Goal: Information Seeking & Learning: Learn about a topic

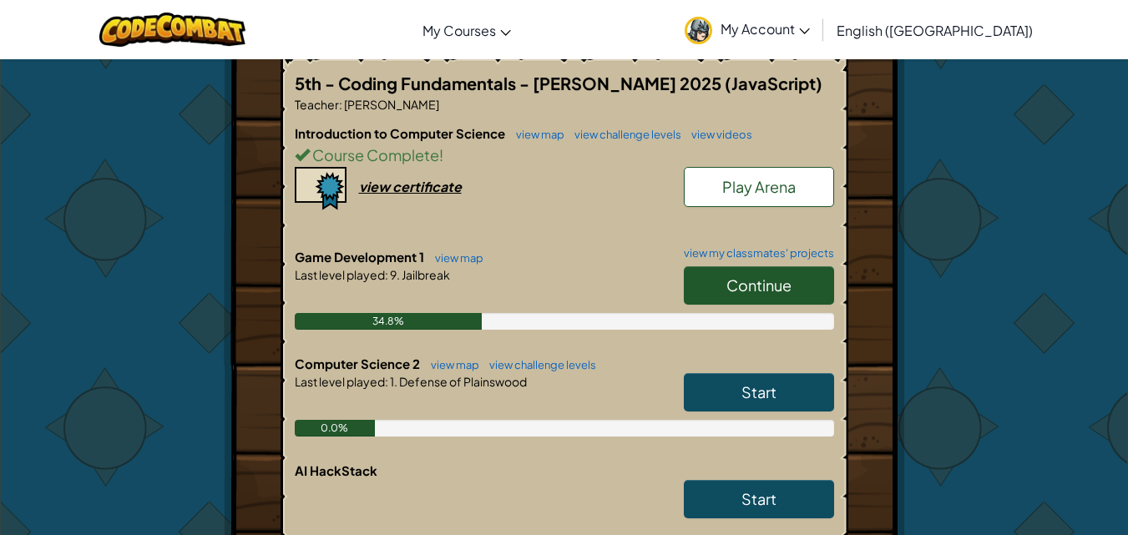
scroll to position [418, 0]
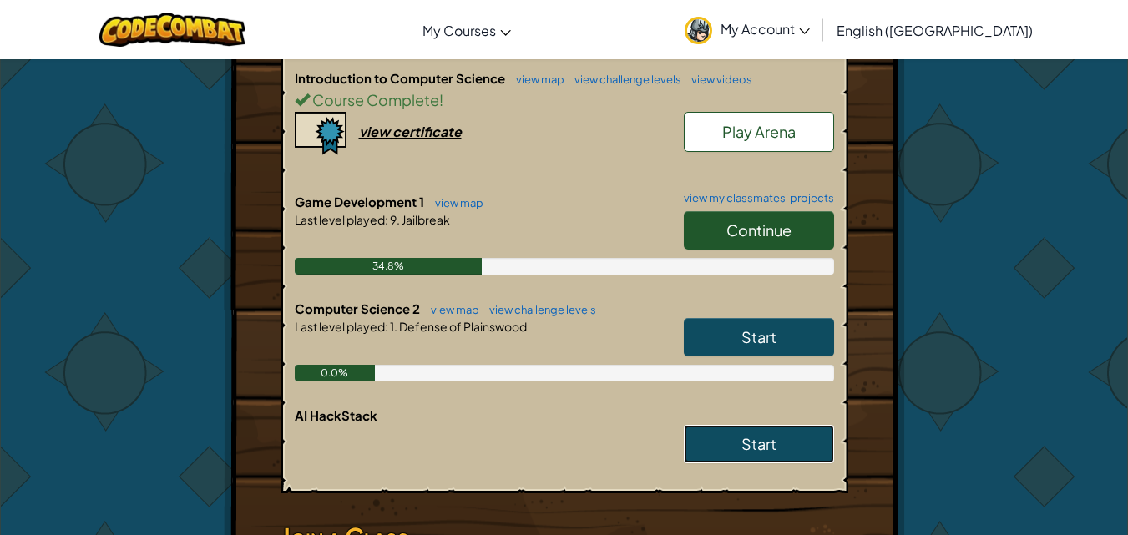
click at [718, 425] on link "Start" at bounding box center [759, 444] width 150 height 38
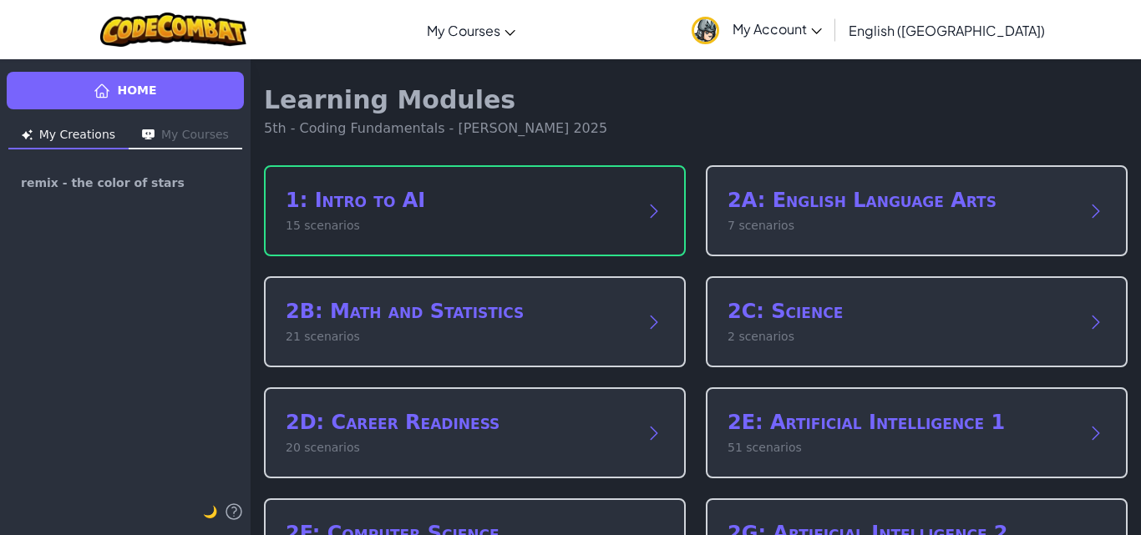
click at [537, 223] on p "15 scenarios" at bounding box center [458, 226] width 345 height 18
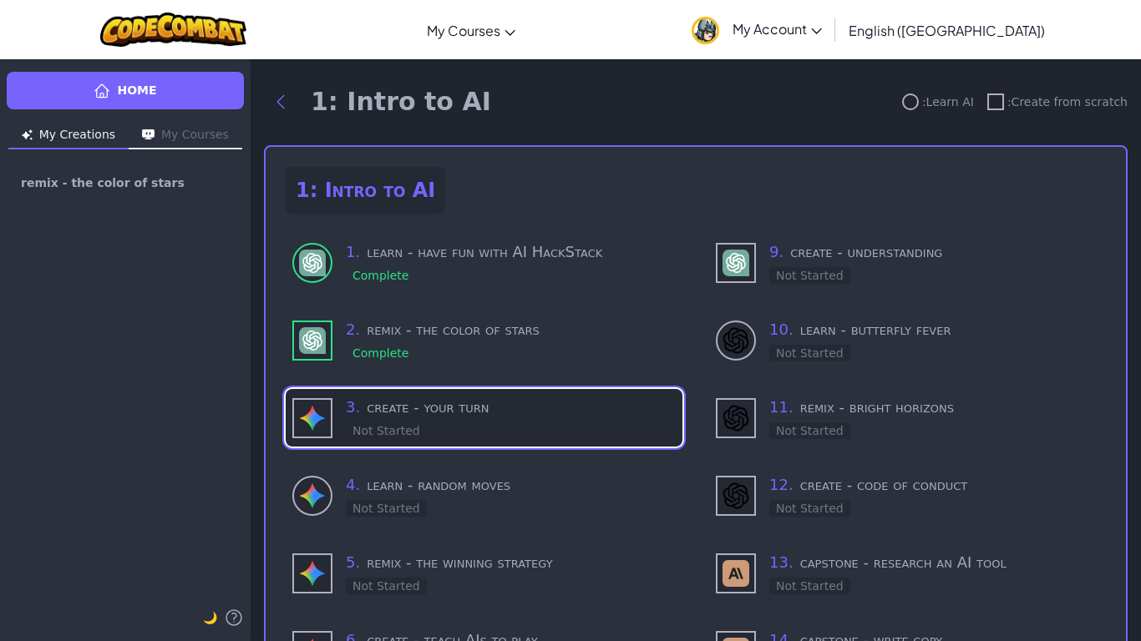
click at [365, 403] on h3 "3 . create - your turn" at bounding box center [511, 407] width 330 height 23
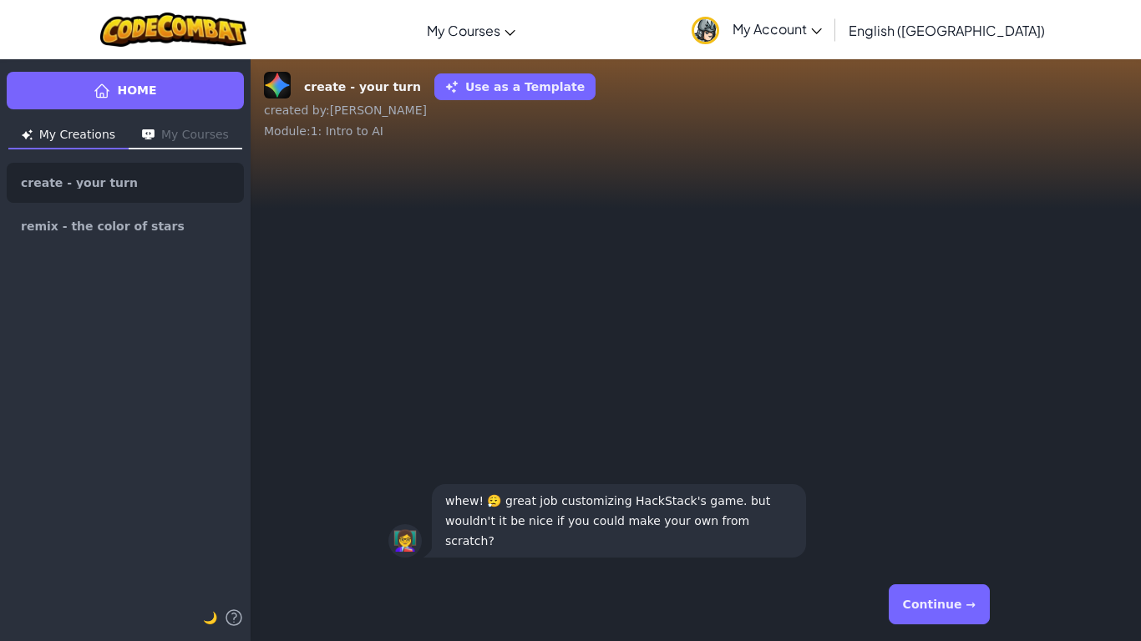
click at [921, 535] on button "Continue →" at bounding box center [939, 605] width 101 height 40
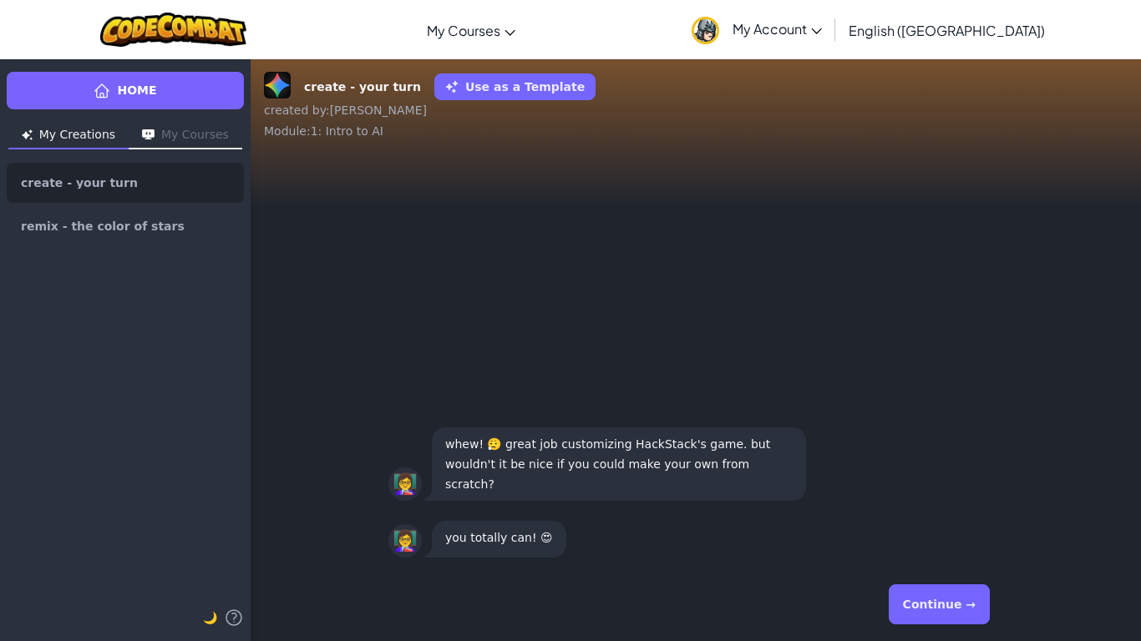
click at [939, 535] on button "Continue →" at bounding box center [939, 605] width 101 height 40
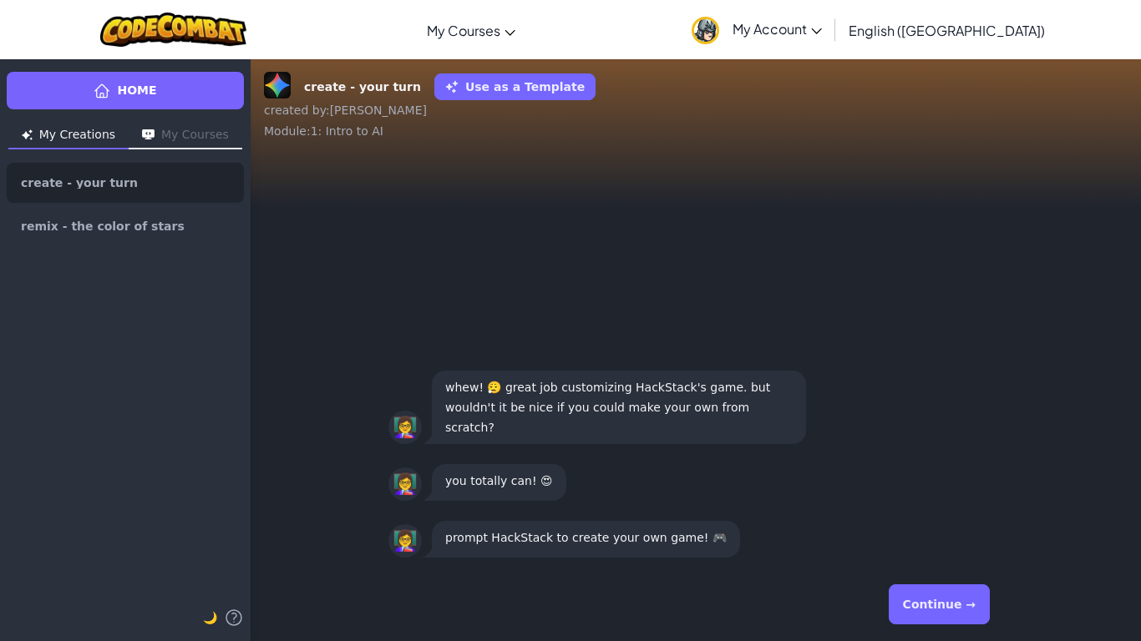
click at [939, 535] on button "Continue →" at bounding box center [939, 605] width 101 height 40
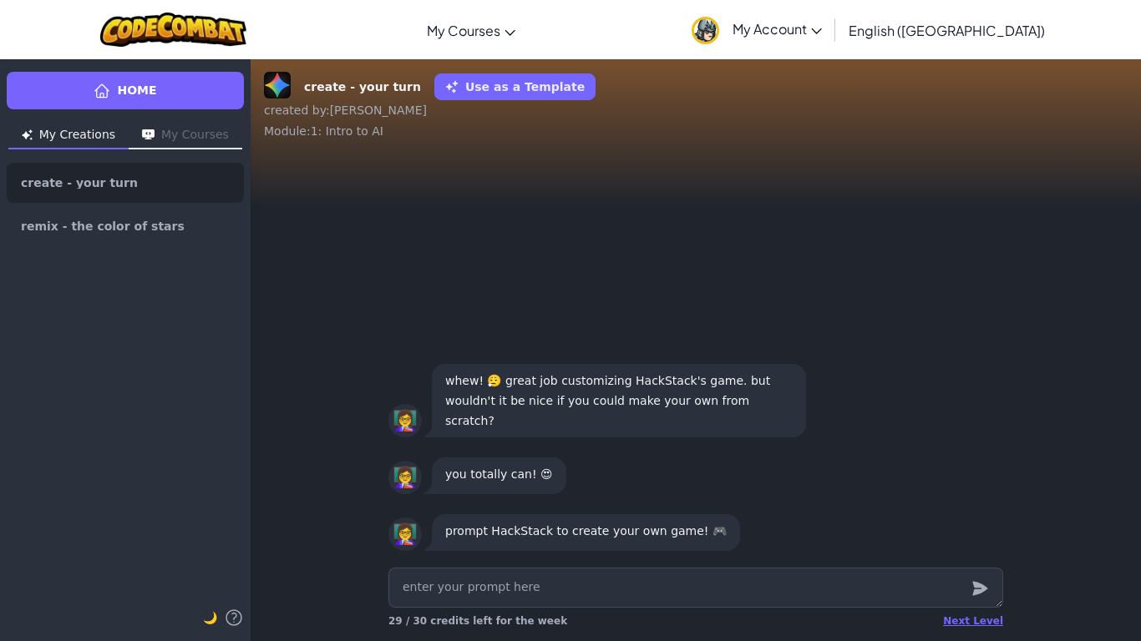
type textarea "x"
type textarea "C"
type textarea "x"
type textarea "Cr"
type textarea "x"
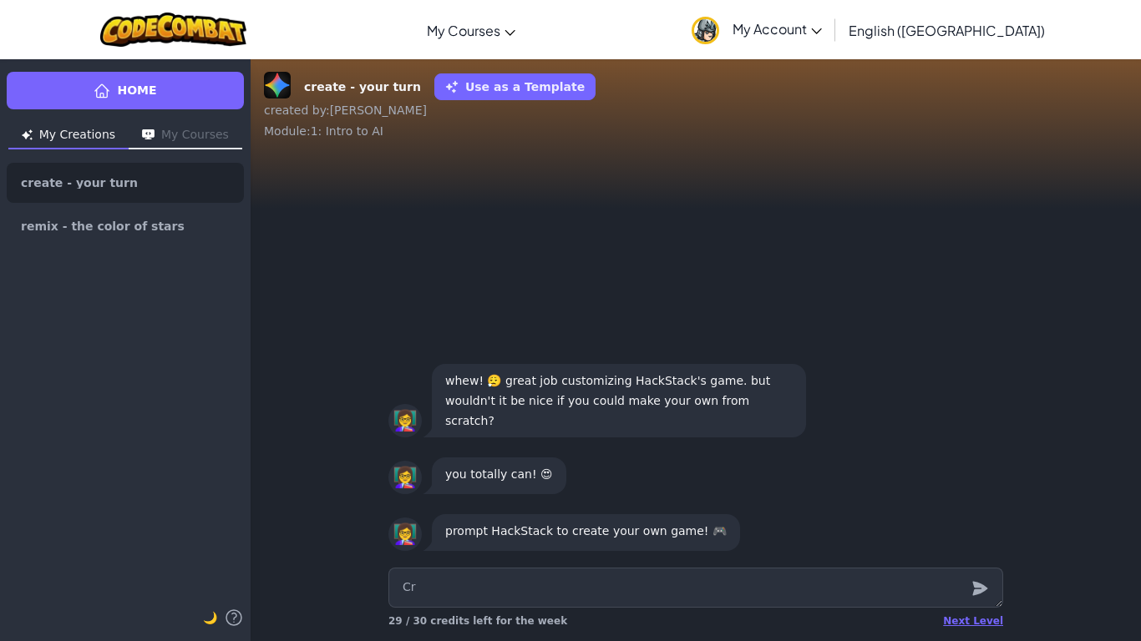
type textarea "Cre"
type textarea "x"
type textarea "Crea"
type textarea "x"
type textarea "Creat"
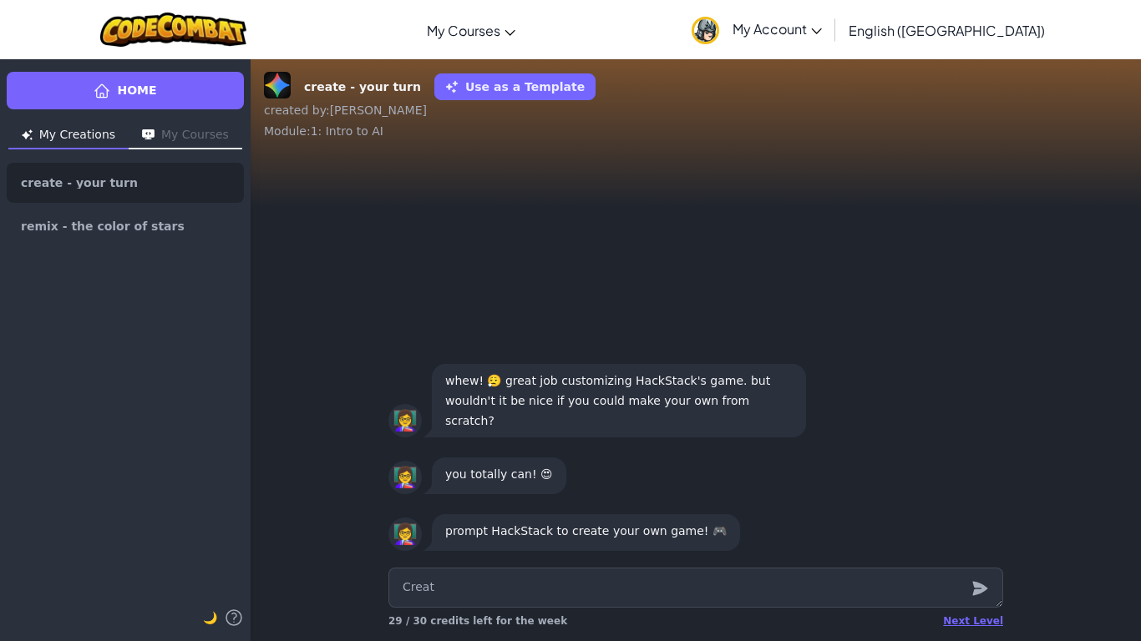
type textarea "x"
type textarea "Create"
type textarea "x"
type textarea "Create"
type textarea "x"
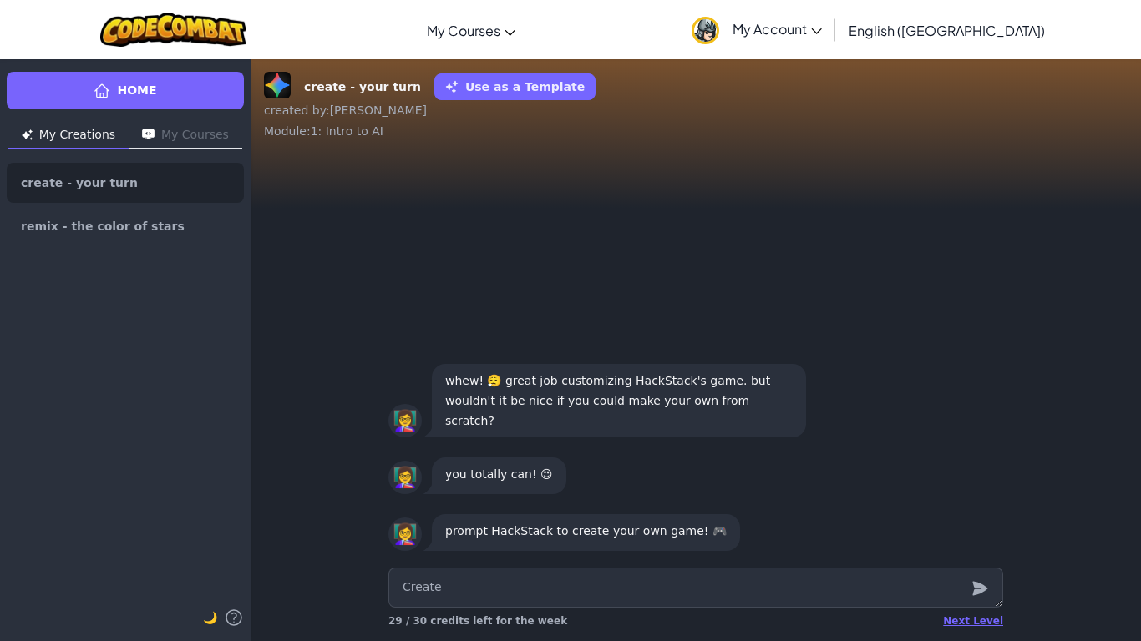
type textarea "Create a"
type textarea "x"
type textarea "Create a"
type textarea "x"
type textarea "Create a g"
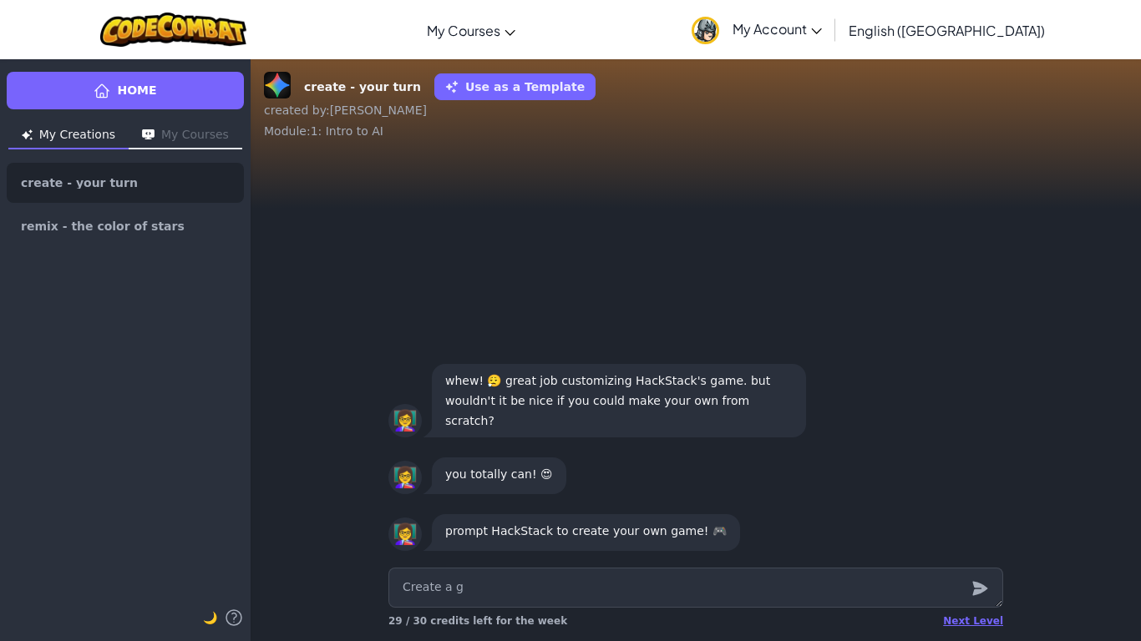
type textarea "x"
type textarea "Create a ga"
type textarea "x"
type textarea "Create a gam"
type textarea "x"
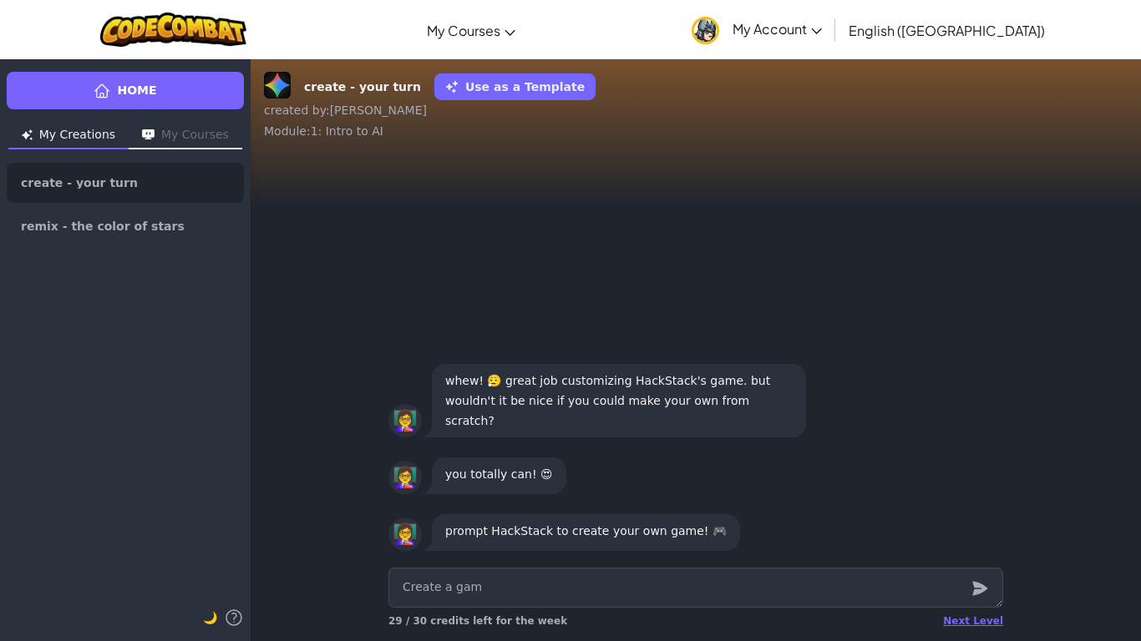
type textarea "Create a game"
type textarea "x"
type textarea "Create a game"
type textarea "x"
type textarea "Create a game u"
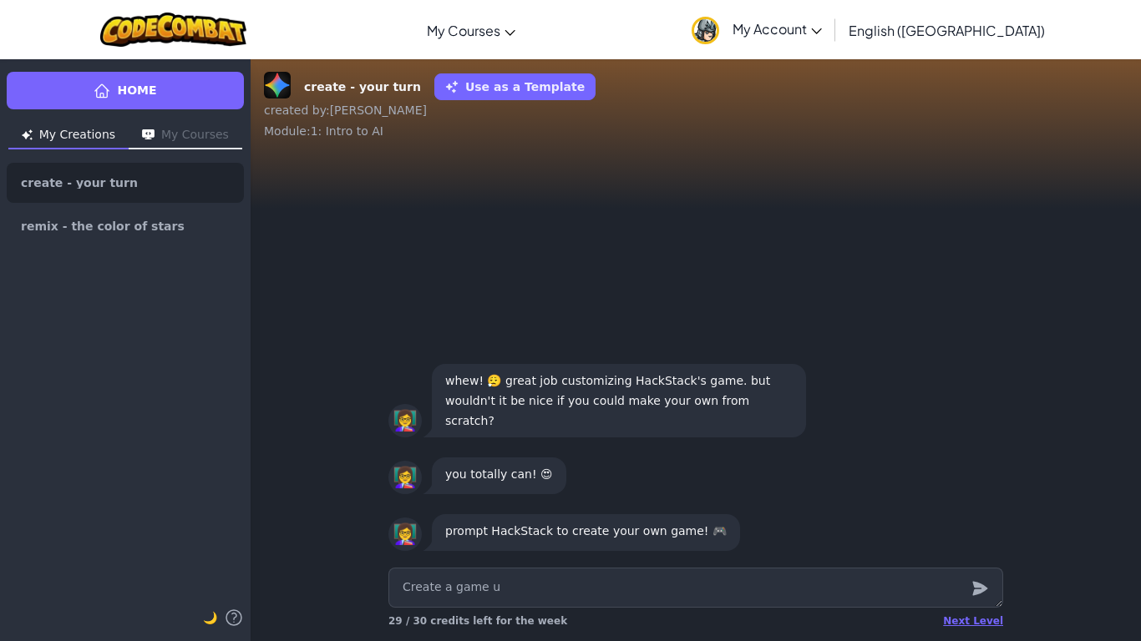
type textarea "x"
type textarea "Create a game us"
type textarea "x"
type textarea "Create a game usi"
type textarea "x"
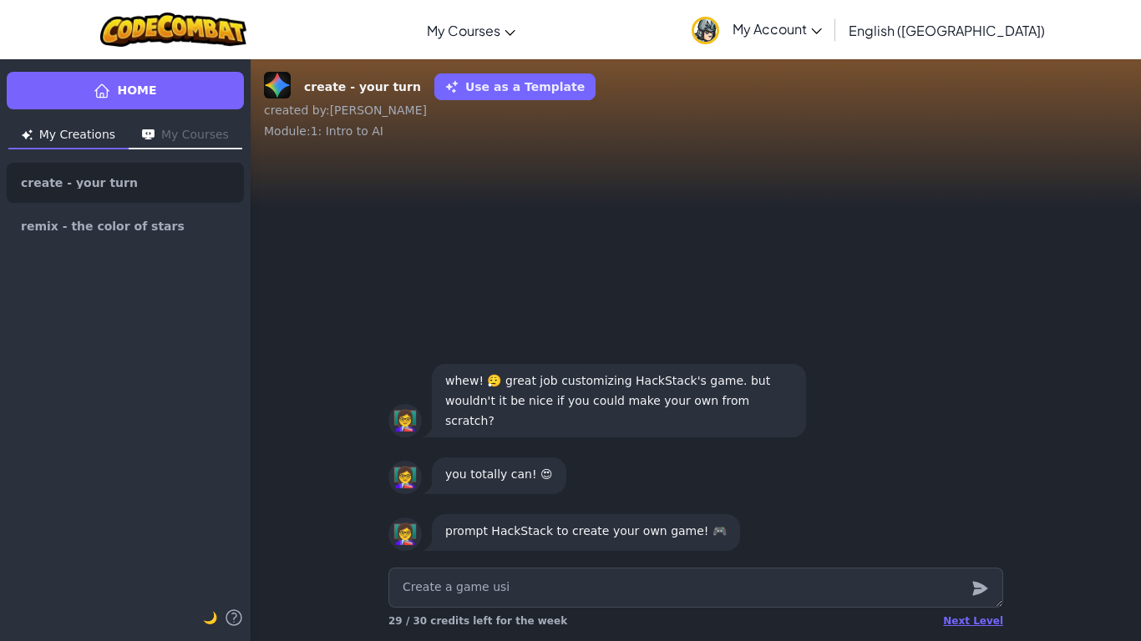
type textarea "Create a game usin"
type textarea "x"
type textarea "Create a game using"
type textarea "x"
type textarea "Create a game using"
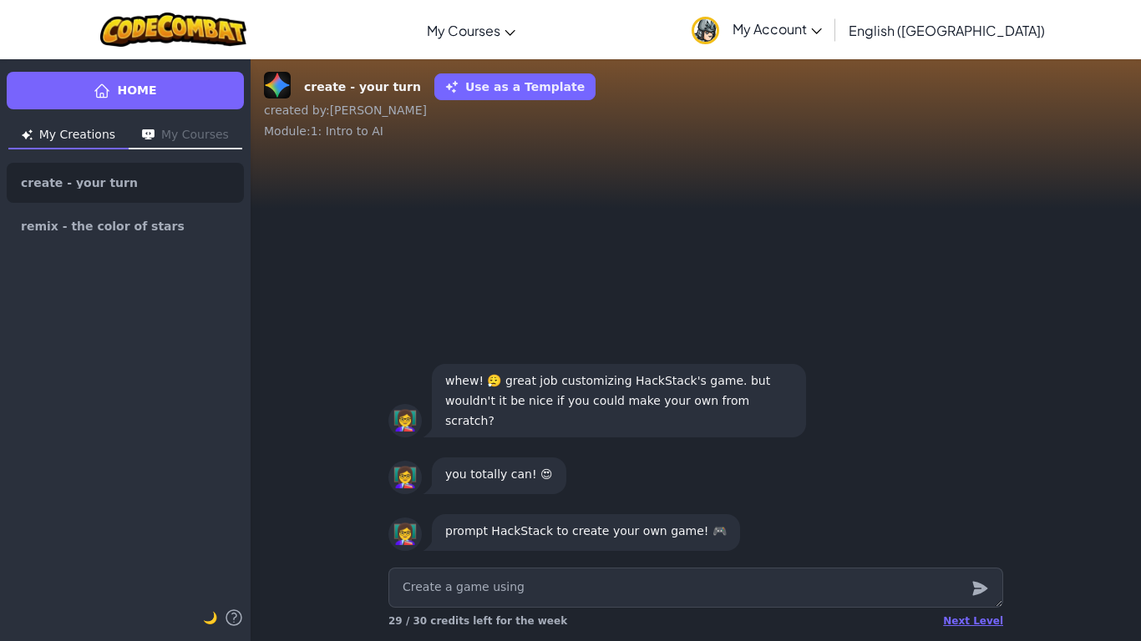
type textarea "x"
type textarea "Create a game using"
type textarea "x"
type textarea "Create a game using"
type textarea "x"
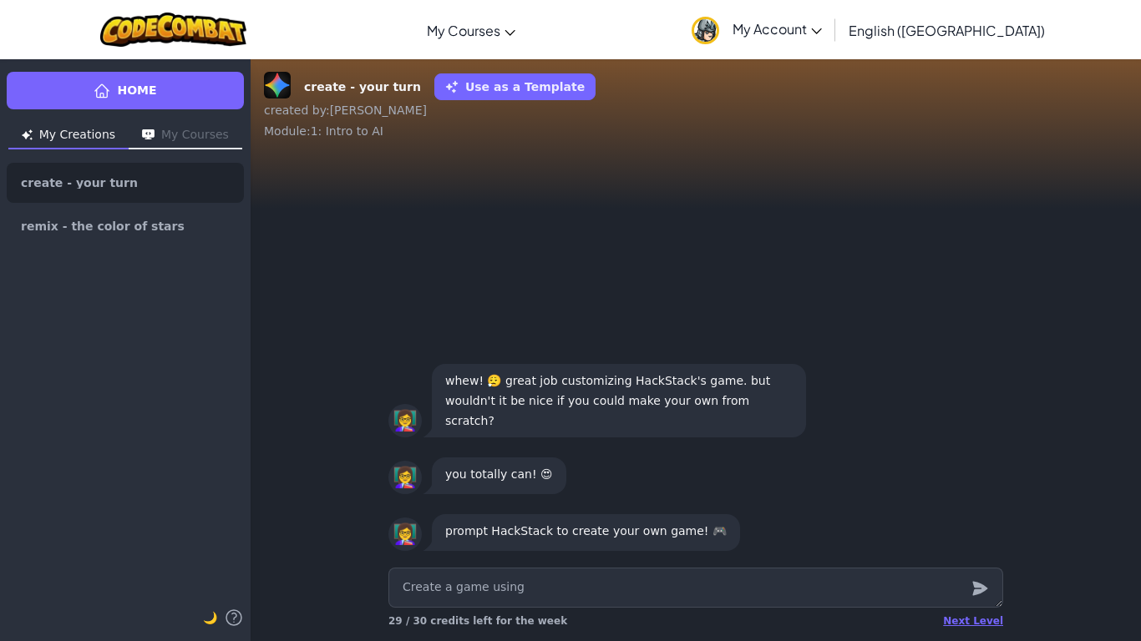
type textarea "Create a game using"
type textarea "x"
type textarea "Create a game using"
type textarea "x"
type textarea "Create a game using h"
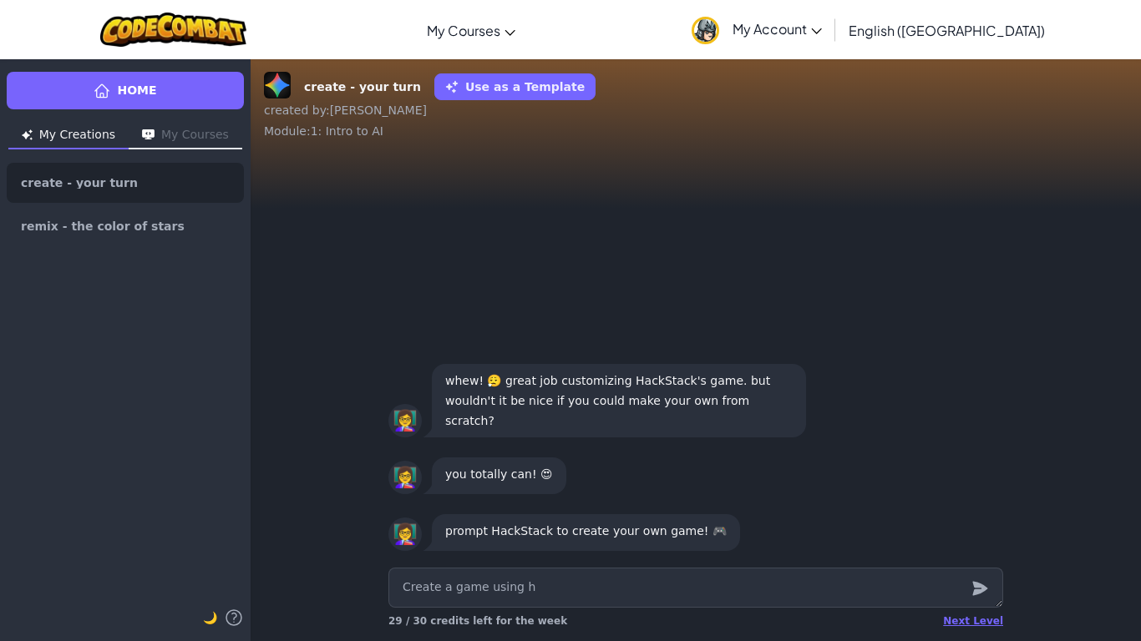
type textarea "x"
type textarea "Create a game using"
type textarea "x"
type textarea "Create a game using t"
type textarea "x"
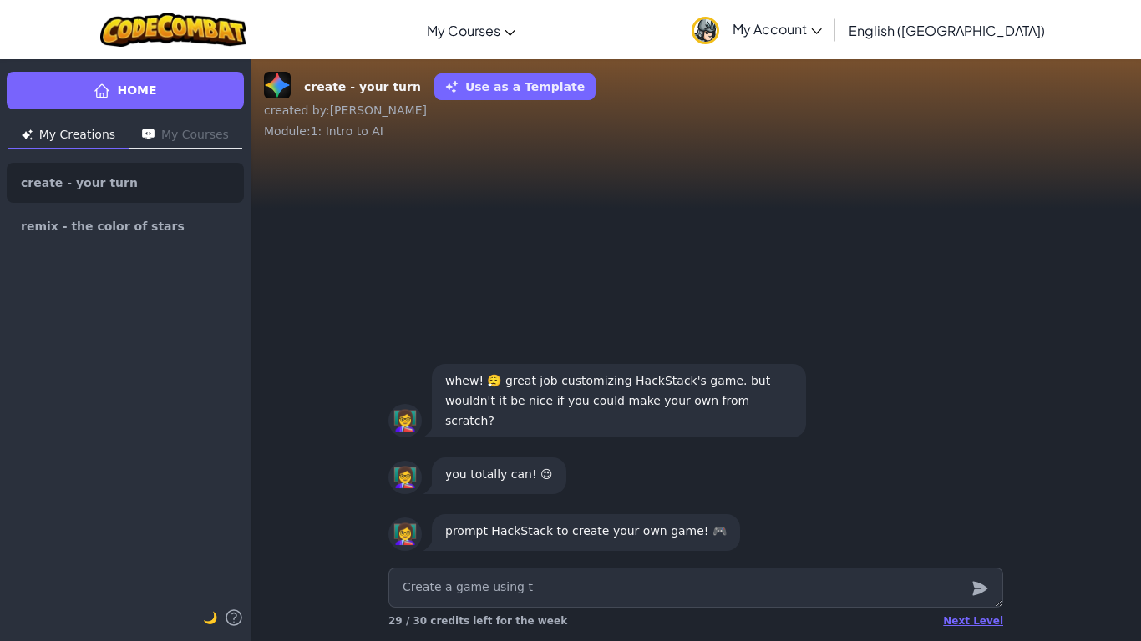
type textarea "Create a game using th"
type textarea "x"
type textarea "Create a game using the"
type textarea "x"
type textarea "Create a game using the"
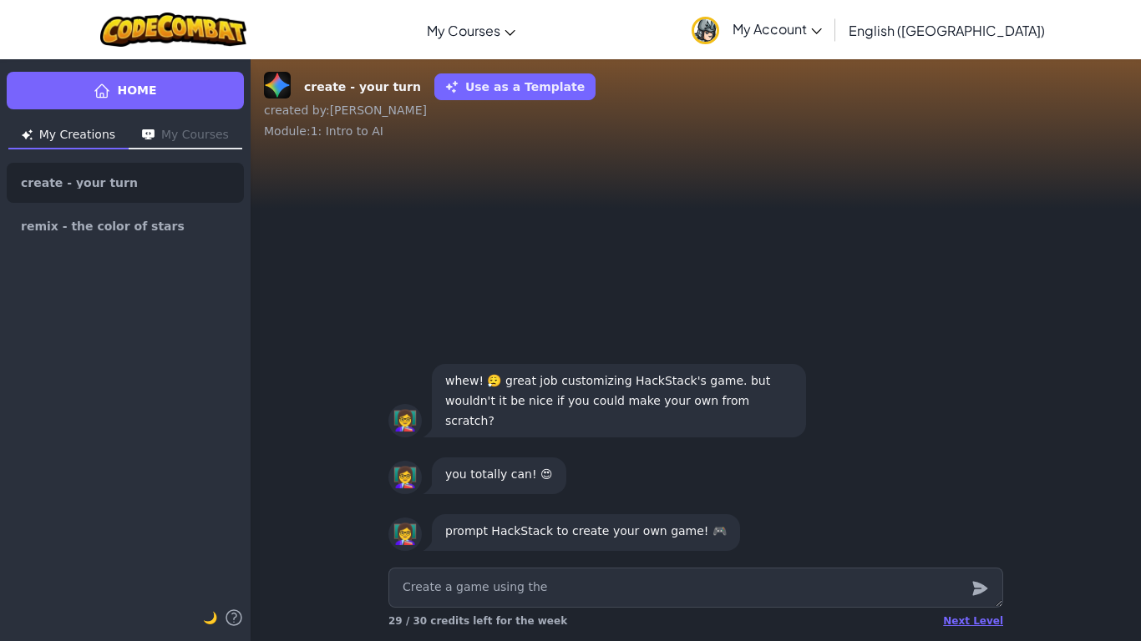
type textarea "x"
type textarea "Create a game using the a"
type textarea "x"
type textarea "Create a game using the ab"
type textarea "x"
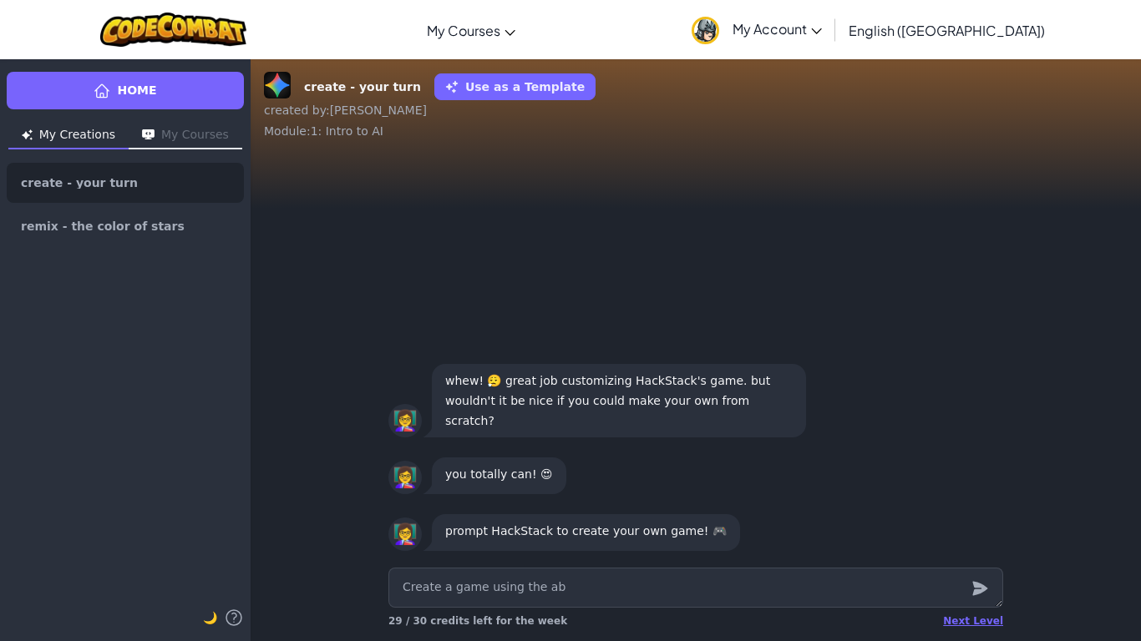
type textarea "Create a game using the abi"
type textarea "x"
type textarea "Create a game using the [PERSON_NAME]"
type textarea "x"
type textarea "Create a game using the [PERSON_NAME]="
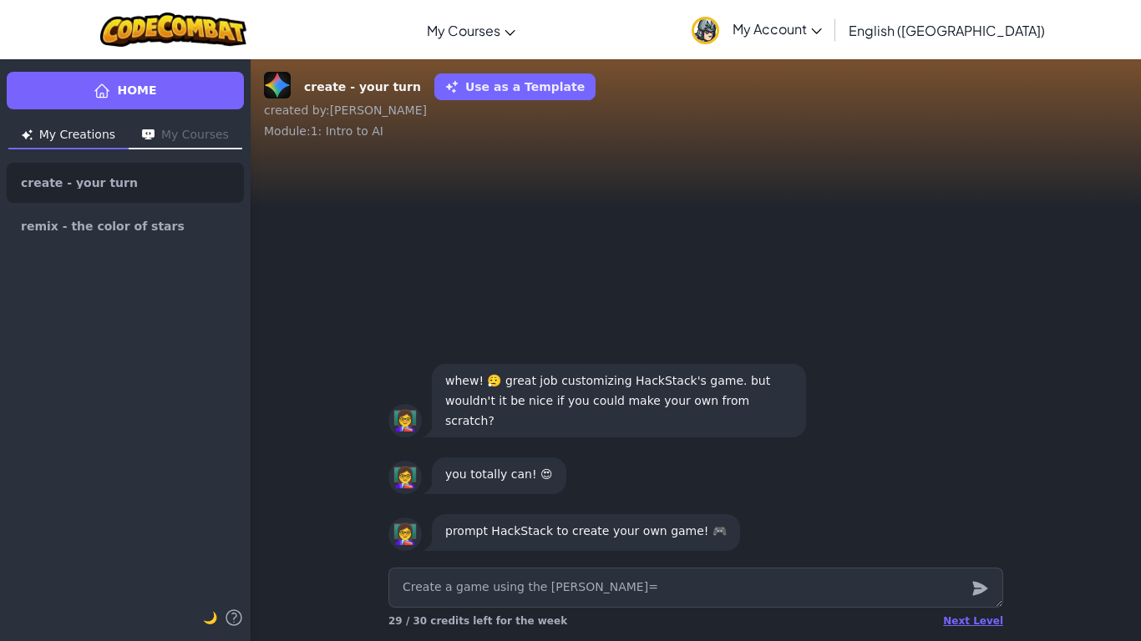
type textarea "x"
type textarea "Create a game using the [PERSON_NAME]"
type textarea "x"
type textarea "Create a game using the abi"
type textarea "x"
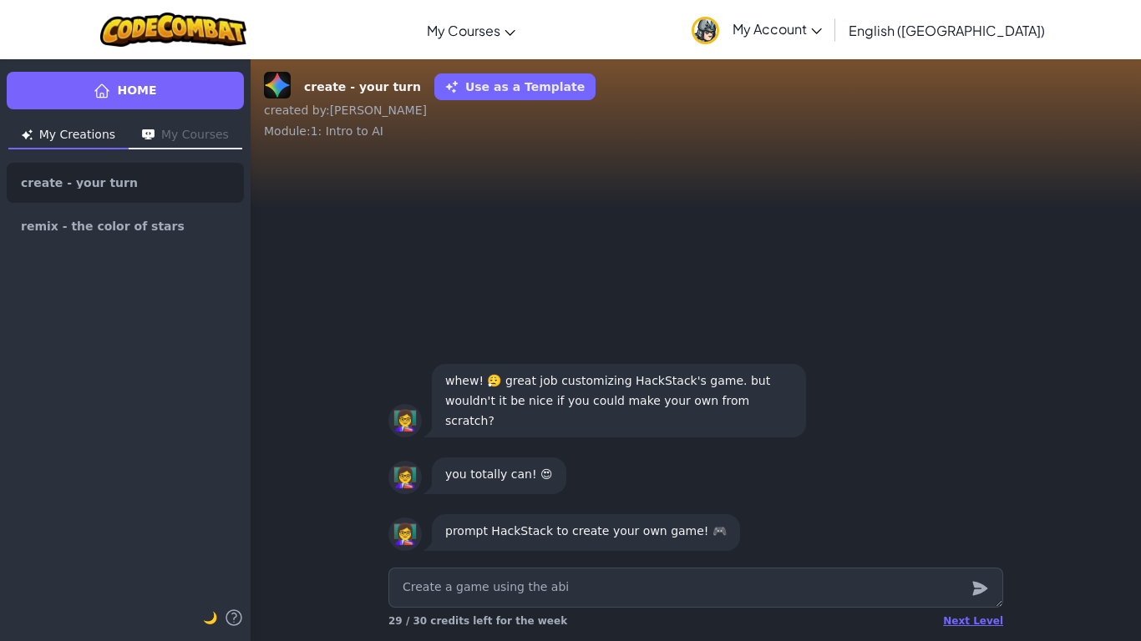
type textarea "Create a game using the abil"
type textarea "x"
type textarea "Create a game using the abili"
type textarea "x"
type textarea "Create a game using the abilit"
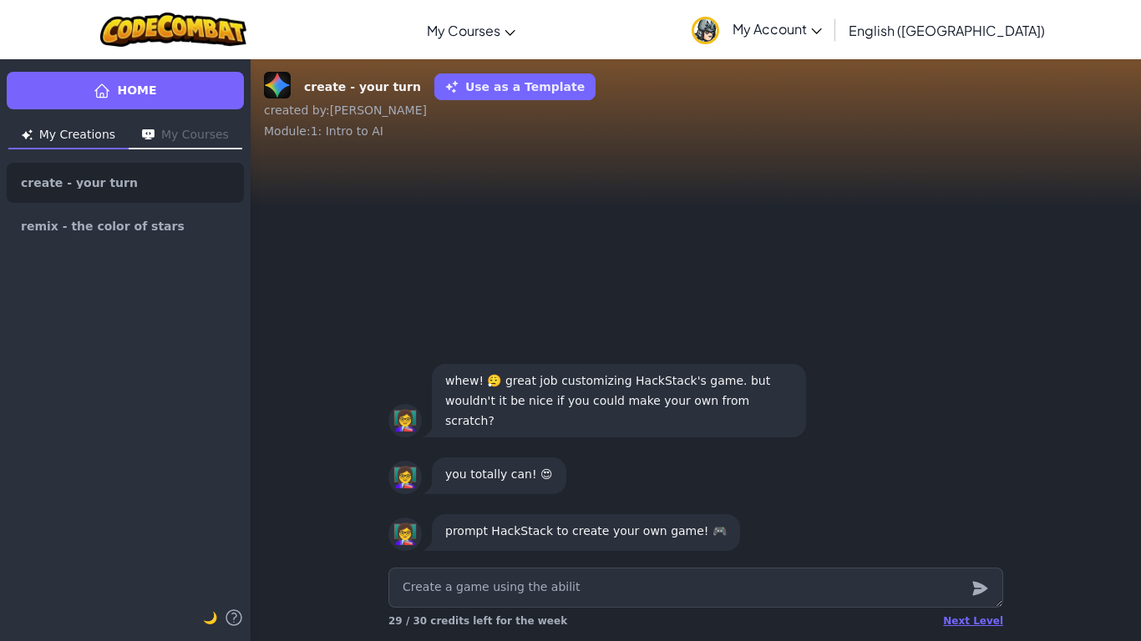
type textarea "x"
type textarea "Create a game using the ability"
type textarea "x"
type textarea "Create a game using the ability"
type textarea "x"
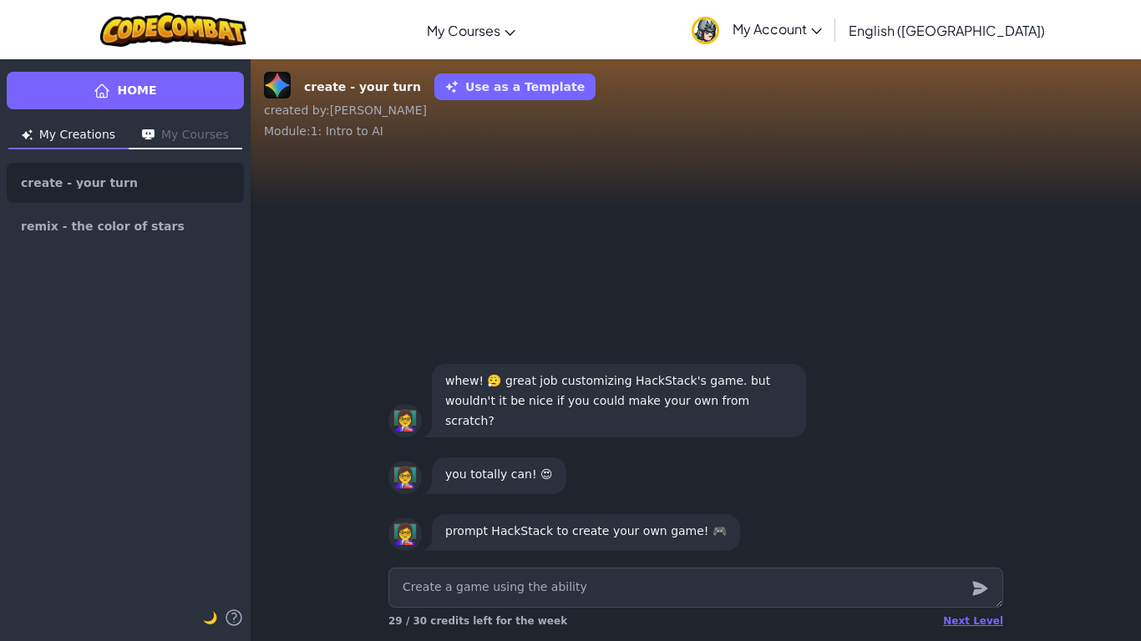
type textarea "Create a game using the ability t"
type textarea "x"
type textarea "Create a game using the ability to"
type textarea "x"
type textarea "Create a game using the ability to"
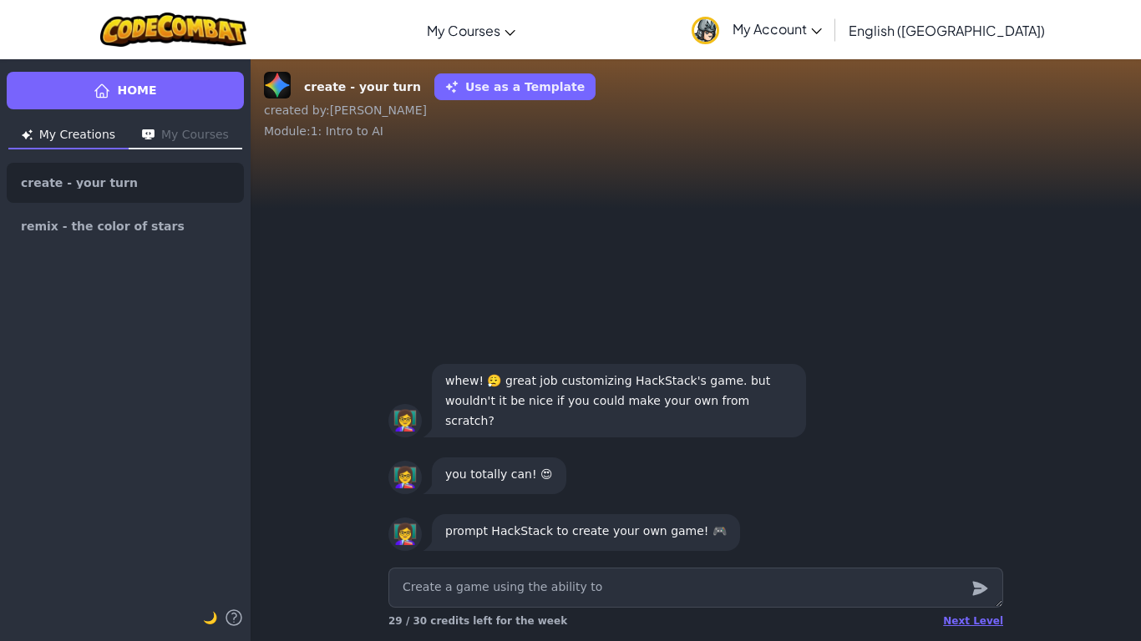
type textarea "x"
type textarea "Create a game using the ability to c"
type textarea "x"
type textarea "Create a game using the ability to cl"
type textarea "x"
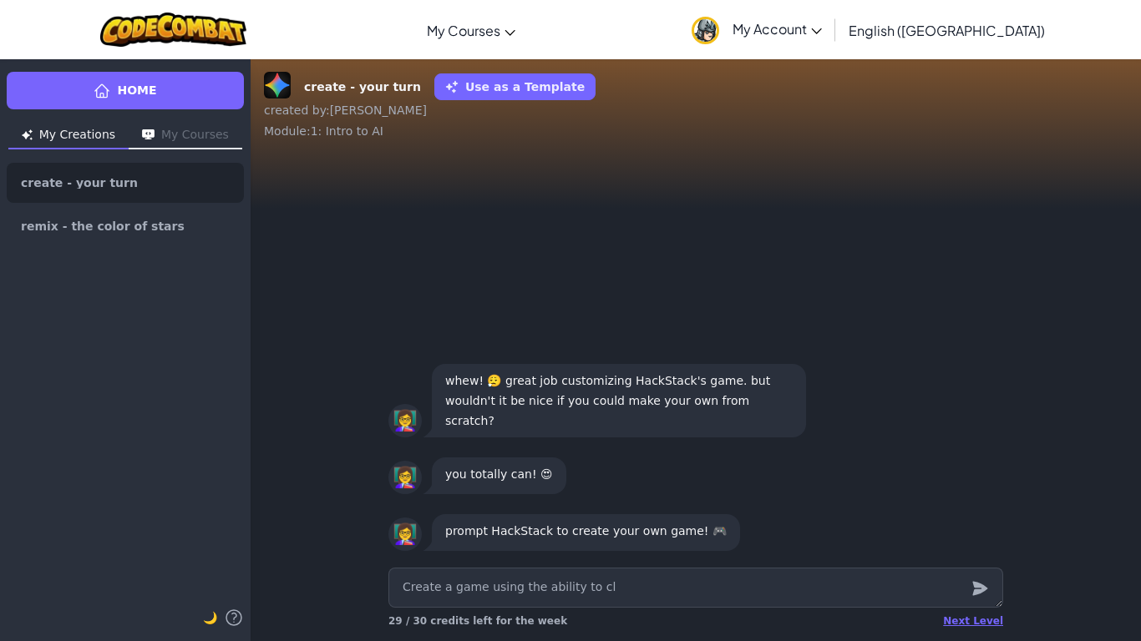
type textarea "Create a game using the ability to cli"
type textarea "x"
type textarea "Create a game using the ability to clic"
type textarea "x"
type textarea "Create a game using the ability to click"
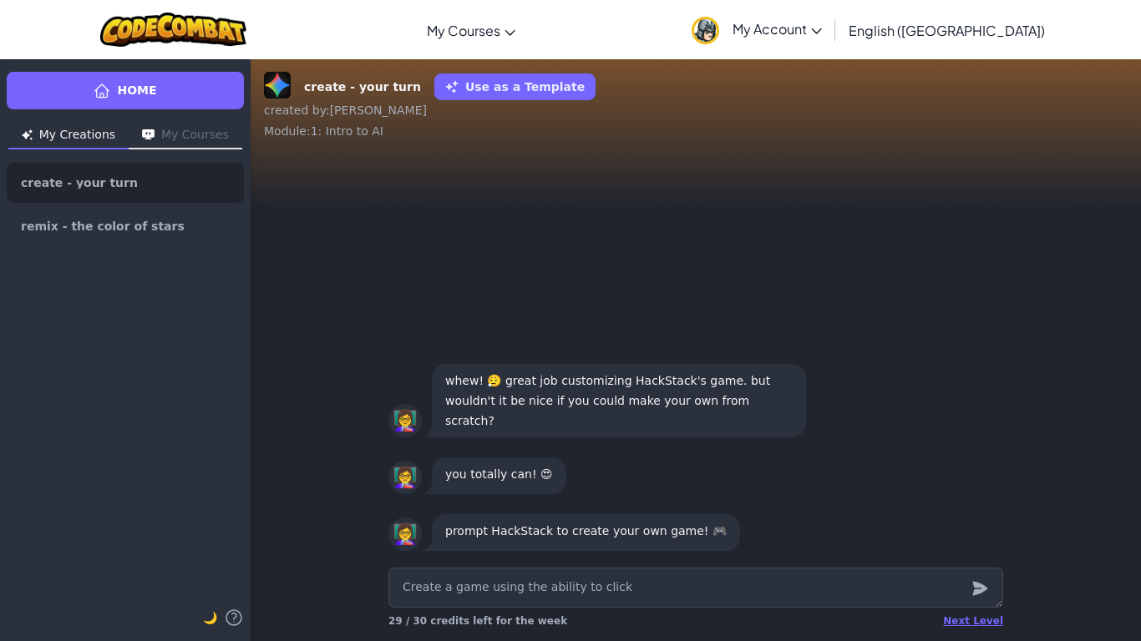
type textarea "x"
type textarea "Create a game using the ability to click"
type textarea "x"
type textarea "Create a game using the ability to click t"
type textarea "x"
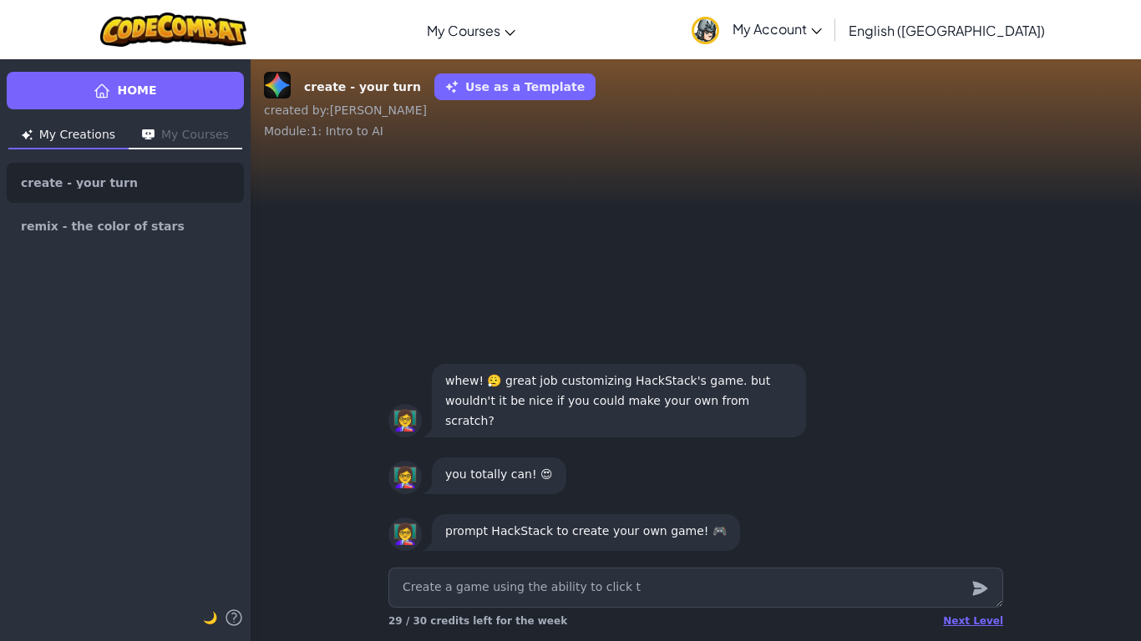
type textarea "Create a game using the ability to click to"
type textarea "x"
type textarea "Create a game using the ability to click to"
type textarea "x"
type textarea "Create a game using the ability to click to s"
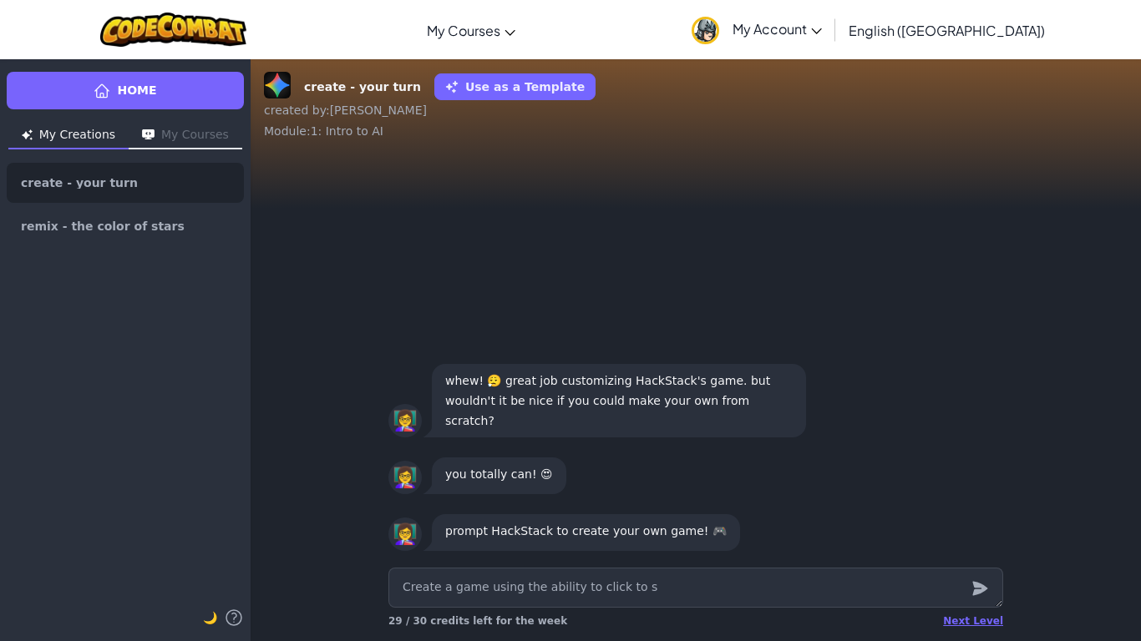
type textarea "x"
type textarea "Create a game using the ability to click to sh"
type textarea "x"
type textarea "Create a game using the ability to click to sho"
type textarea "x"
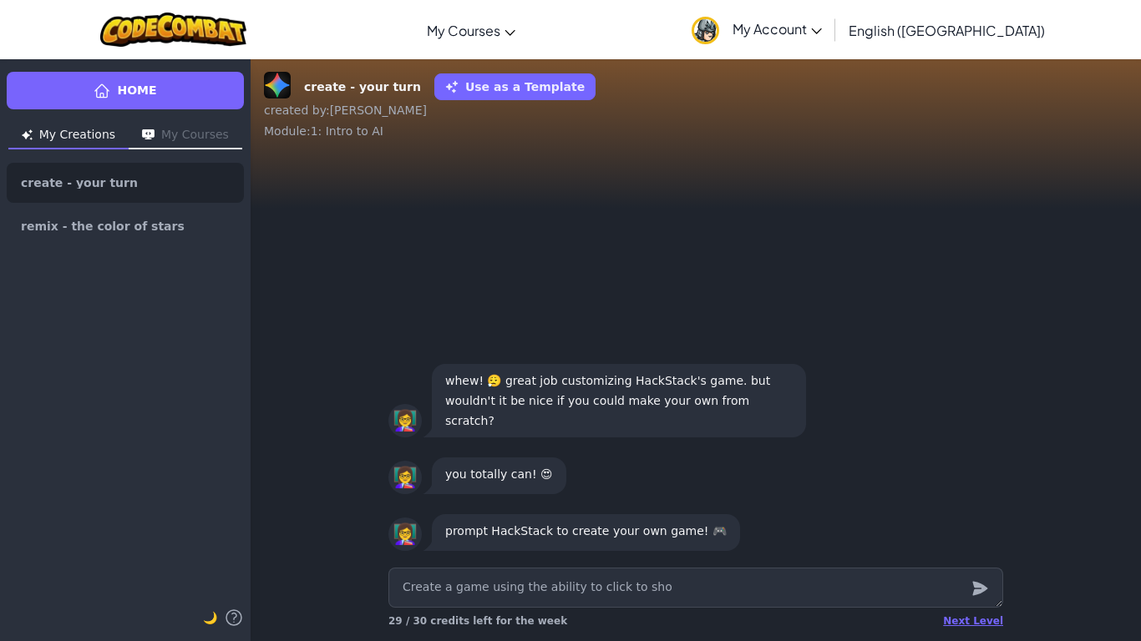
type textarea "Create a game using the ability to click to shoo"
type textarea "x"
type textarea "Create a game using the ability to click to shoot"
type textarea "x"
type textarea "Create a game using the ability to click to shoot."
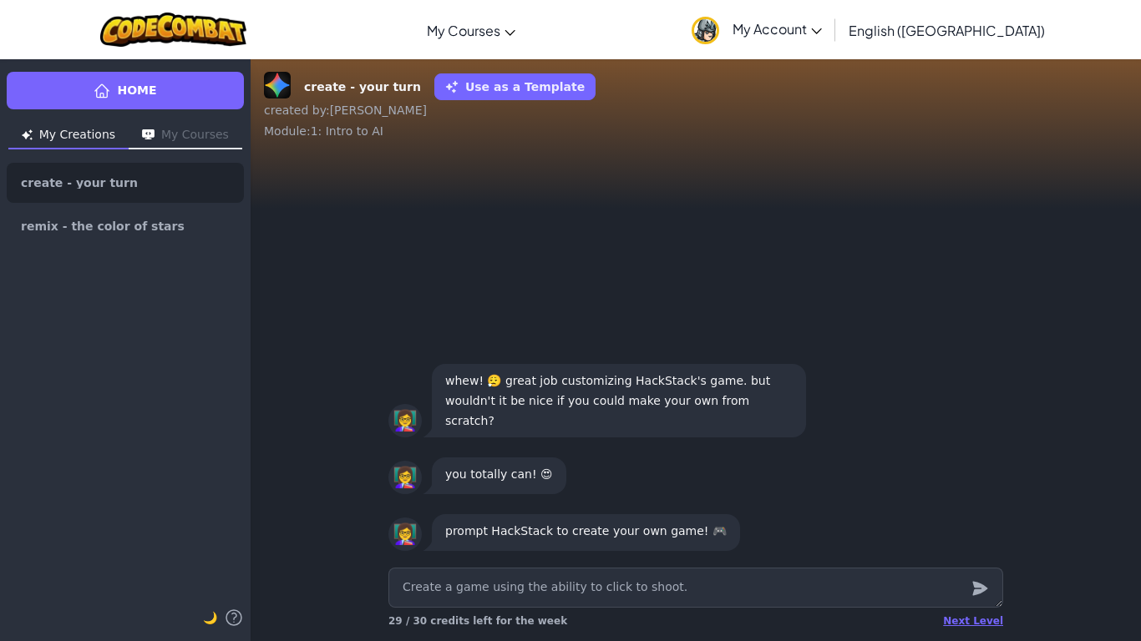
click at [981, 535] on icon "submit" at bounding box center [980, 589] width 18 height 20
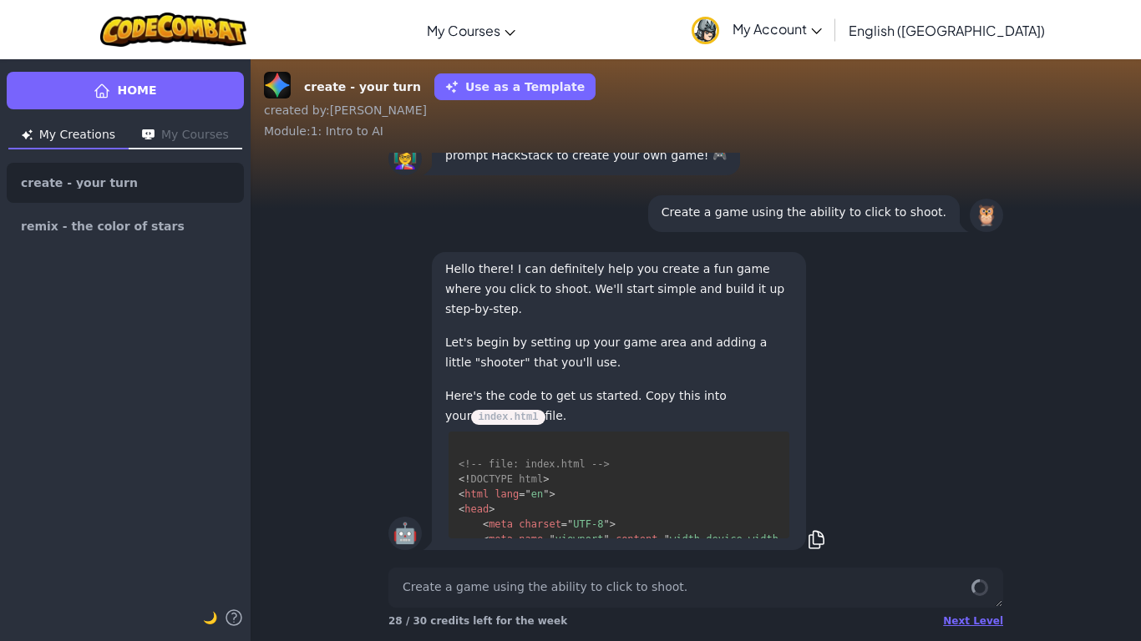
scroll to position [557, 0]
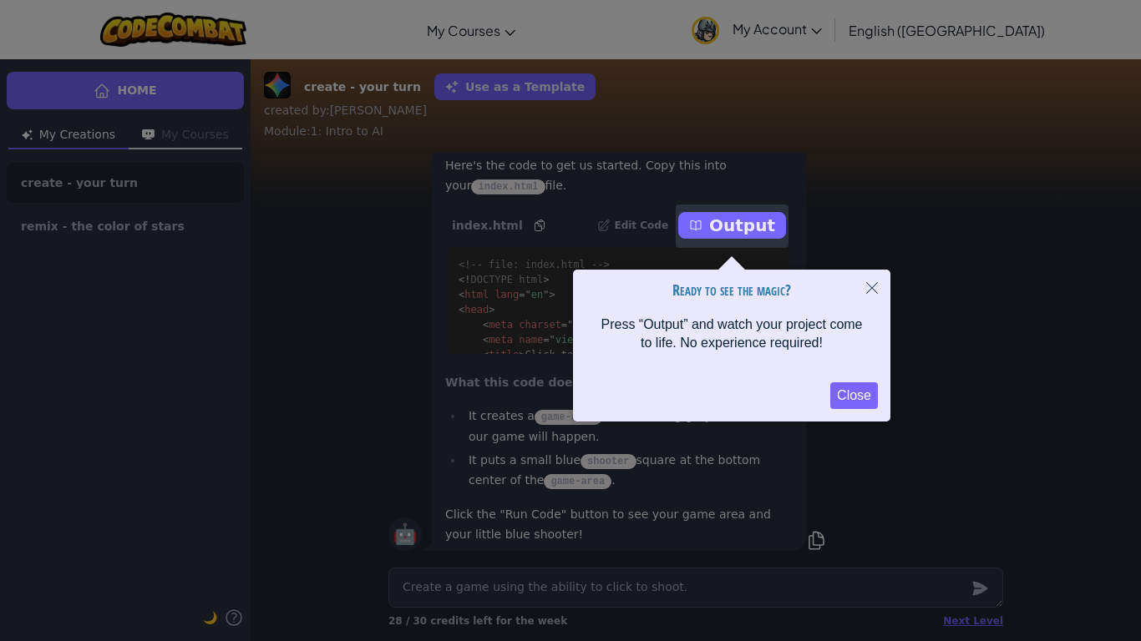
drag, startPoint x: 719, startPoint y: 297, endPoint x: 731, endPoint y: 293, distance: 12.2
click at [719, 296] on h1 "Ready to see the magic?" at bounding box center [732, 290] width 292 height 17
click at [802, 277] on div "Ready to see the magic? Press “Output” and watch your project come to life. No …" at bounding box center [731, 346] width 317 height 152
click at [839, 393] on button "Close" at bounding box center [854, 396] width 48 height 27
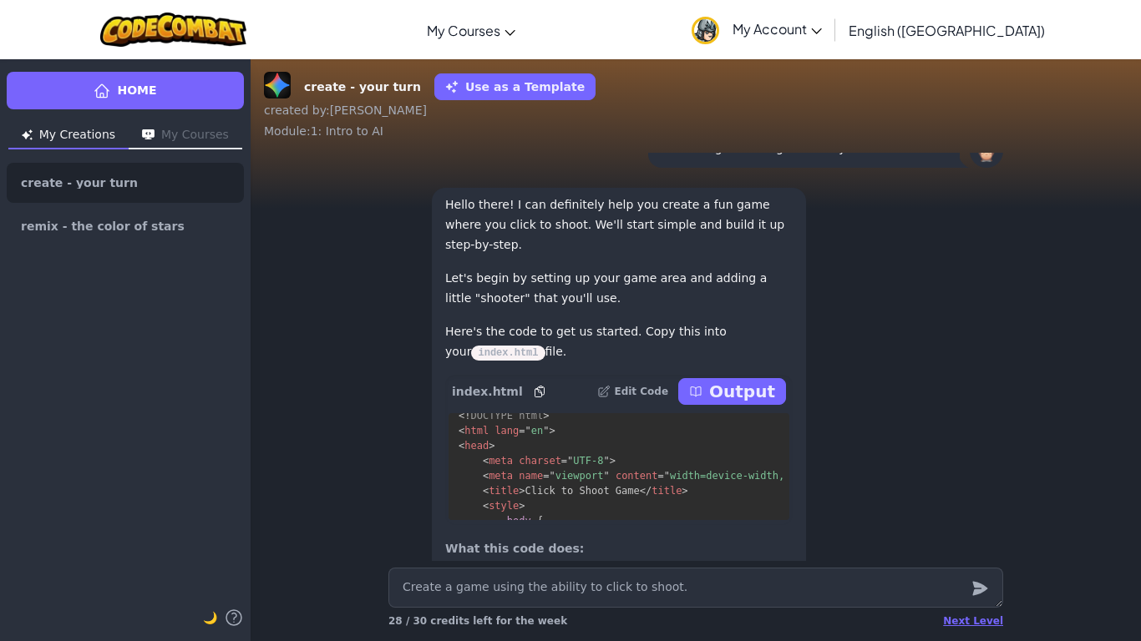
scroll to position [0, 0]
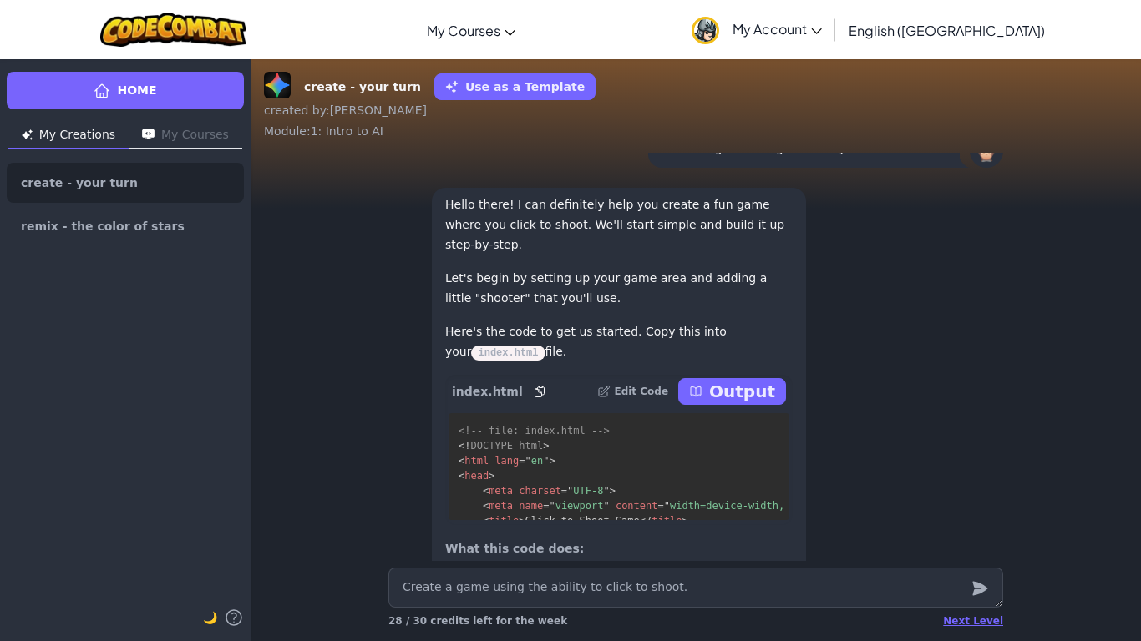
click at [743, 397] on p "Output" at bounding box center [742, 391] width 66 height 23
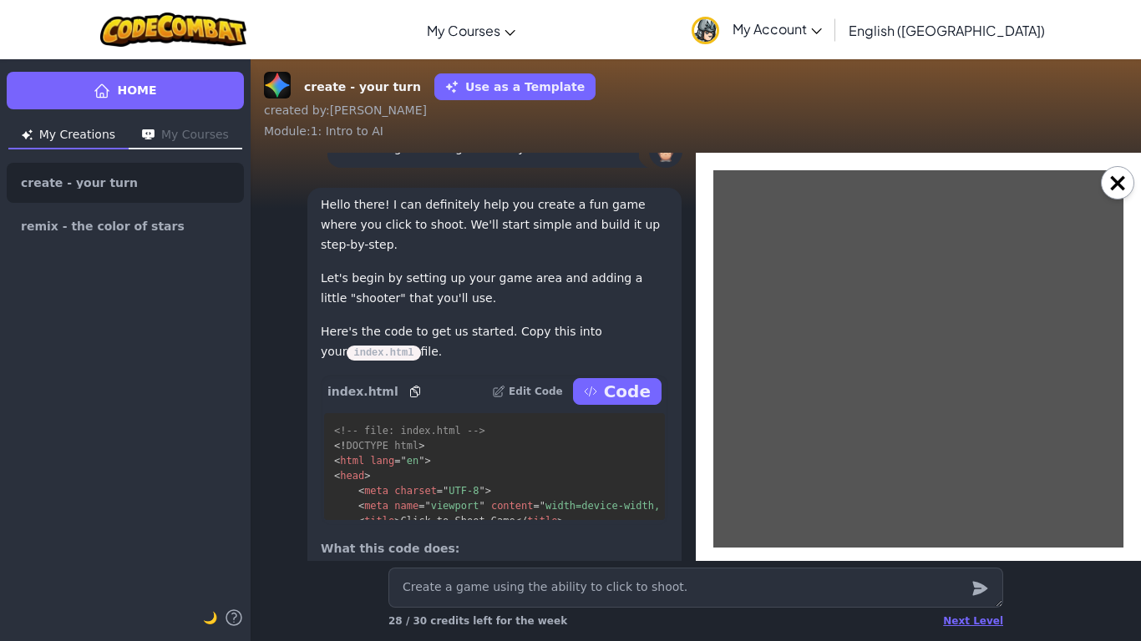
drag, startPoint x: 1029, startPoint y: 368, endPoint x: 961, endPoint y: 407, distance: 78.9
click at [990, 394] on div at bounding box center [918, 421] width 418 height 510
click at [908, 347] on div at bounding box center [918, 421] width 418 height 510
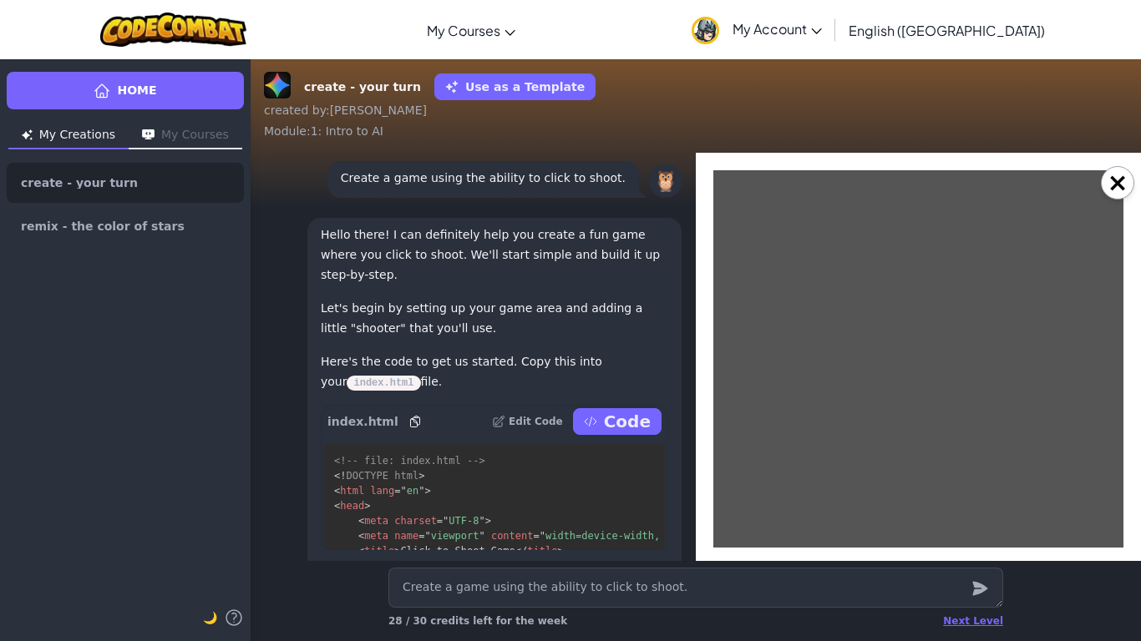
scroll to position [-166, 0]
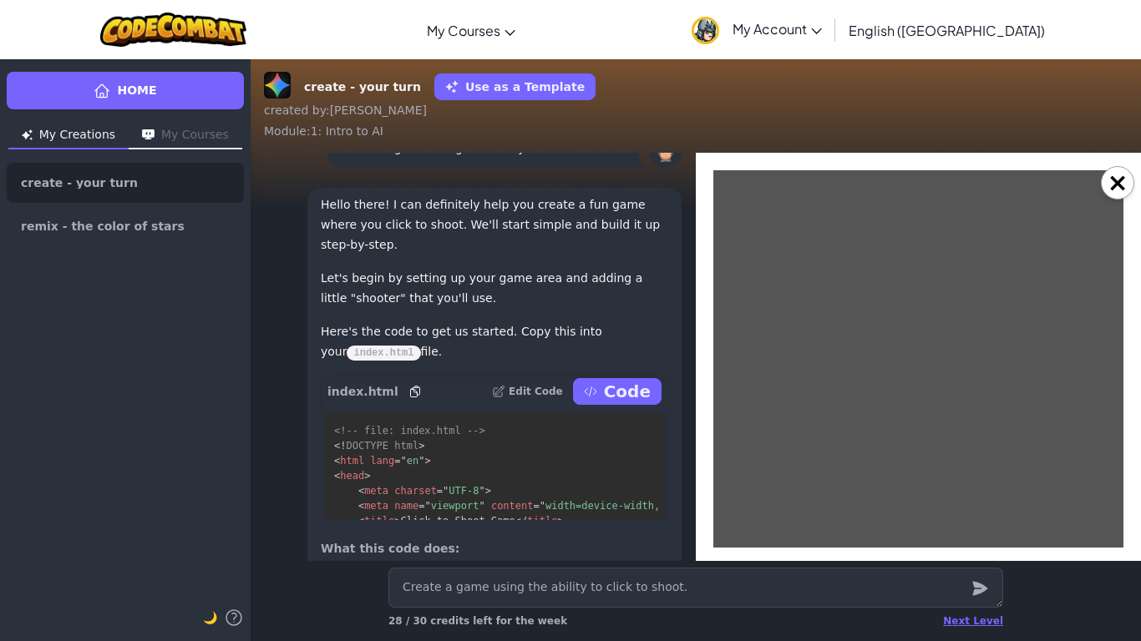
click at [950, 255] on div at bounding box center [918, 421] width 418 height 510
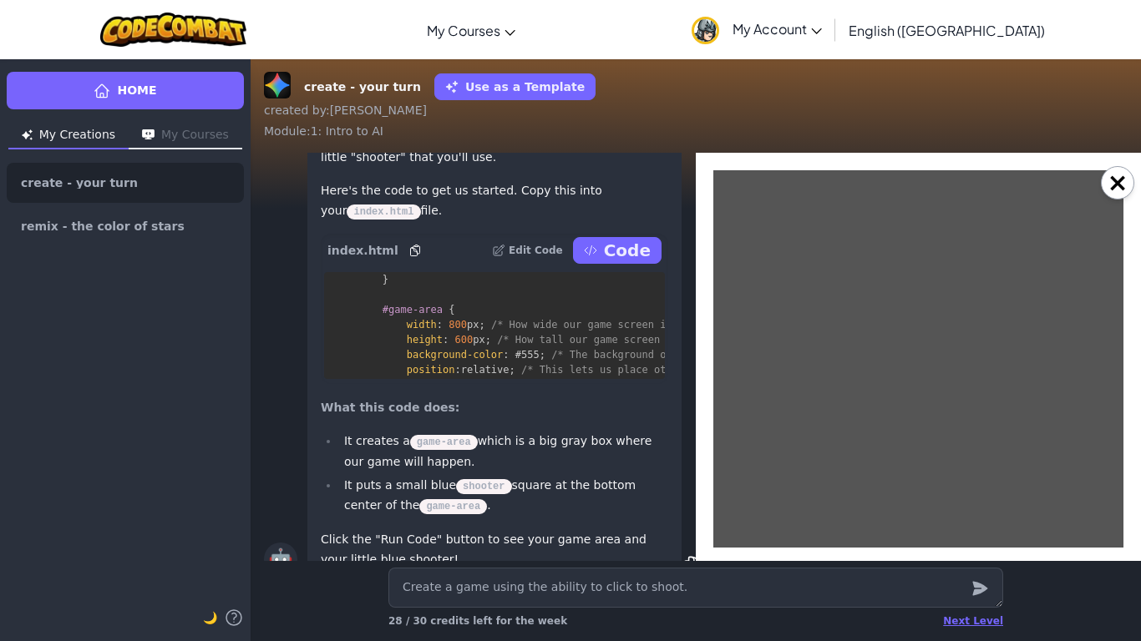
scroll to position [1, 0]
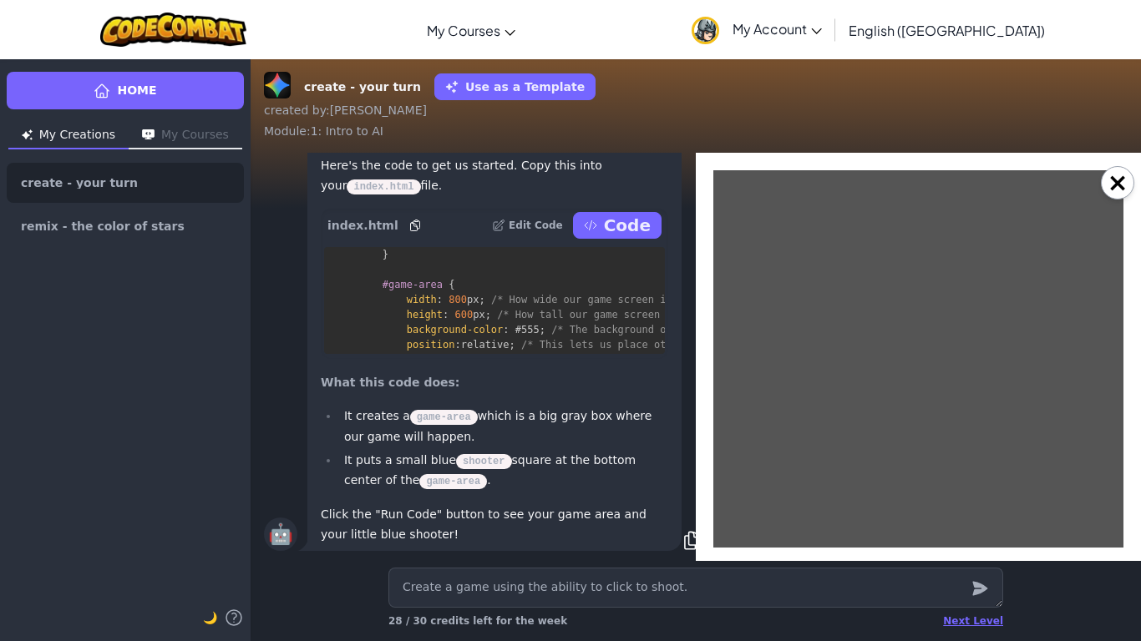
drag, startPoint x: 393, startPoint y: 500, endPoint x: 491, endPoint y: 515, distance: 98.9
click at [398, 505] on p "Click the "Run Code" button to see your game area and your little blue shooter!" at bounding box center [494, 525] width 347 height 40
drag, startPoint x: 505, startPoint y: 518, endPoint x: 648, endPoint y: 479, distance: 148.1
click at [506, 518] on p "Click the "Run Code" button to see your game area and your little blue shooter!" at bounding box center [494, 525] width 347 height 40
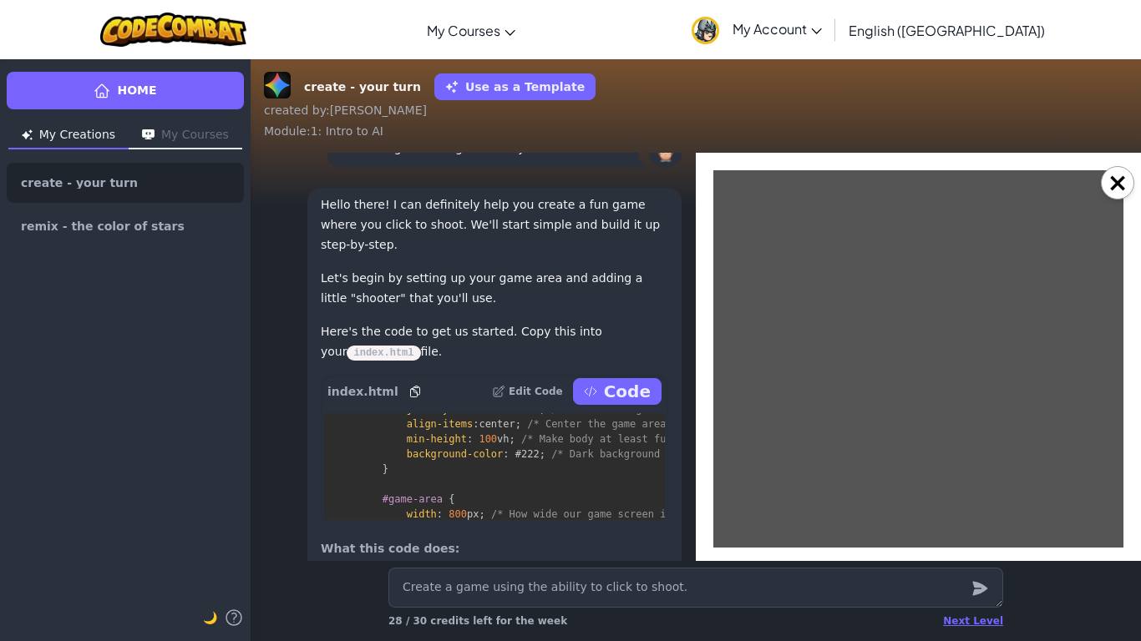
scroll to position [167, 0]
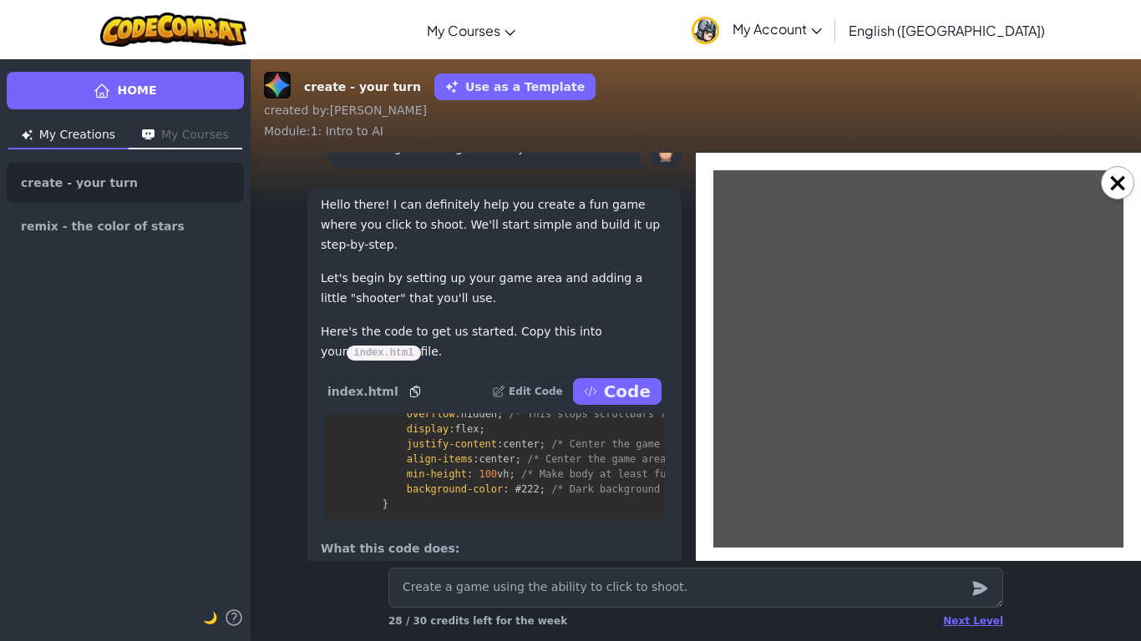
click at [628, 380] on p "Code" at bounding box center [627, 391] width 47 height 23
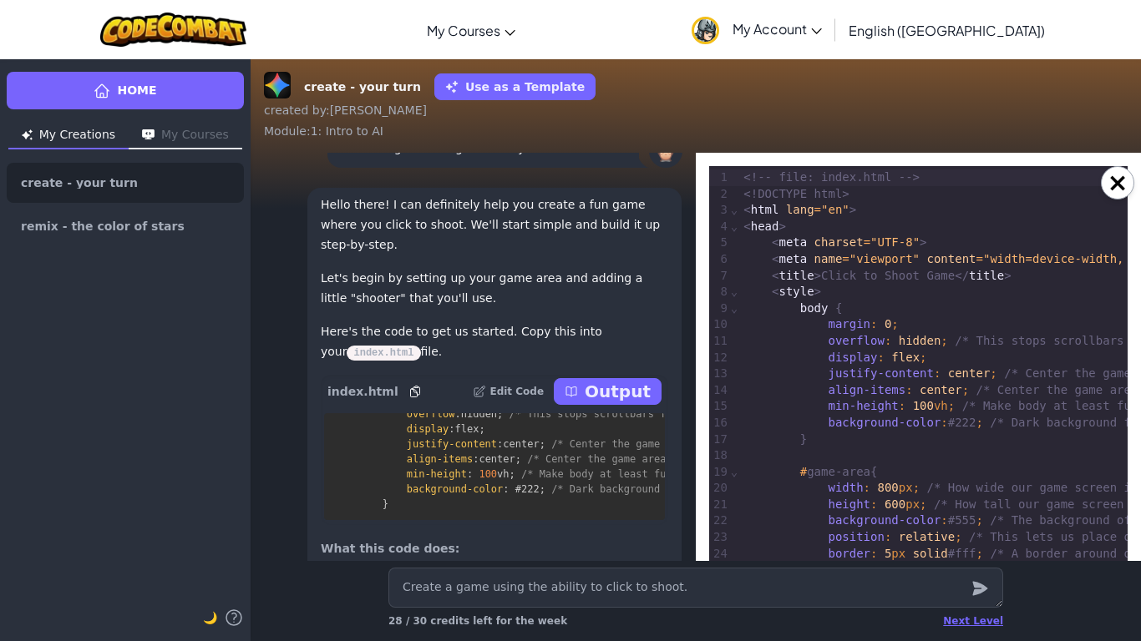
click at [630, 380] on p "Output" at bounding box center [618, 391] width 66 height 23
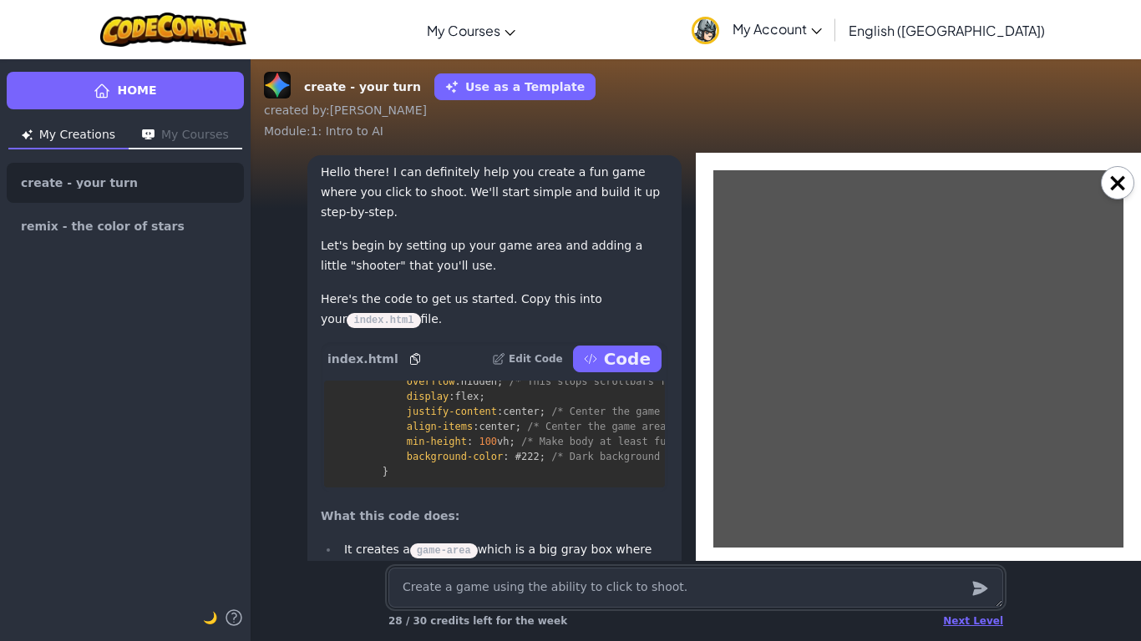
scroll to position [-124, 0]
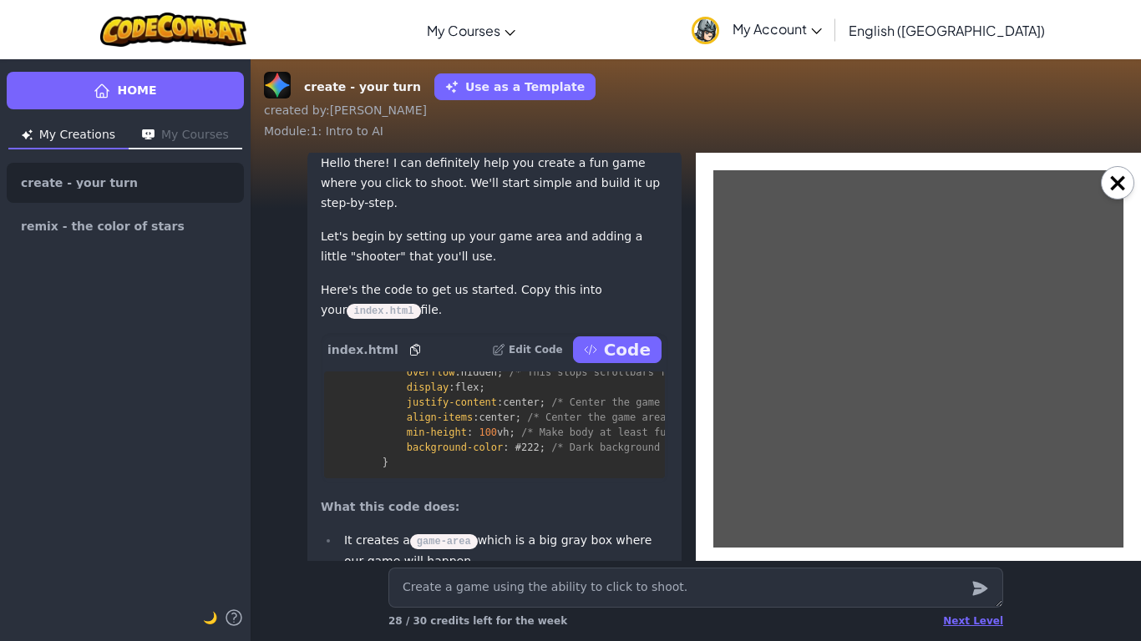
click at [354, 342] on span "index.html" at bounding box center [362, 350] width 71 height 17
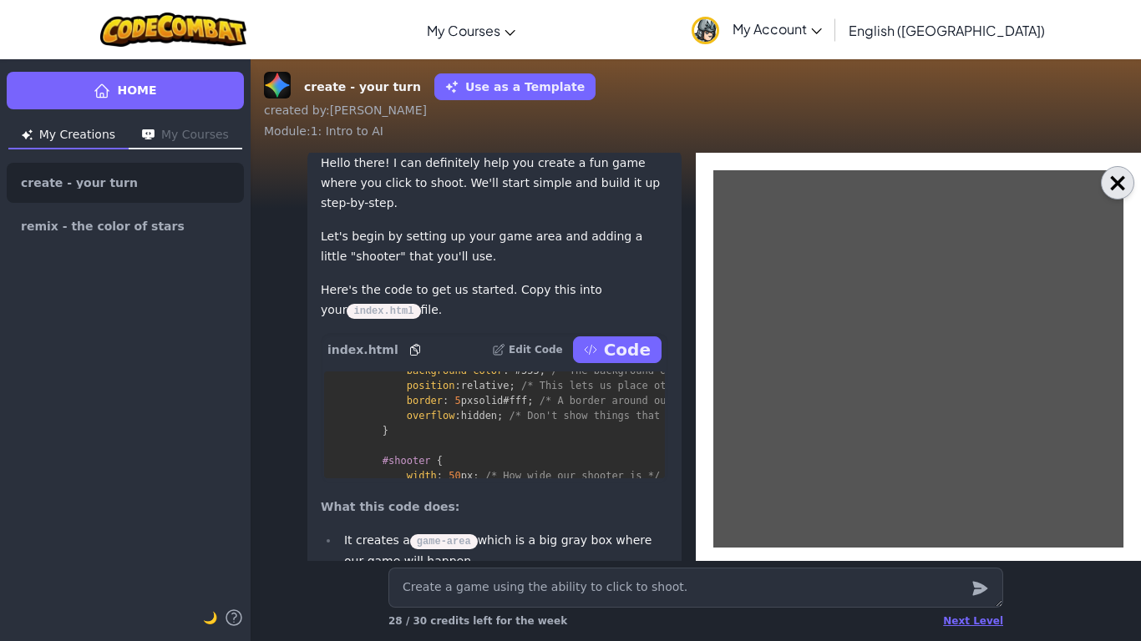
click at [1115, 179] on button "×" at bounding box center [1117, 182] width 33 height 33
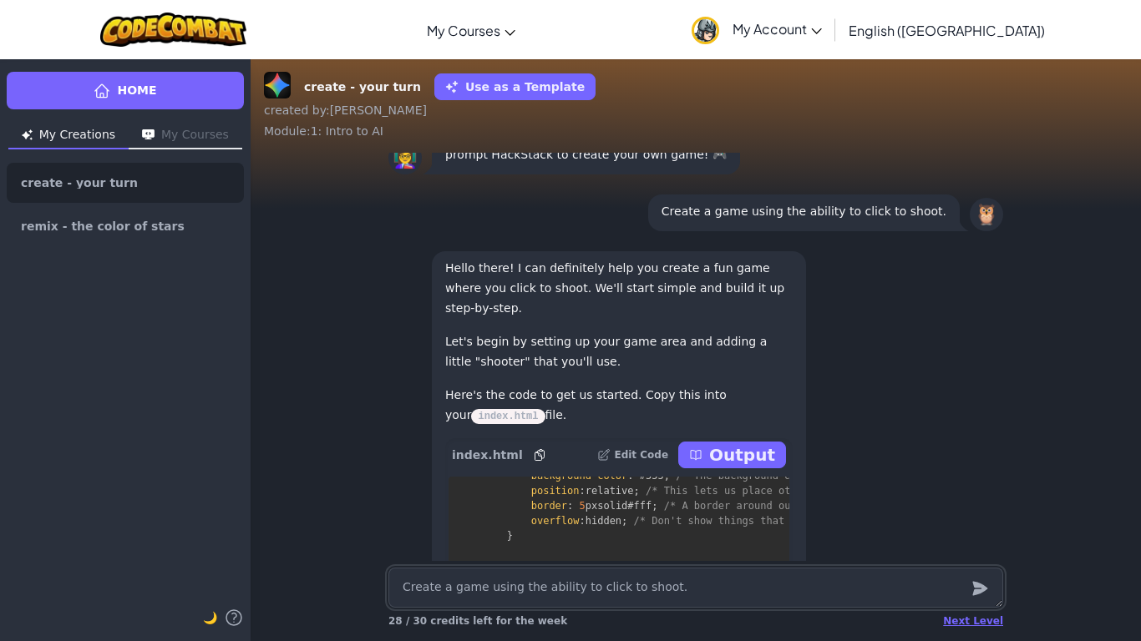
scroll to position [0, 0]
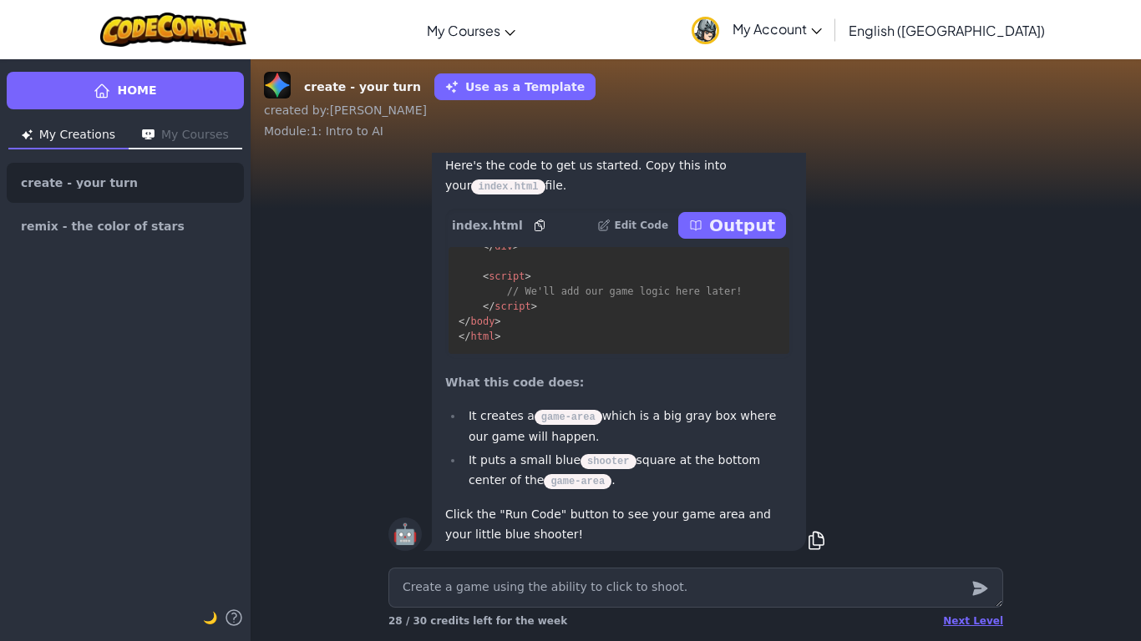
click at [718, 227] on p "Output" at bounding box center [742, 225] width 66 height 23
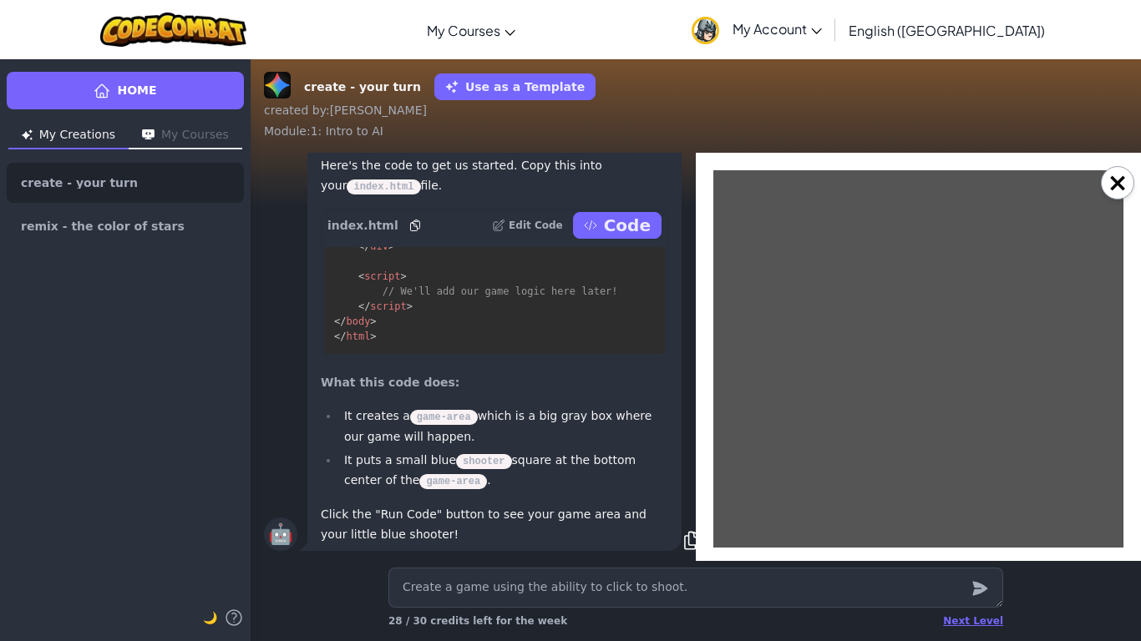
drag, startPoint x: 1132, startPoint y: 156, endPoint x: 1103, endPoint y: 163, distance: 30.0
click at [1128, 158] on div "×" at bounding box center [918, 357] width 445 height 408
drag, startPoint x: 965, startPoint y: 174, endPoint x: 941, endPoint y: 248, distance: 78.2
click at [941, 248] on div at bounding box center [918, 421] width 418 height 510
click at [1113, 180] on button "×" at bounding box center [1117, 182] width 33 height 33
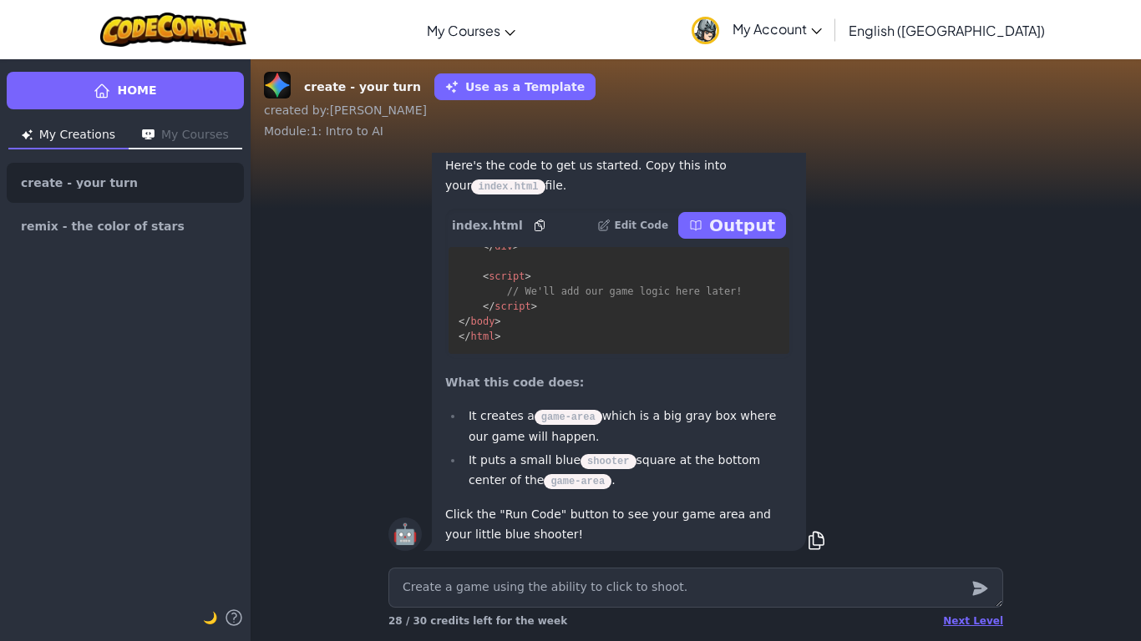
click at [761, 221] on p "Output" at bounding box center [742, 225] width 66 height 23
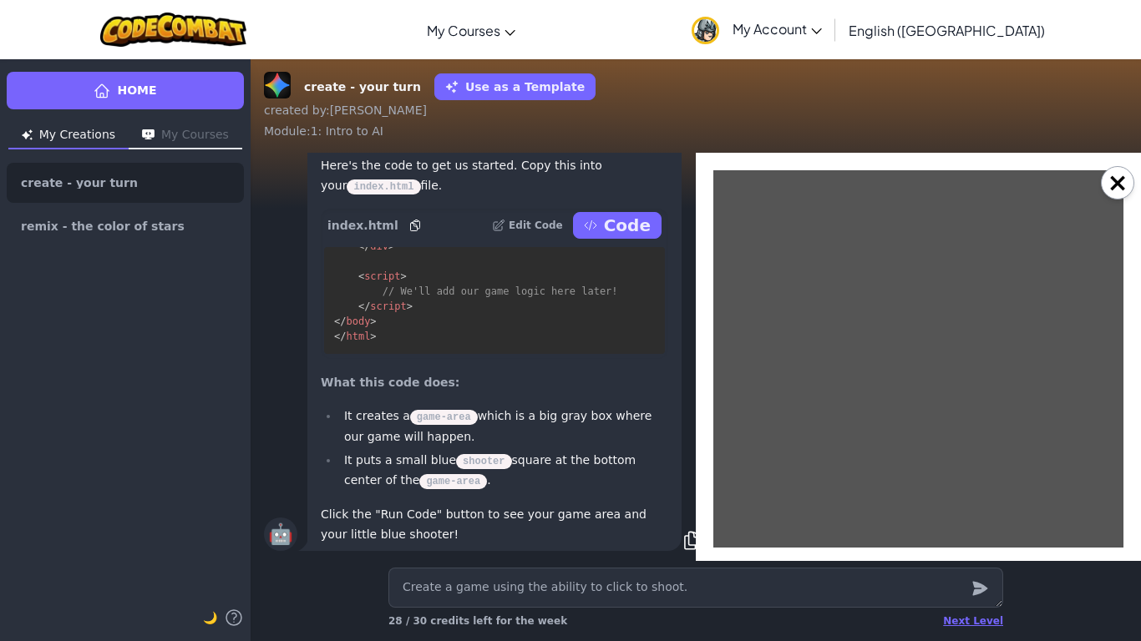
click at [1119, 204] on div at bounding box center [918, 421] width 418 height 510
click at [1113, 197] on button "×" at bounding box center [1117, 182] width 33 height 33
type textarea "x"
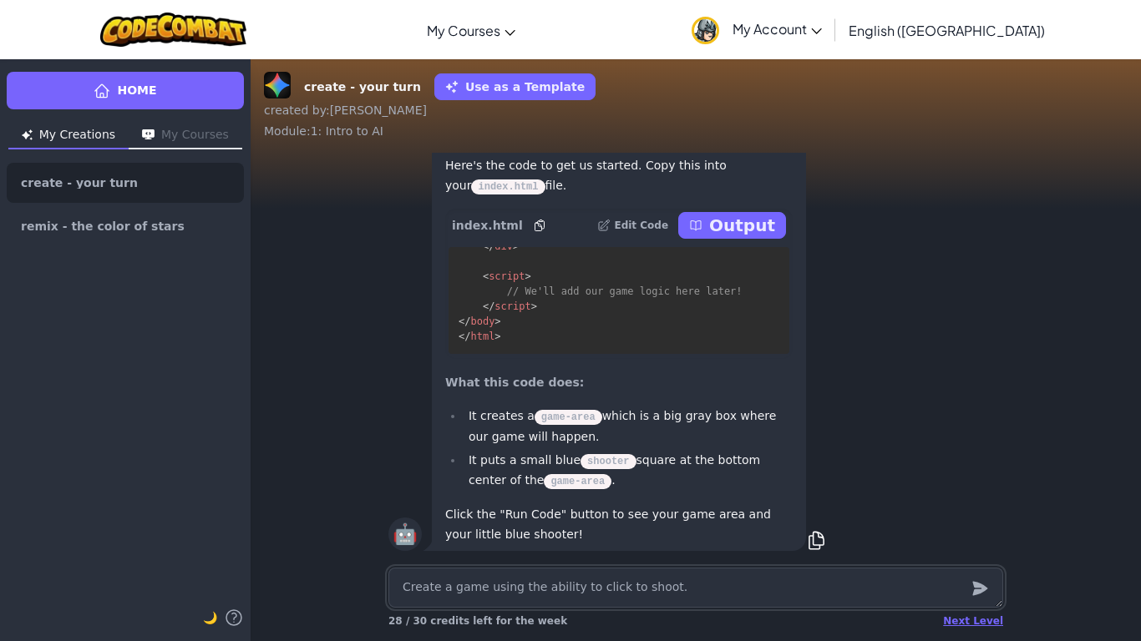
click at [770, 535] on textarea "Create a game using the ability to click to shoot." at bounding box center [695, 588] width 615 height 40
type textarea "x"
type textarea "m"
type textarea "x"
type textarea "ma"
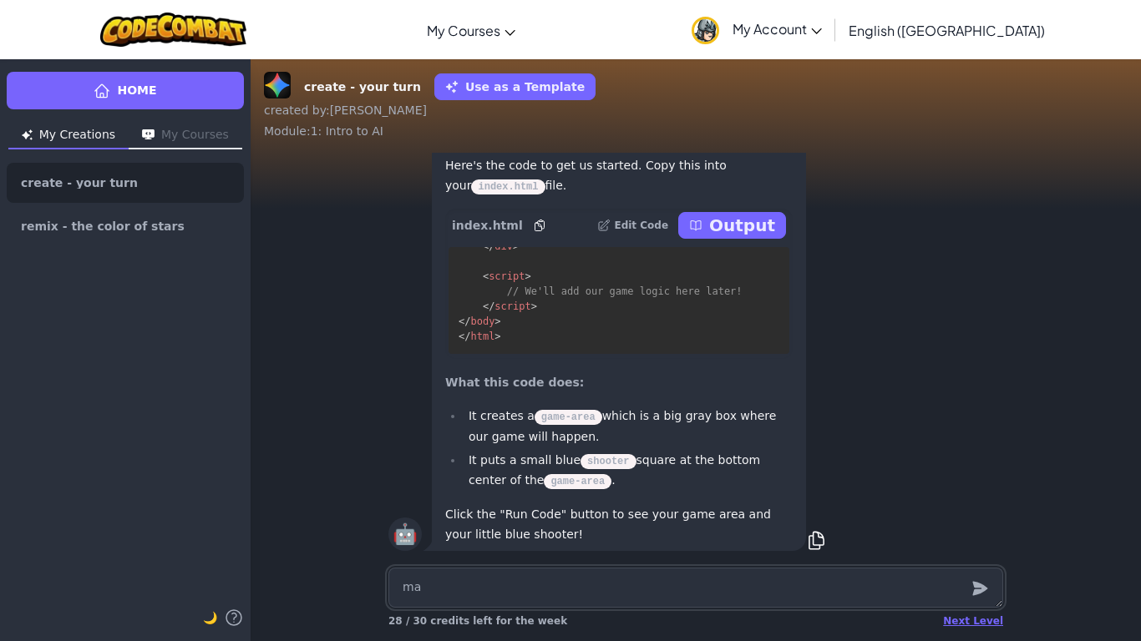
type textarea "x"
type textarea "mak"
type textarea "x"
type textarea "make"
type textarea "x"
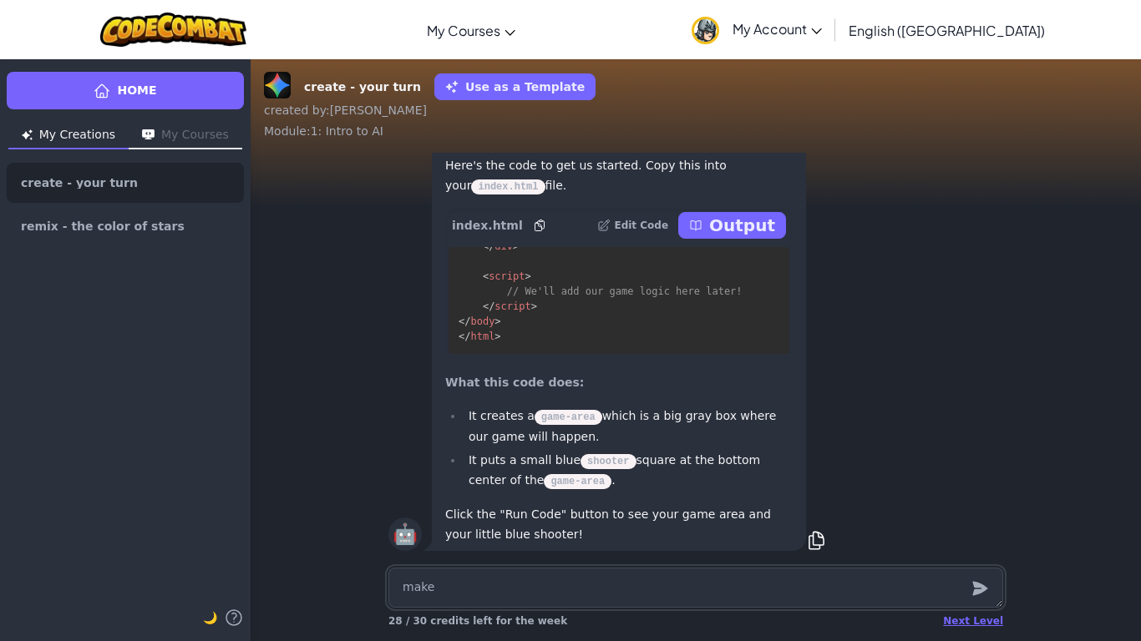
type textarea "make"
type textarea "x"
type textarea "make t"
type textarea "x"
type textarea "make th"
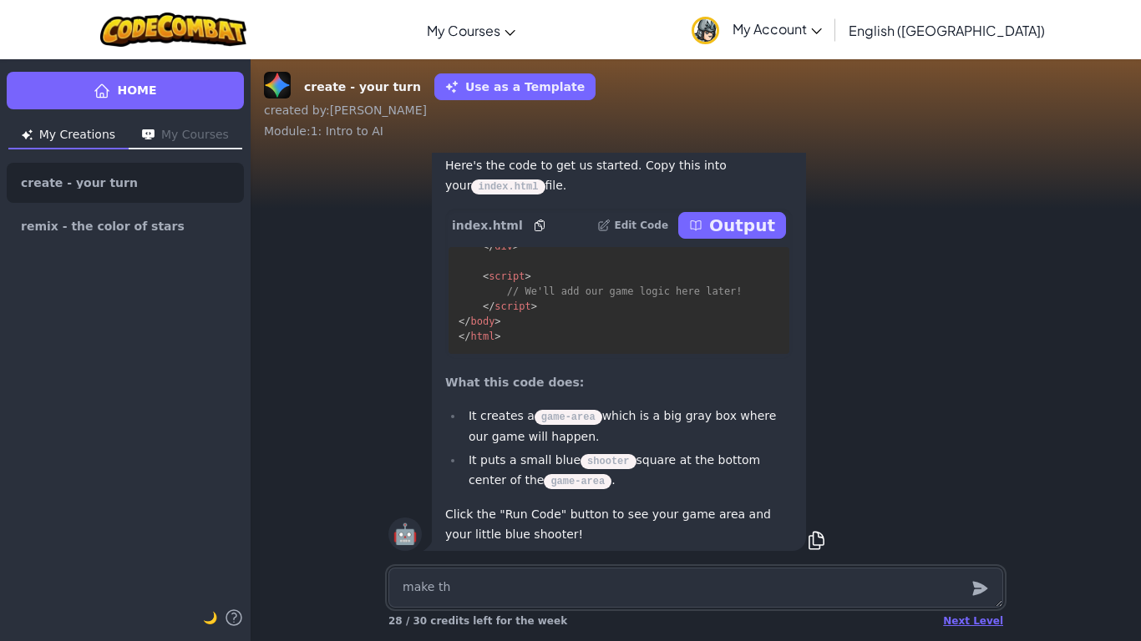
type textarea "x"
type textarea "make the"
type textarea "x"
type textarea "make the"
type textarea "x"
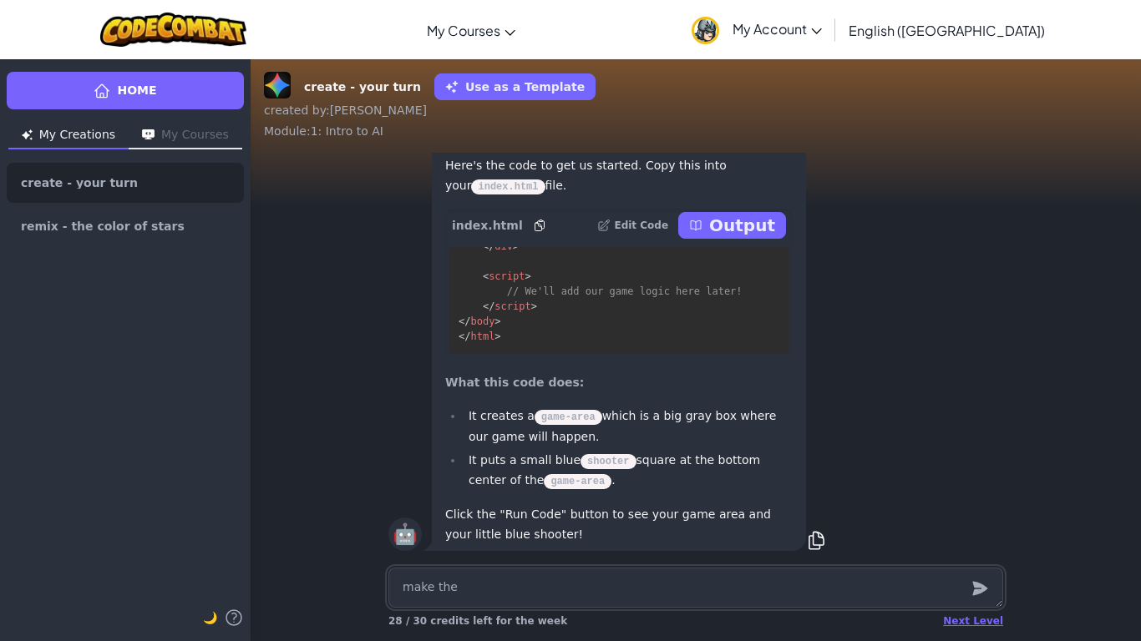
type textarea "make the s"
type textarea "x"
type textarea "make the sh"
type textarea "x"
type textarea "make the s"
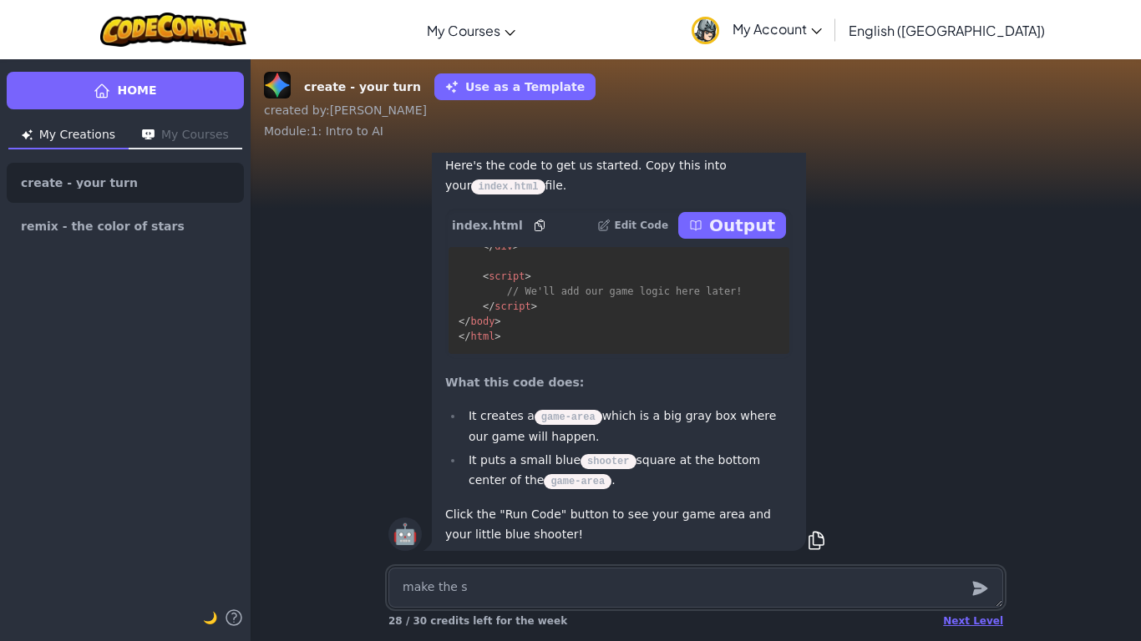
type textarea "x"
type textarea "make the"
type textarea "x"
type textarea "make the b"
type textarea "x"
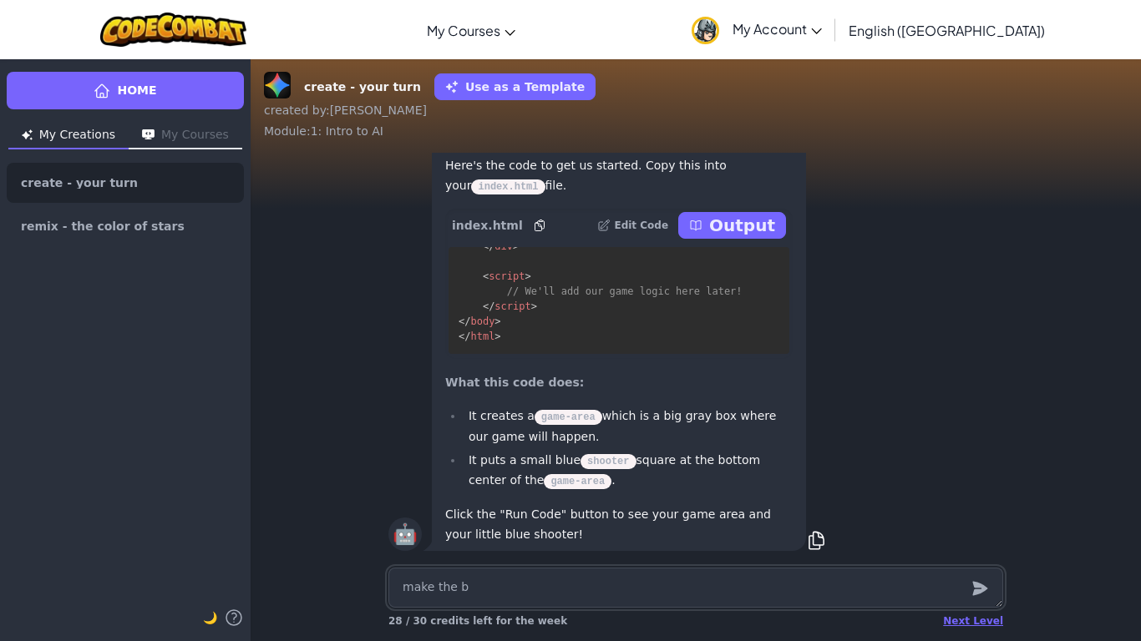
type textarea "make the bl"
type textarea "x"
type textarea "make the blu"
type textarea "x"
type textarea "make the blue"
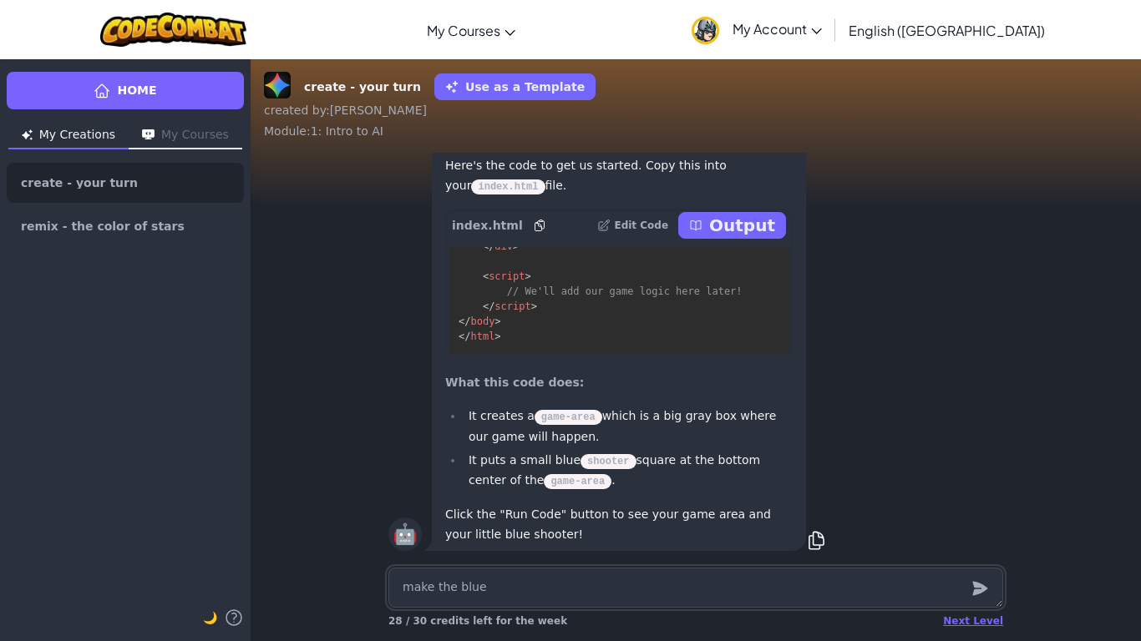
type textarea "x"
type textarea "make the blue"
type textarea "x"
type textarea "make the blue s"
type textarea "x"
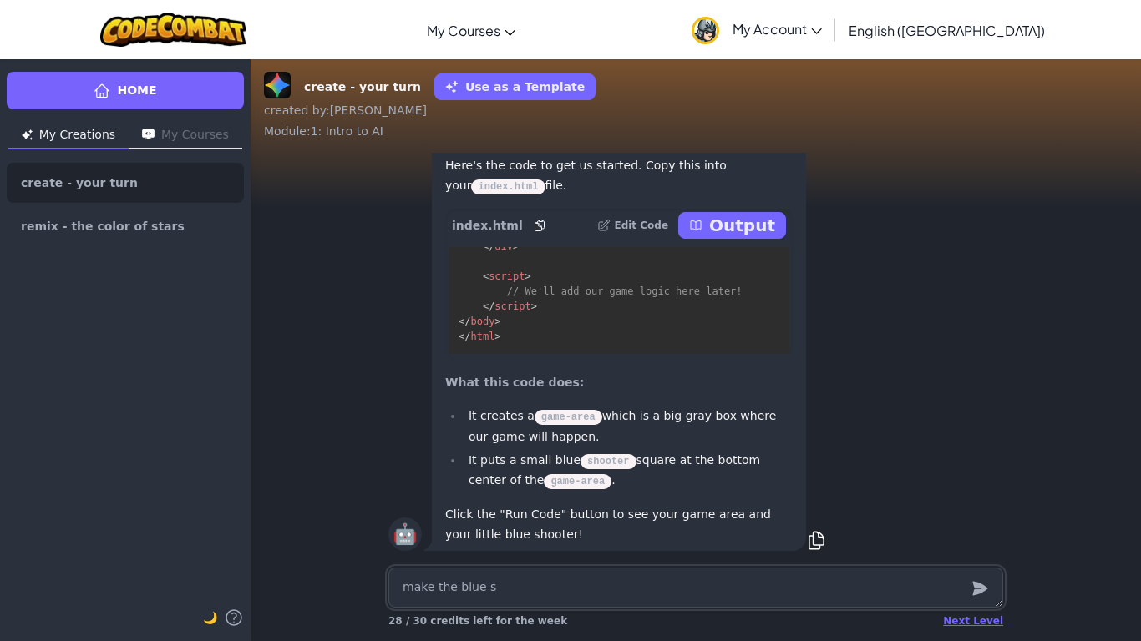
type textarea "make the blue sh"
type textarea "x"
type textarea "make the blue sho"
type textarea "x"
type textarea "make the blue shoo"
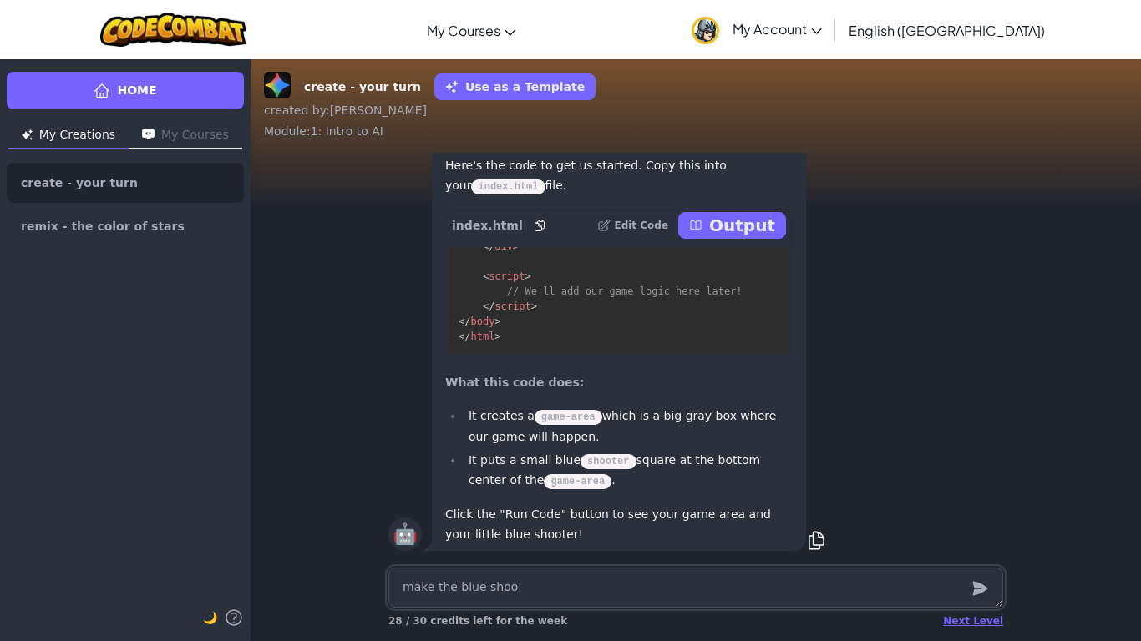
type textarea "x"
type textarea "make the blue shoot"
type textarea "x"
type textarea "make the blue shoote"
type textarea "x"
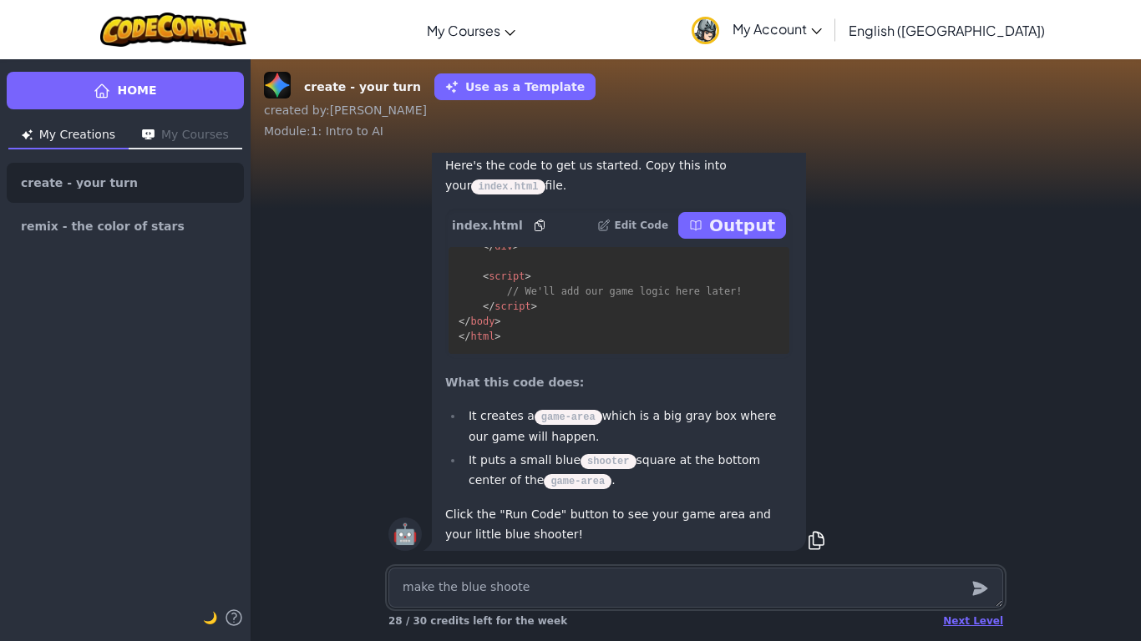
type textarea "make the blue shooter"
type textarea "x"
type textarea "make the blue shooter"
type textarea "x"
type textarea "make the blue shooter l"
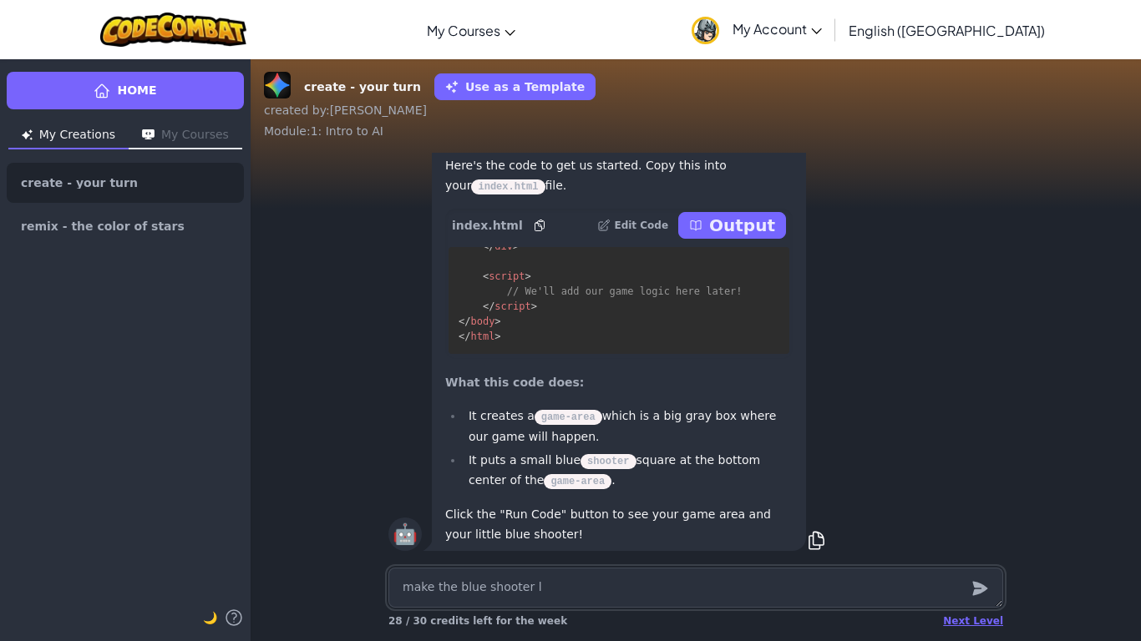
type textarea "x"
type textarea "make the blue shooter la"
type textarea "x"
type textarea "make the blue shooter lar"
type textarea "x"
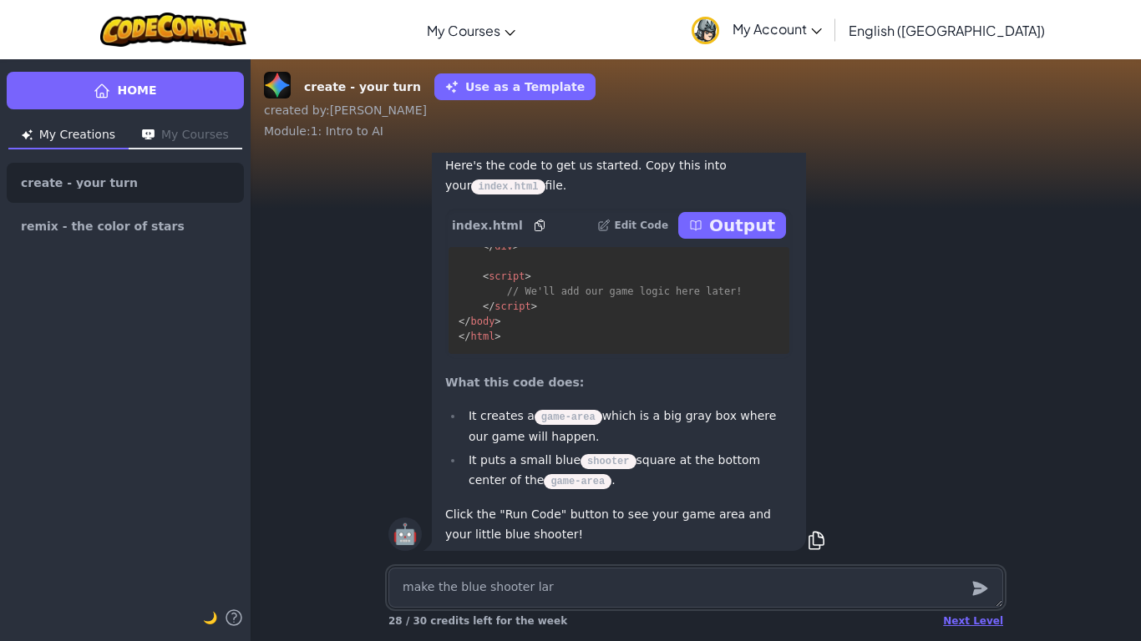
type textarea "make the blue shooter larg"
type textarea "x"
type textarea "make the blue shooter large"
type textarea "x"
type textarea "make the blue shooter larger"
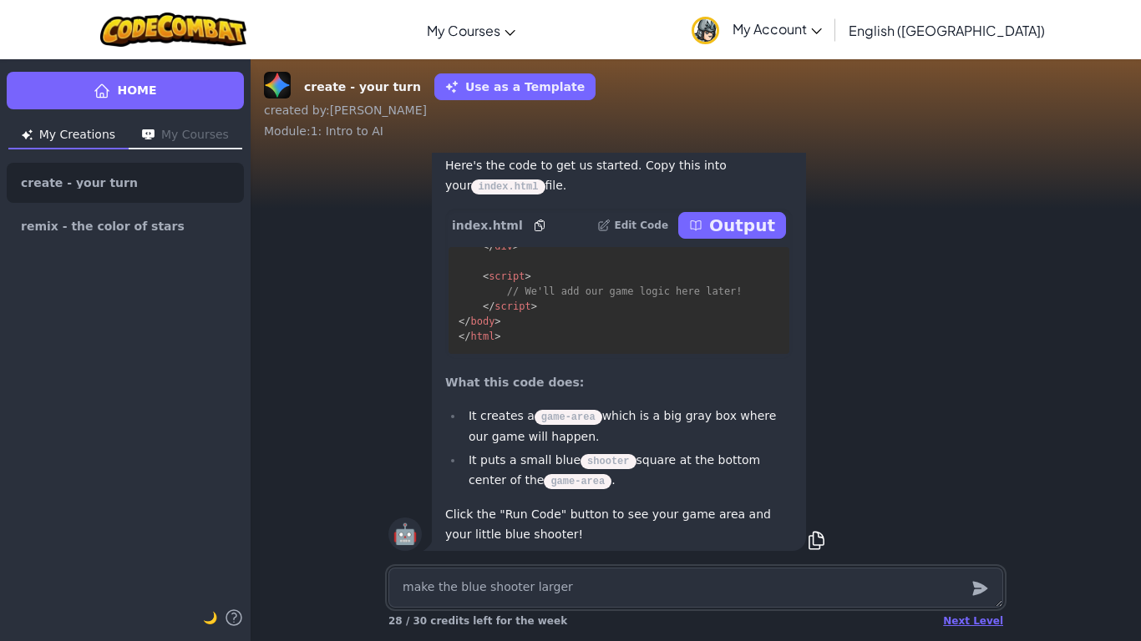
type textarea "x"
type textarea "make the blue shooter larger."
click at [410, 535] on textarea "make the blue shooter larger." at bounding box center [695, 588] width 615 height 40
type textarea "x"
type textarea "ake the blue shooter larger."
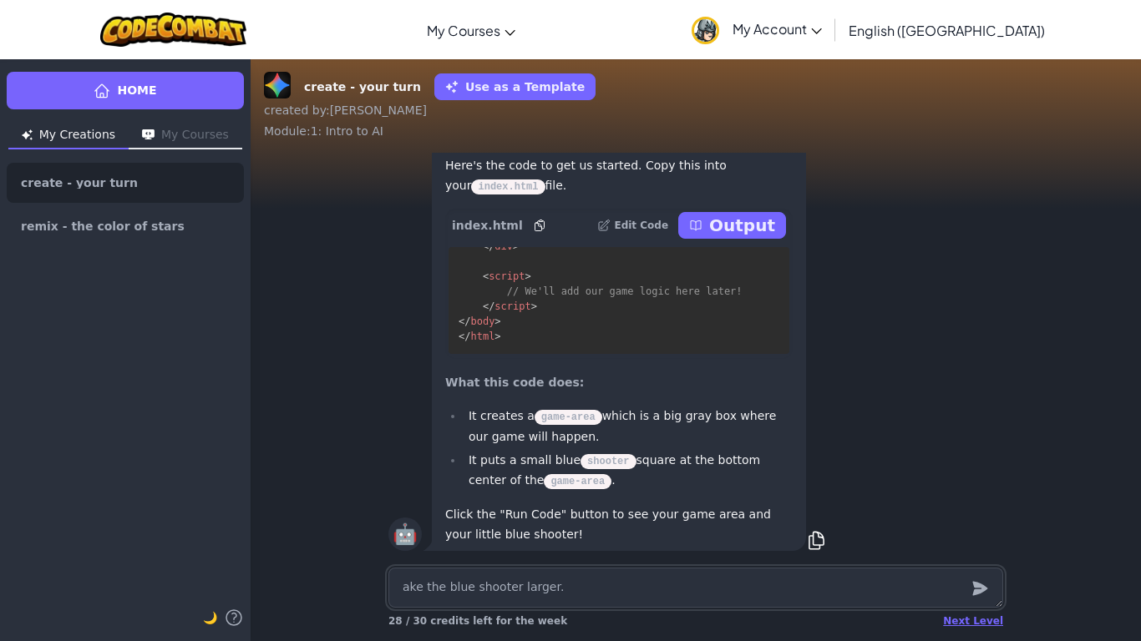
type textarea "x"
type textarea "make the blue shooter larger."
type textarea "x"
type textarea "ake the blue shooter larger."
type textarea "x"
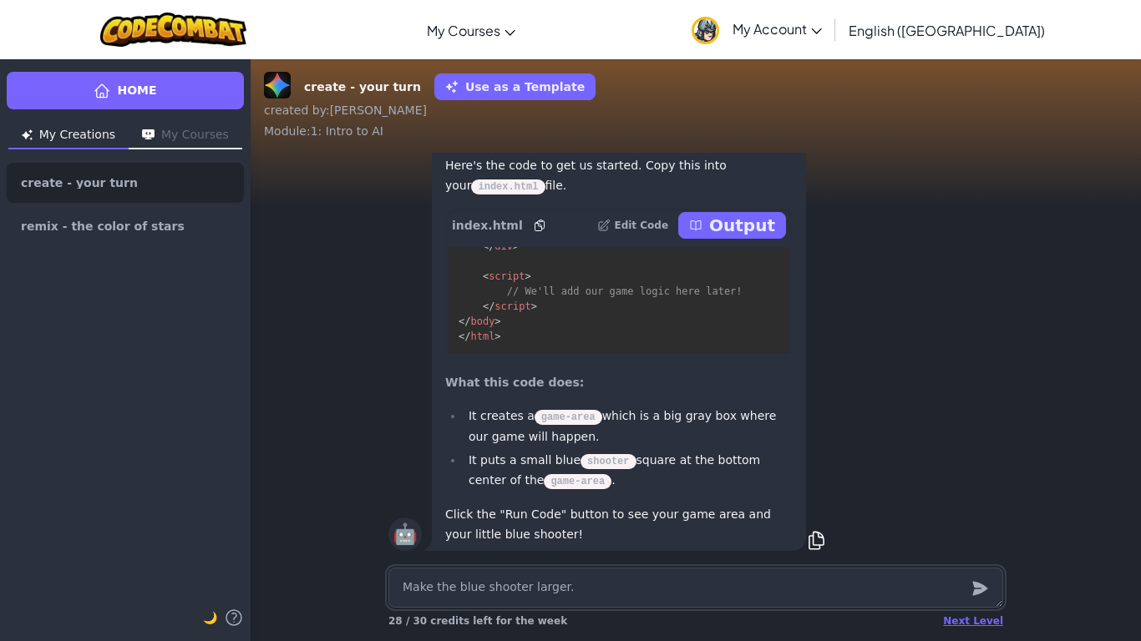
type textarea "Make the blue shooter larger."
click at [989, 535] on div at bounding box center [979, 588] width 33 height 40
click at [979, 535] on icon "submit" at bounding box center [979, 589] width 15 height 14
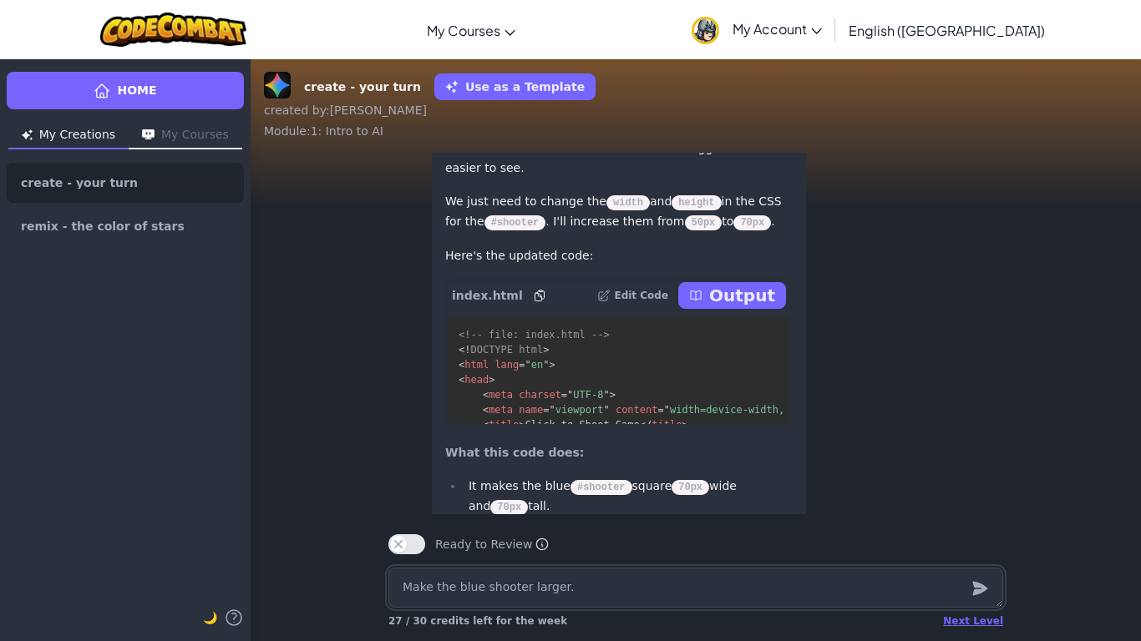
scroll to position [-83, 0]
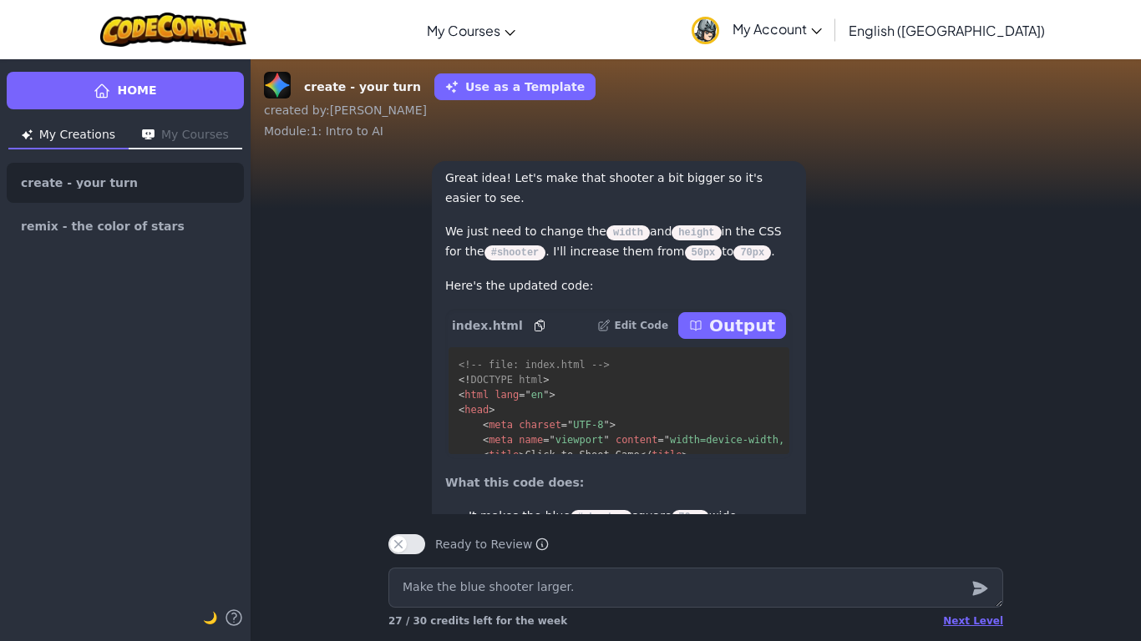
click at [738, 318] on p "Output" at bounding box center [742, 325] width 66 height 23
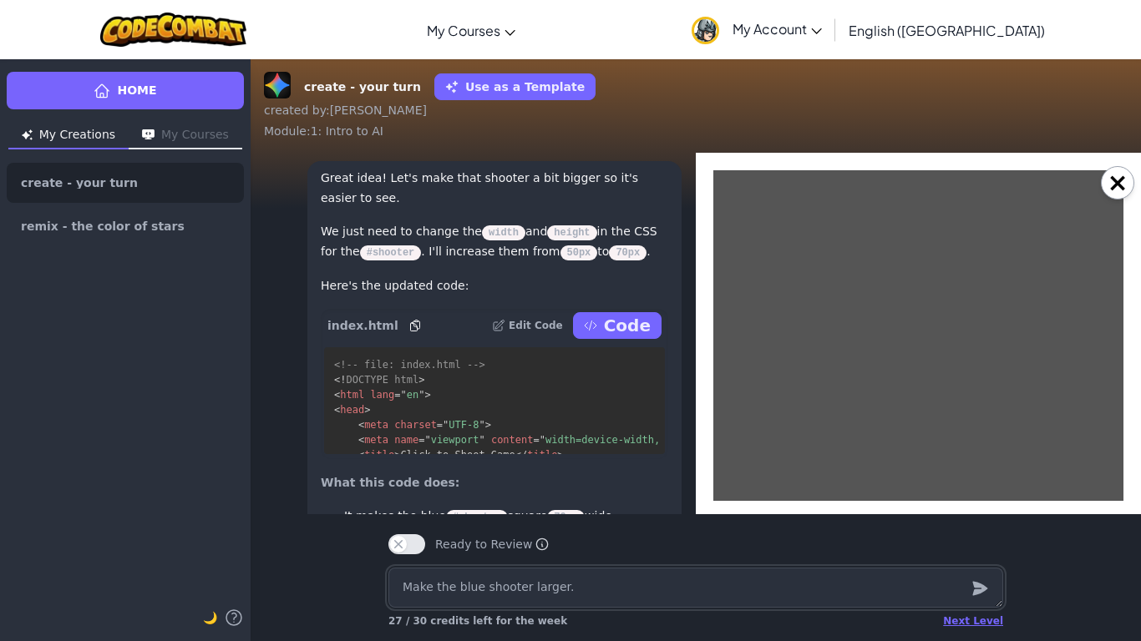
scroll to position [0, 0]
click at [1123, 176] on button "×" at bounding box center [1117, 182] width 33 height 33
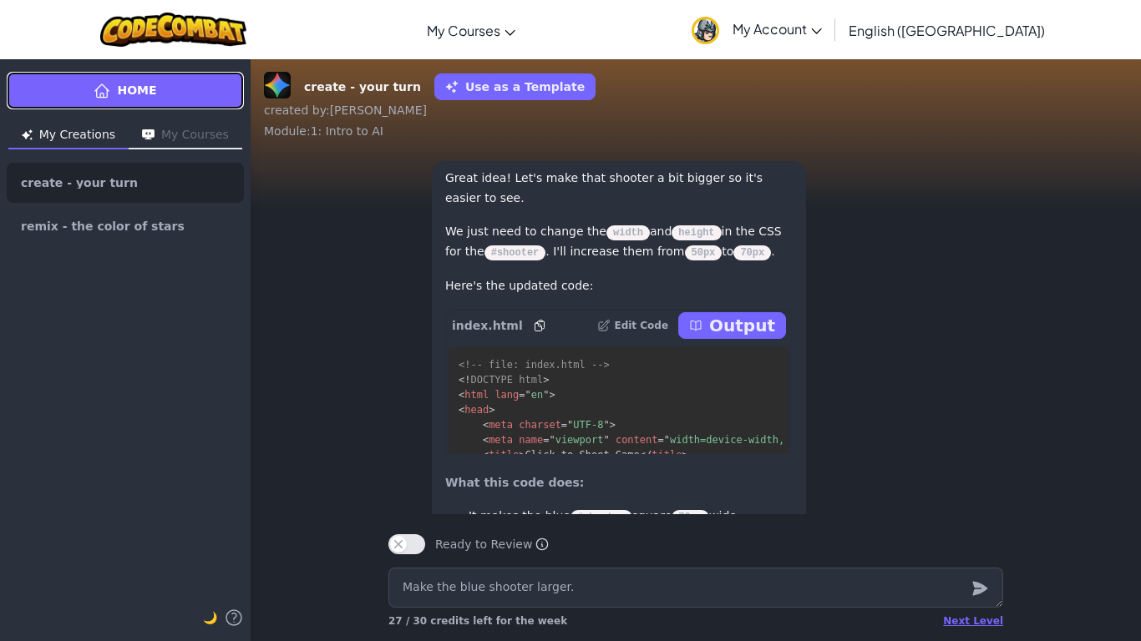
click at [127, 98] on span "Home" at bounding box center [136, 91] width 39 height 18
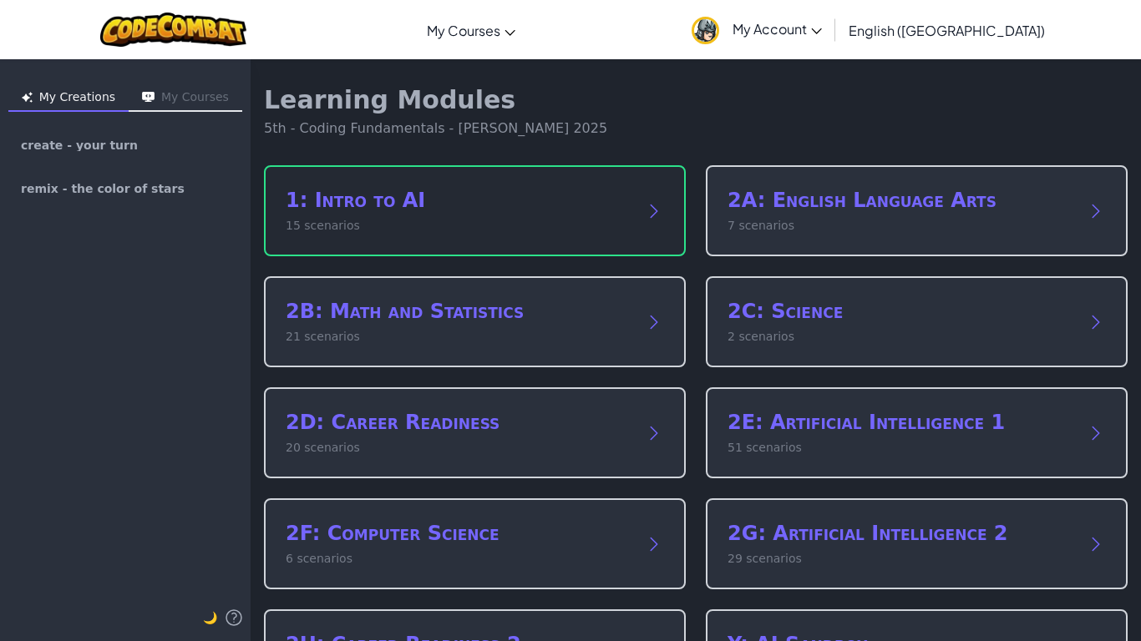
click at [483, 225] on p "15 scenarios" at bounding box center [458, 226] width 345 height 18
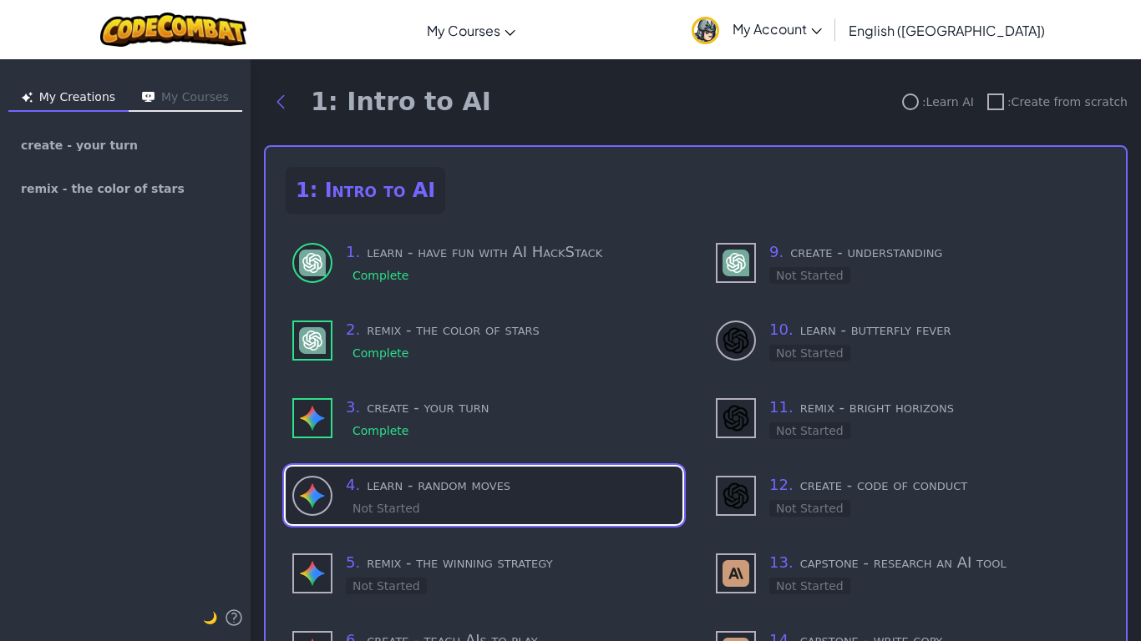
click at [485, 482] on h3 "4 . learn - random moves" at bounding box center [511, 485] width 330 height 23
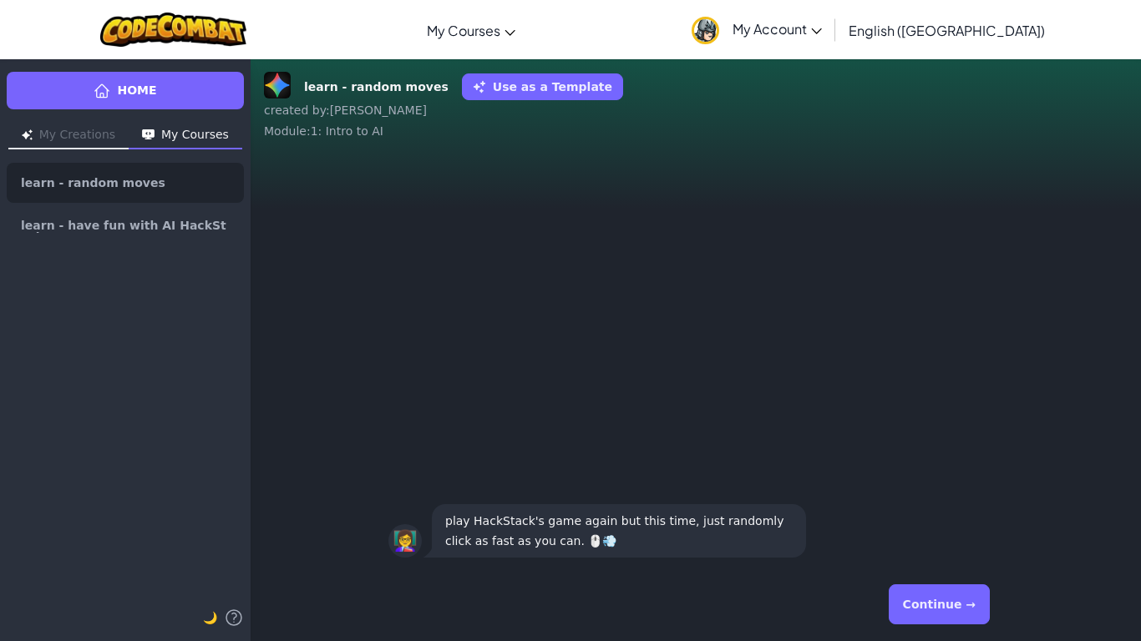
click at [958, 535] on button "Continue →" at bounding box center [939, 605] width 101 height 40
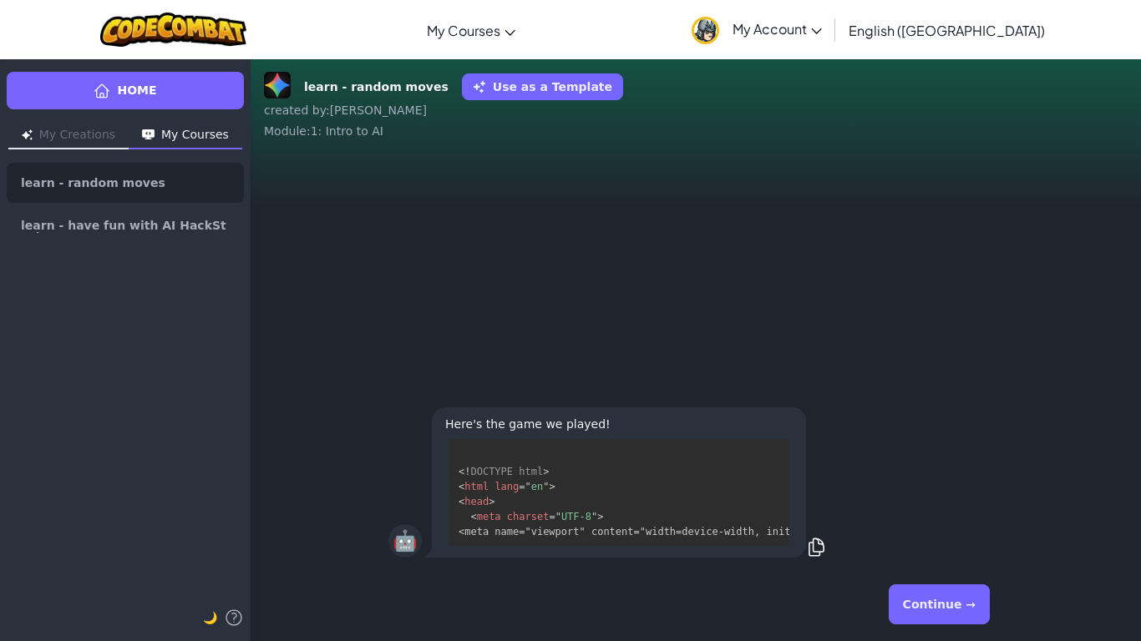
scroll to position [46, 0]
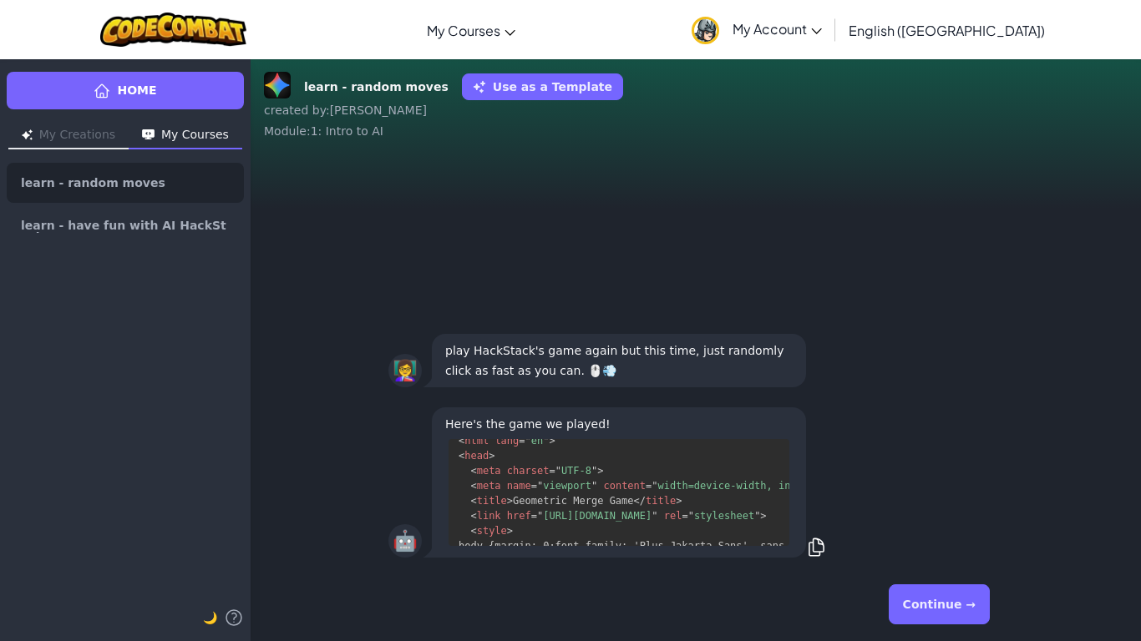
click at [971, 535] on button "Continue →" at bounding box center [939, 605] width 101 height 40
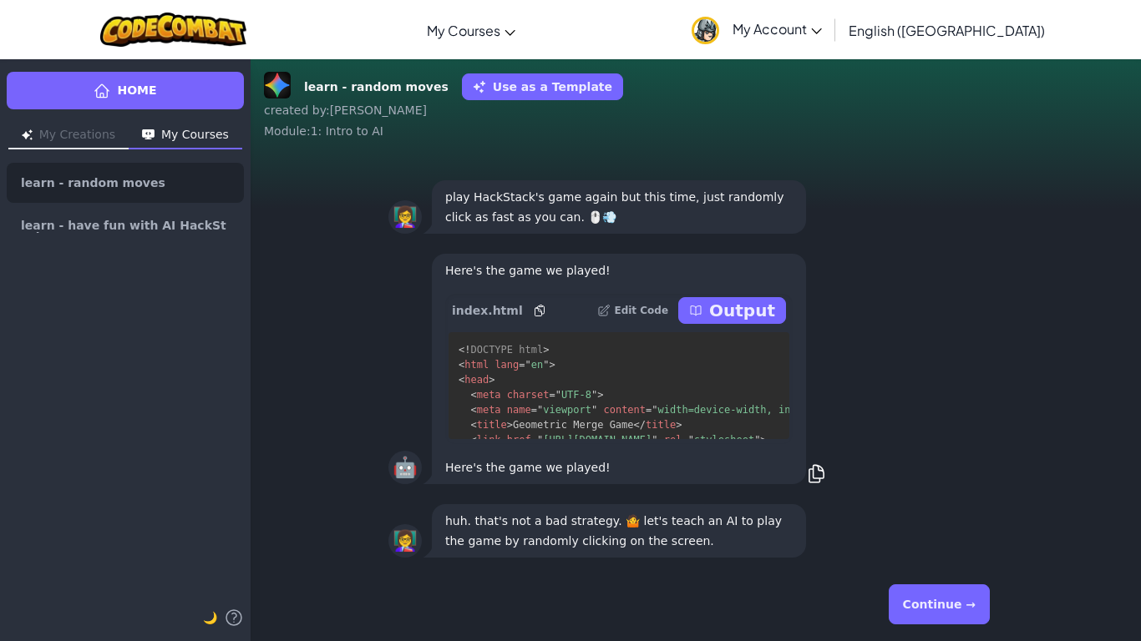
click at [944, 535] on button "Continue →" at bounding box center [939, 605] width 101 height 40
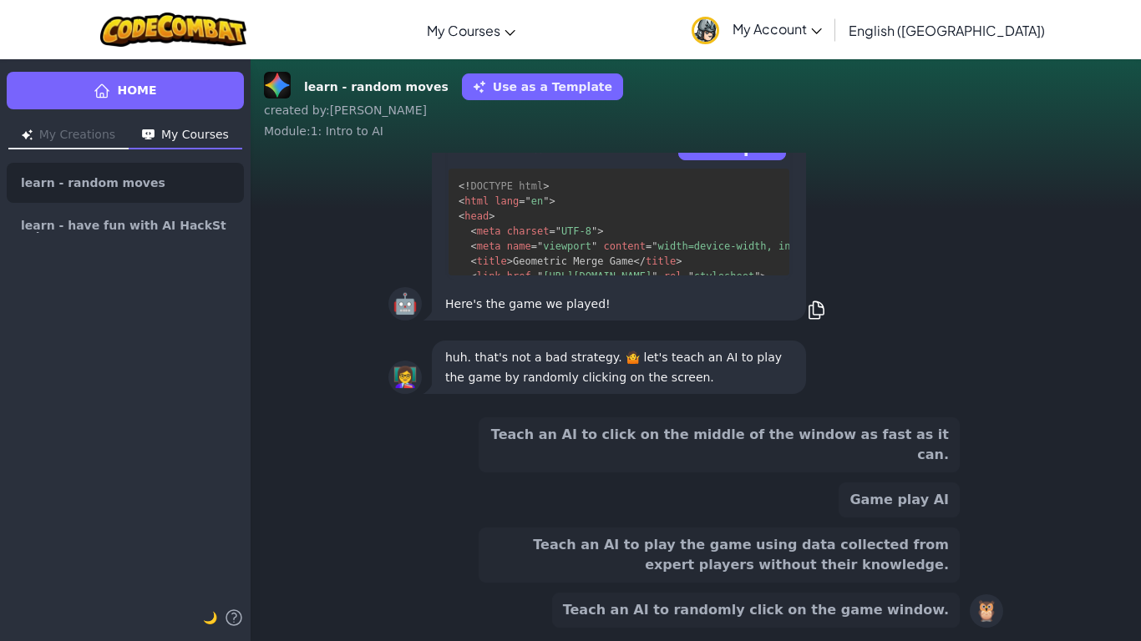
click at [846, 443] on button "Teach an AI to click on the middle of the window as fast as it can." at bounding box center [719, 445] width 481 height 55
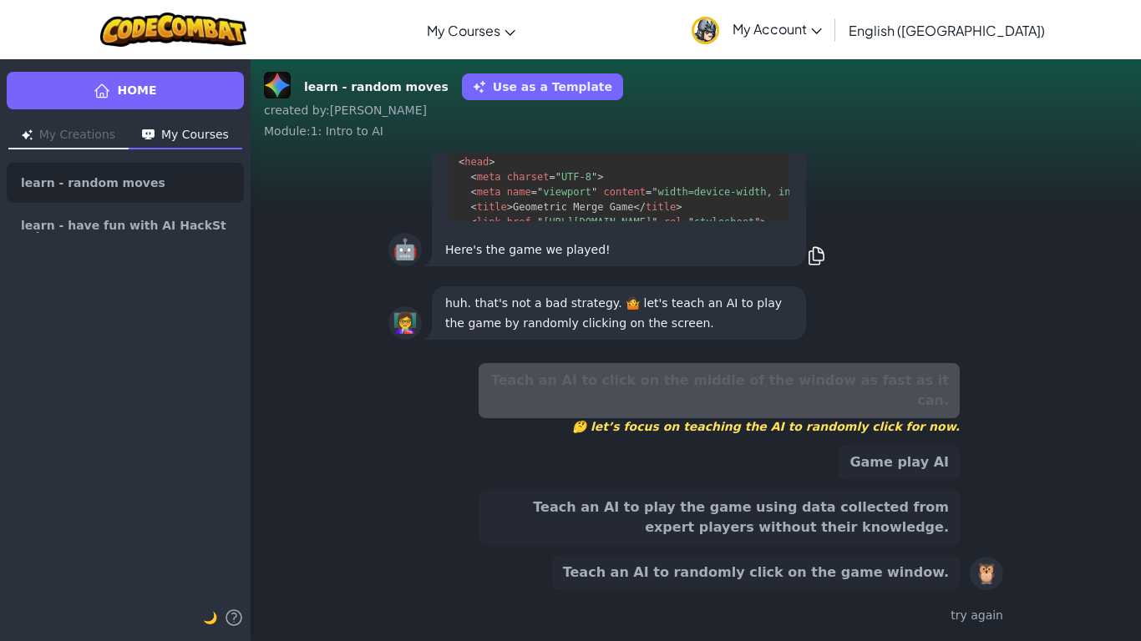
click at [875, 535] on button "Teach an AI to randomly click on the game window." at bounding box center [756, 572] width 408 height 35
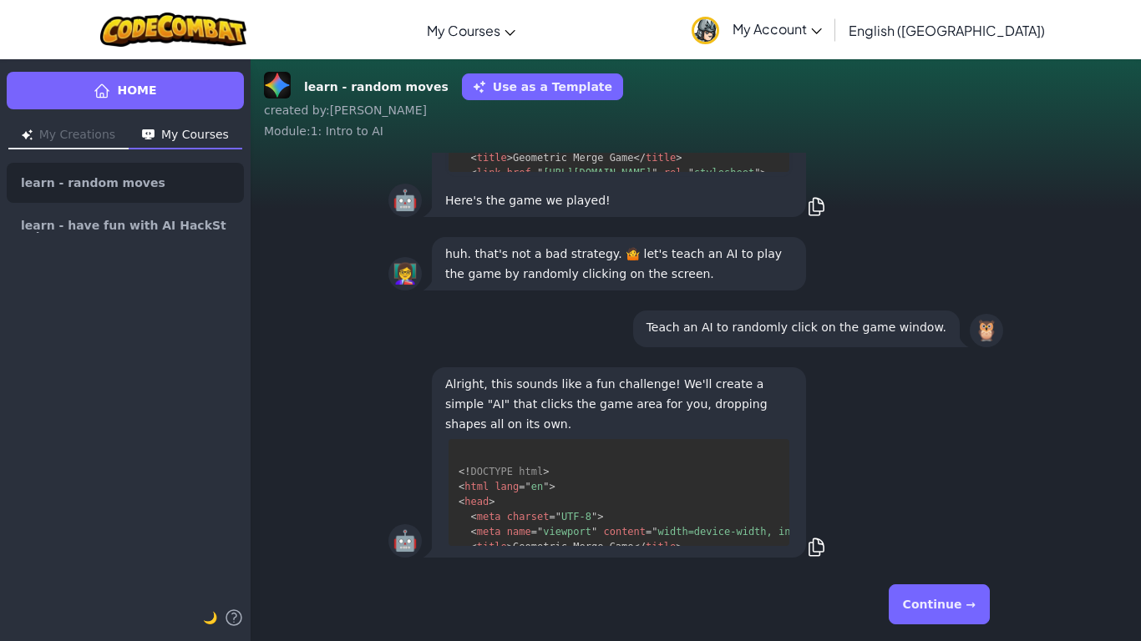
click at [940, 535] on button "Continue →" at bounding box center [939, 605] width 101 height 40
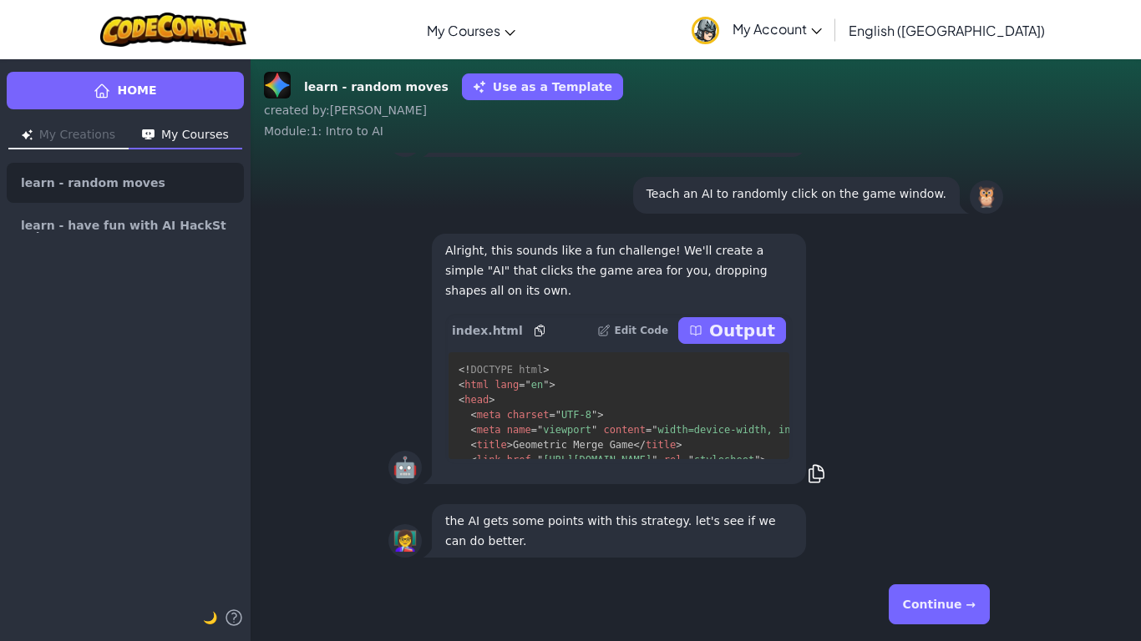
click at [925, 535] on button "Continue →" at bounding box center [939, 605] width 101 height 40
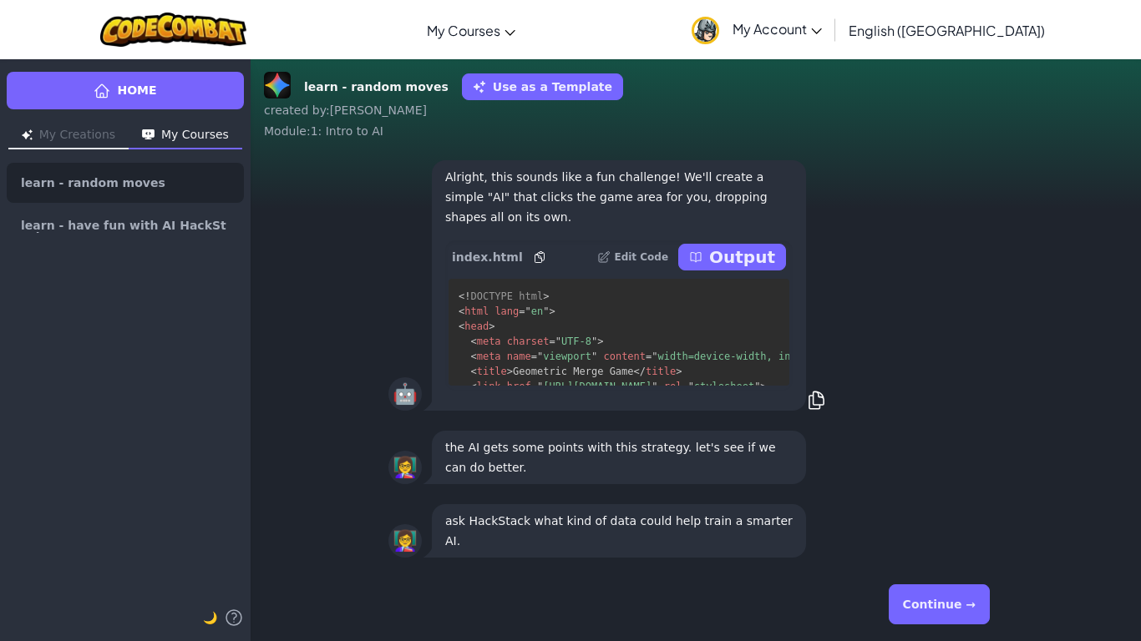
click at [965, 535] on button "Continue →" at bounding box center [939, 605] width 101 height 40
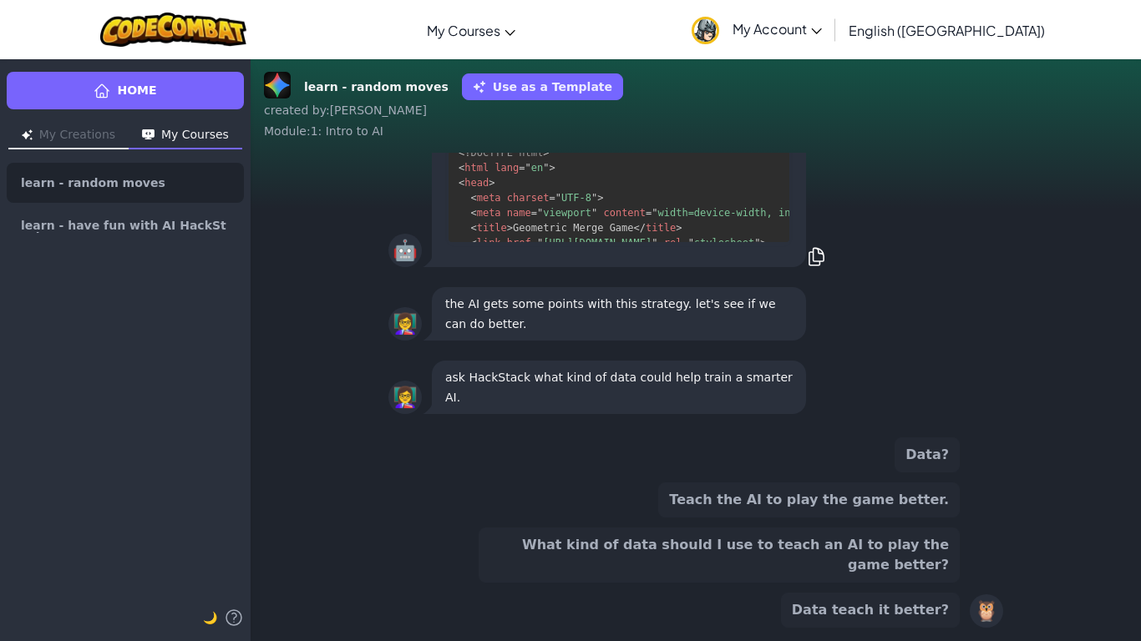
click at [865, 535] on button "What kind of data should I use to teach an AI to play the game better?" at bounding box center [719, 555] width 481 height 55
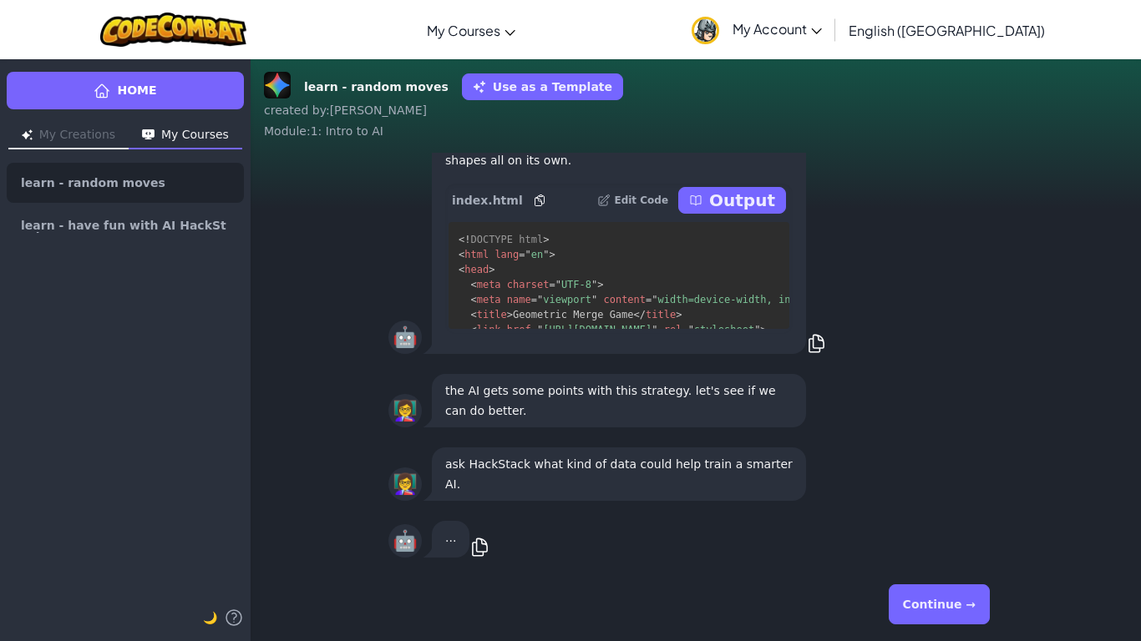
click at [960, 535] on button "Continue →" at bounding box center [939, 605] width 101 height 40
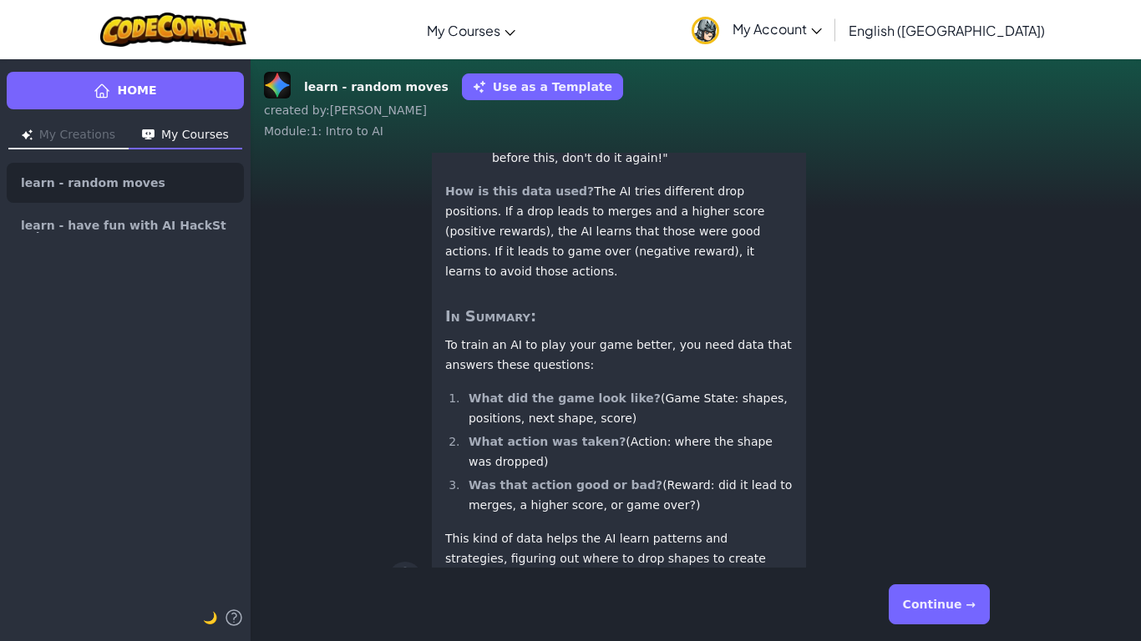
scroll to position [1, 0]
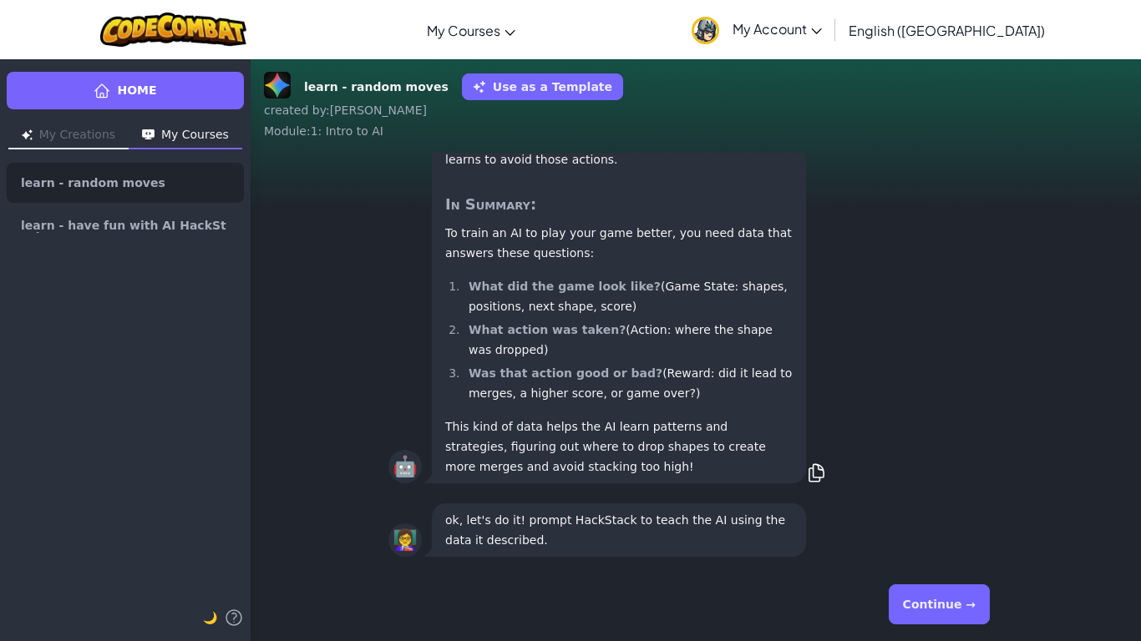
click at [968, 535] on button "Continue →" at bounding box center [939, 605] width 101 height 40
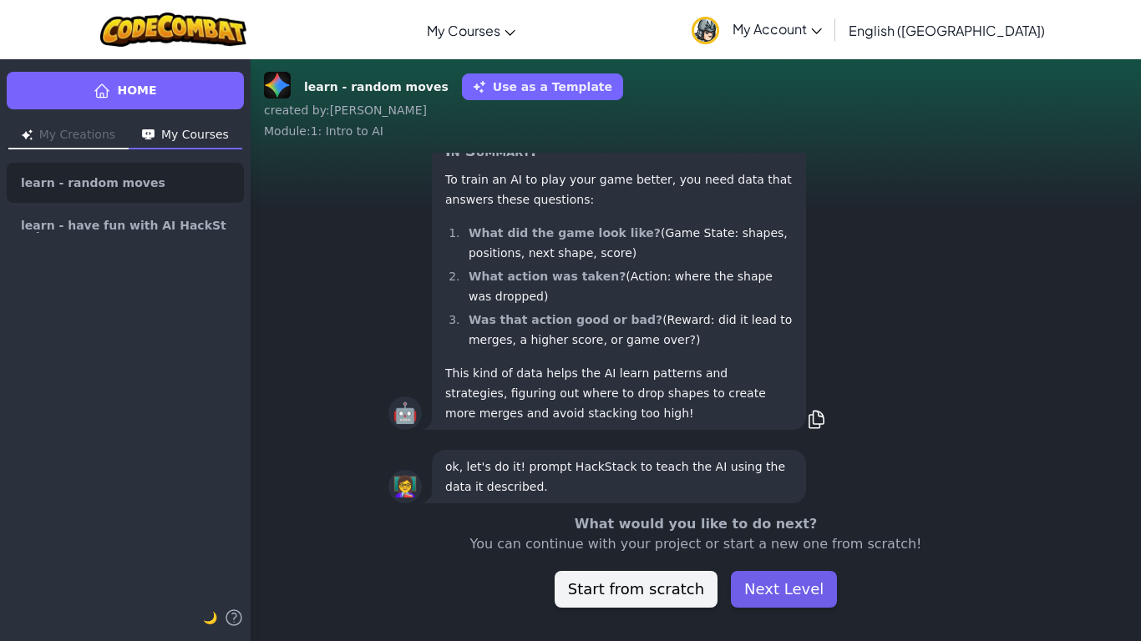
click at [792, 535] on button "Next Level" at bounding box center [784, 589] width 106 height 37
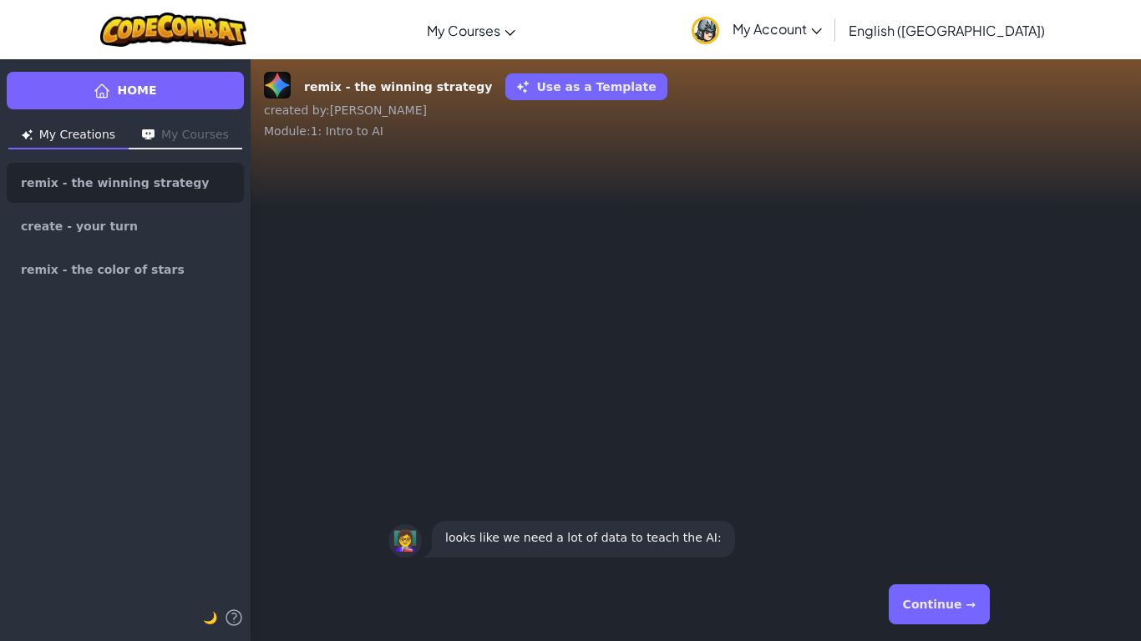
click at [946, 535] on button "Continue →" at bounding box center [939, 605] width 101 height 40
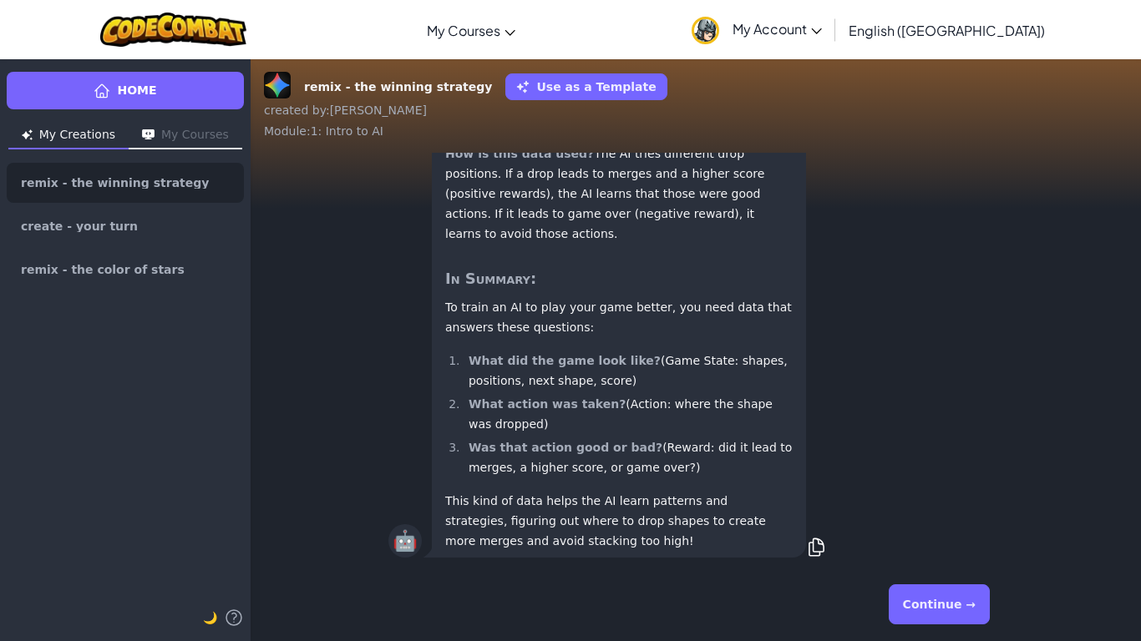
click at [936, 535] on button "Continue →" at bounding box center [939, 605] width 101 height 40
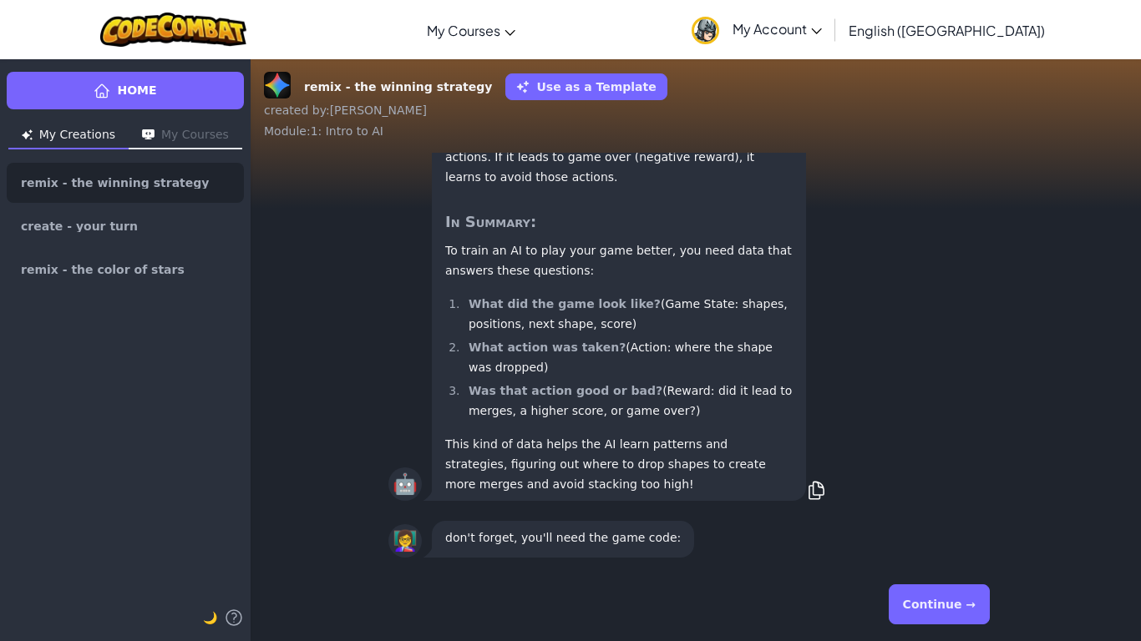
scroll to position [1, 0]
click at [936, 535] on button "Continue →" at bounding box center [939, 605] width 101 height 40
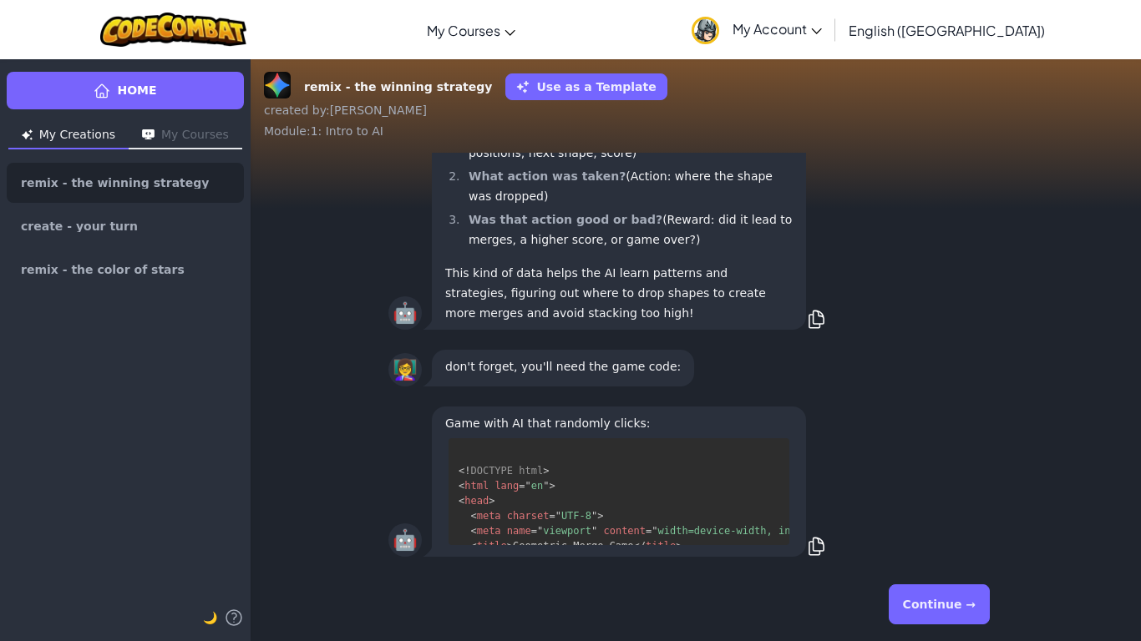
scroll to position [46, 0]
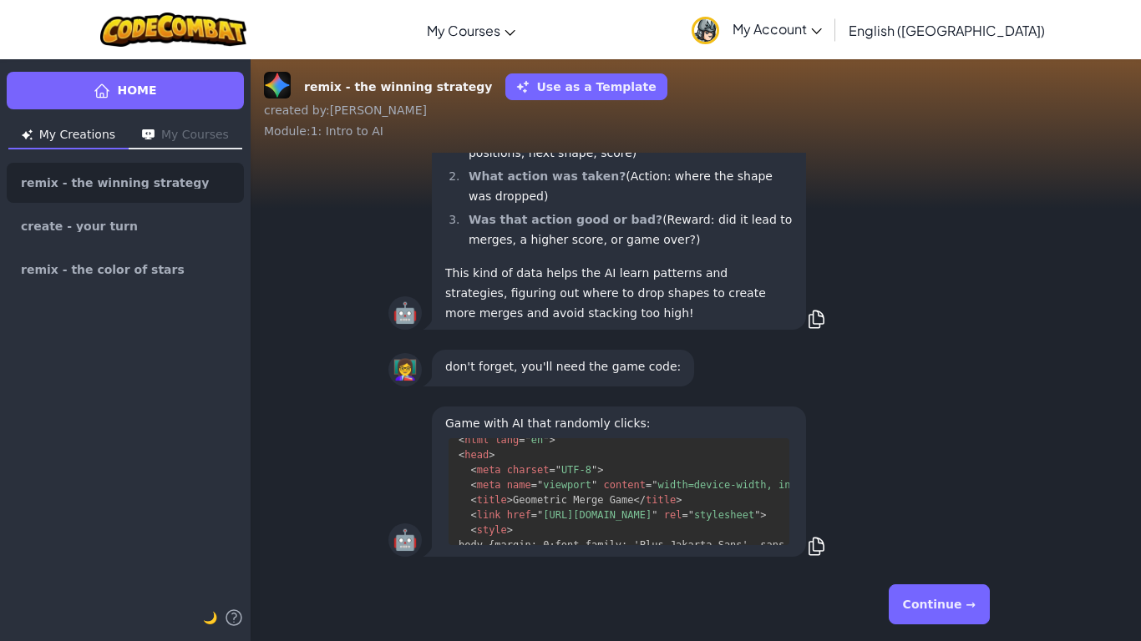
click at [926, 535] on button "Continue →" at bounding box center [939, 605] width 101 height 40
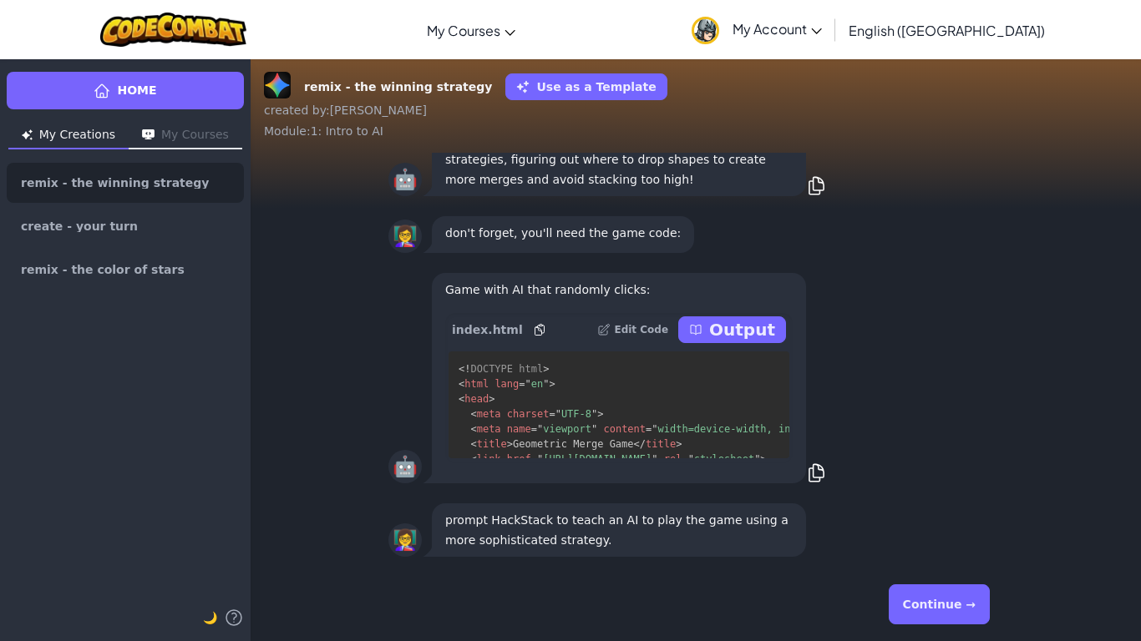
click at [926, 535] on button "Continue →" at bounding box center [939, 605] width 101 height 40
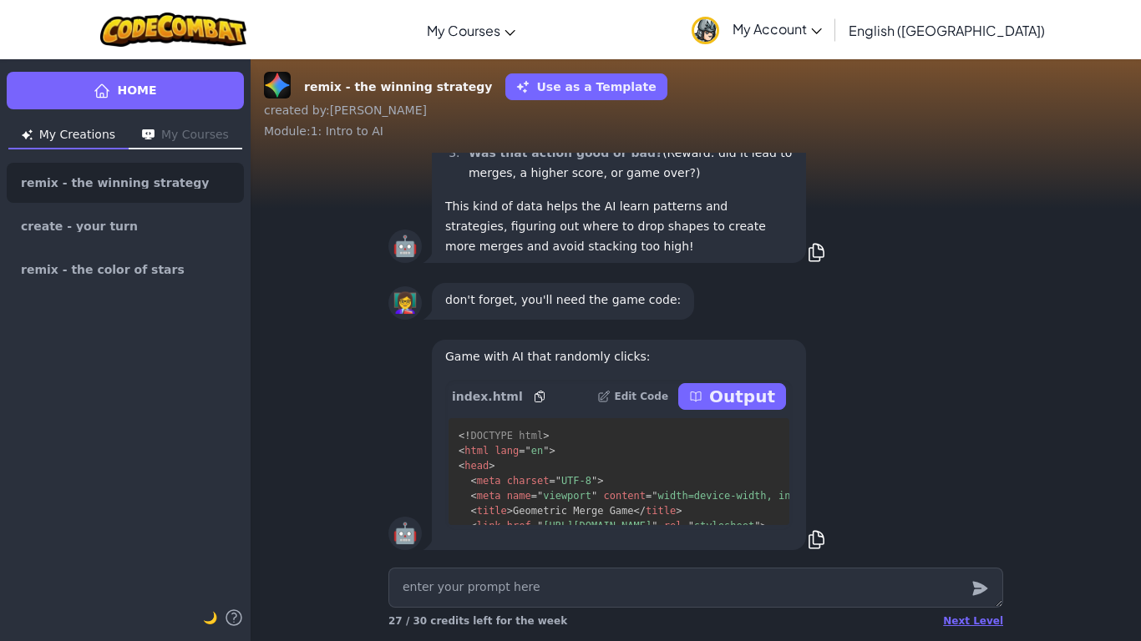
type textarea "x"
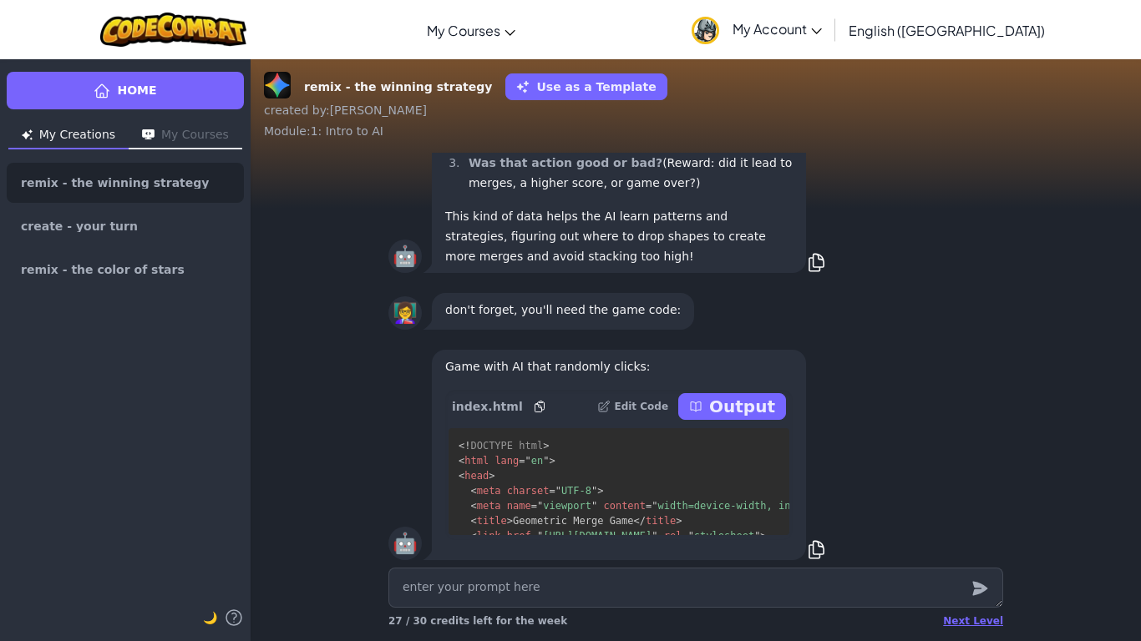
scroll to position [1, 0]
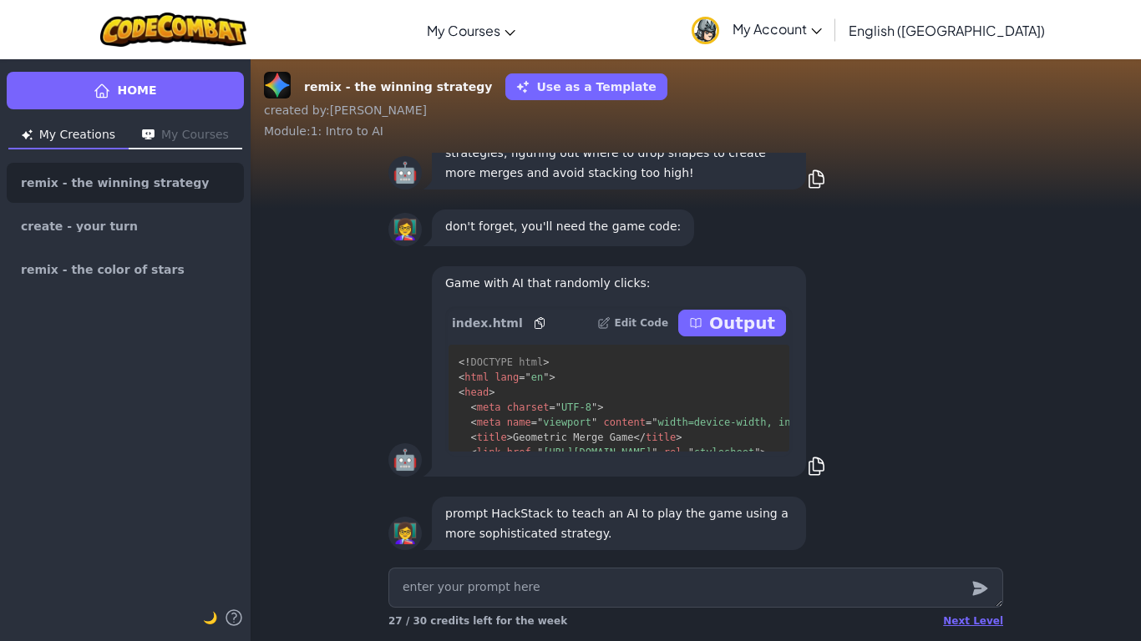
type textarea "m"
type textarea "x"
type textarea "mi"
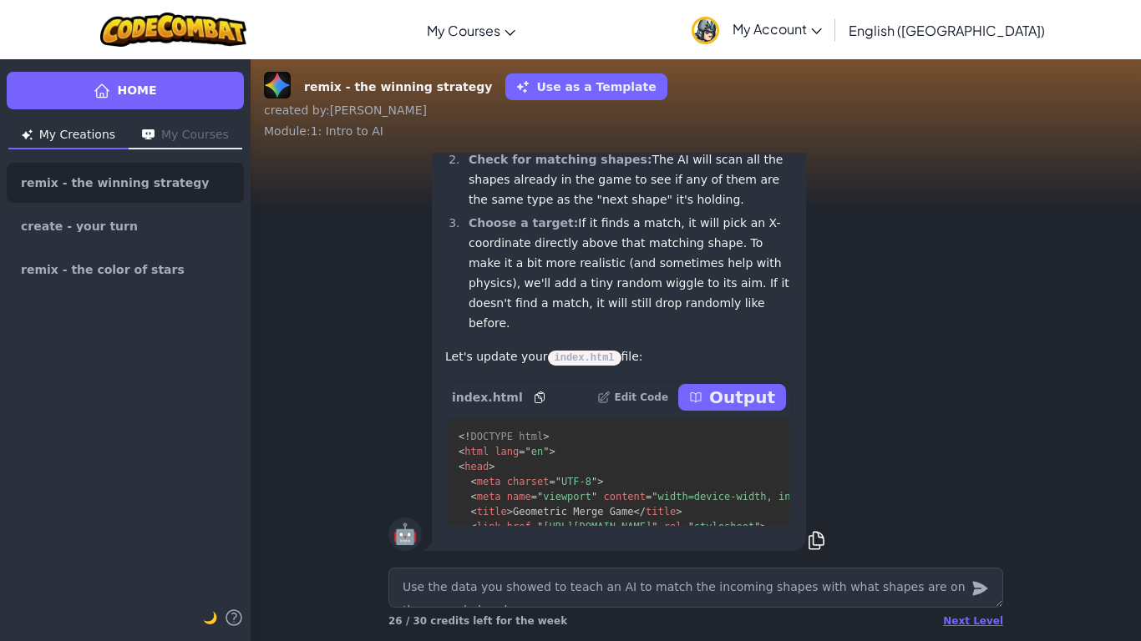
click at [730, 398] on p "Output" at bounding box center [742, 397] width 66 height 23
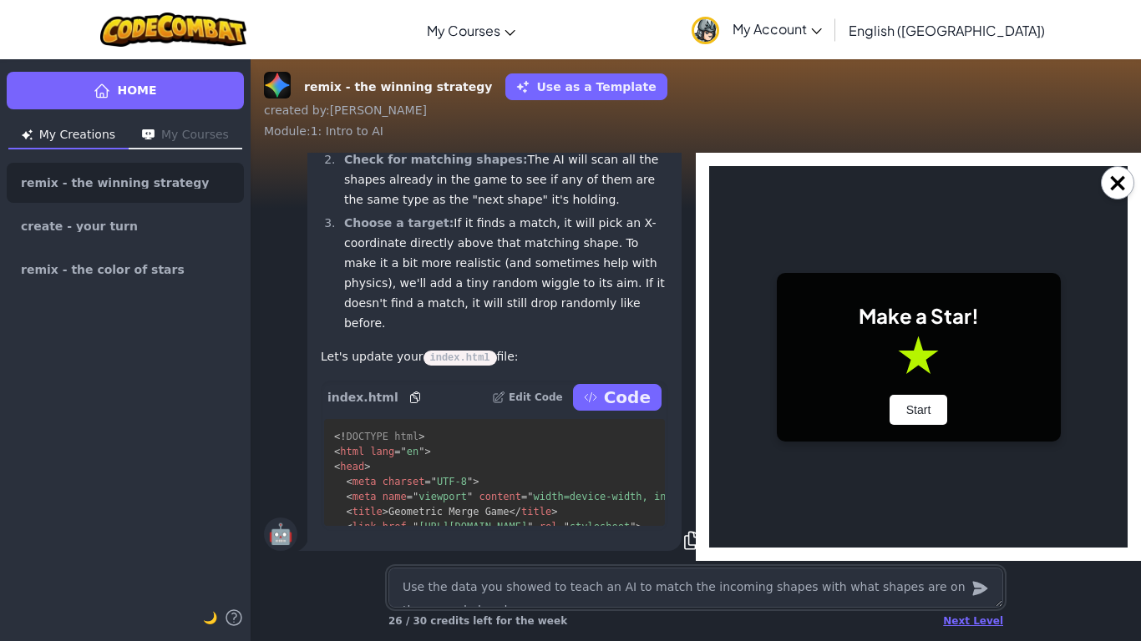
scroll to position [0, 0]
click at [910, 412] on button "Start" at bounding box center [919, 410] width 58 height 30
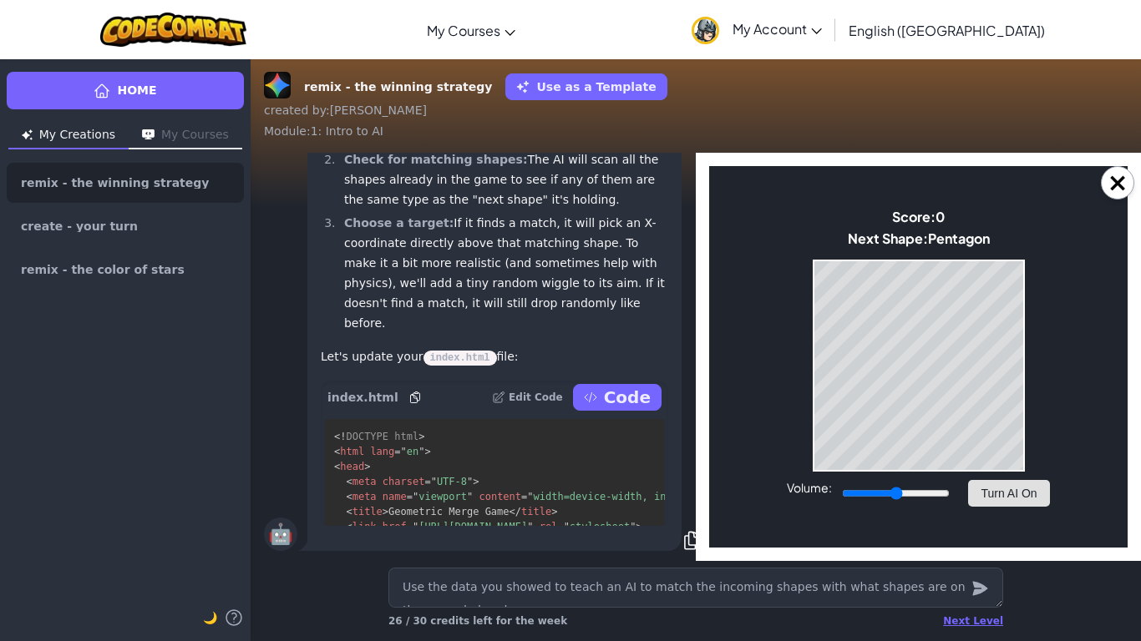
click at [1012, 498] on button "Turn AI On" at bounding box center [1008, 493] width 81 height 27
click at [1021, 491] on button "Turn AI Off" at bounding box center [1009, 493] width 81 height 27
click at [1011, 496] on button "Turn AI On" at bounding box center [1008, 493] width 81 height 27
click at [997, 487] on button "Turn AI Off" at bounding box center [1009, 493] width 81 height 27
click at [1023, 489] on button "Turn AI On" at bounding box center [1008, 493] width 81 height 27
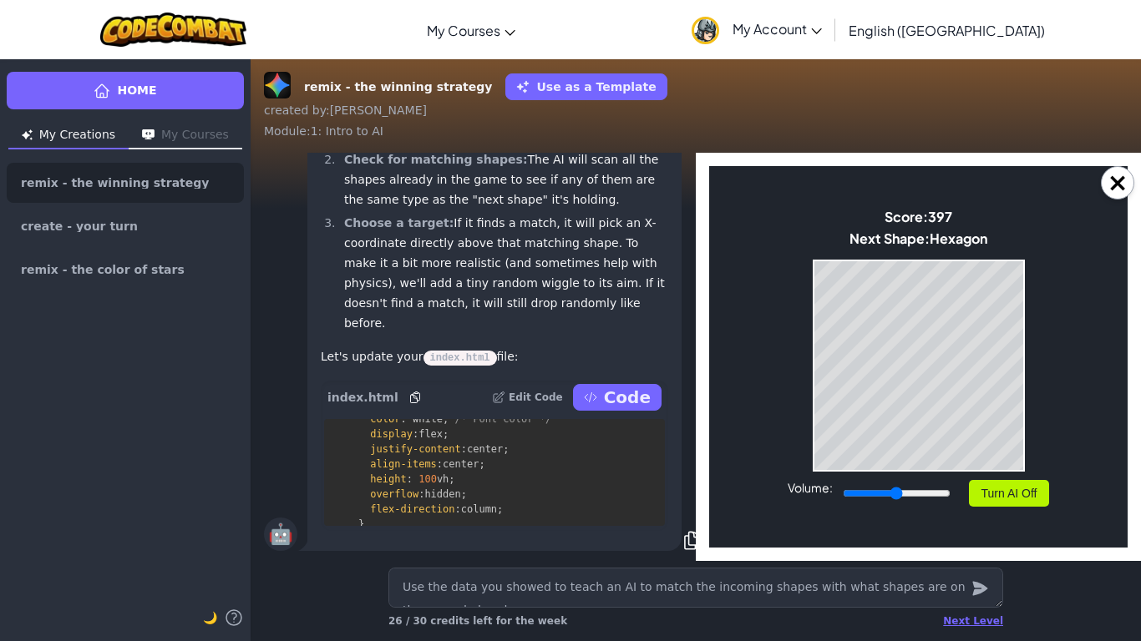
scroll to position [418, 0]
drag, startPoint x: 995, startPoint y: 491, endPoint x: 993, endPoint y: 482, distance: 9.3
click at [993, 487] on button "Turn AI Off" at bounding box center [1009, 493] width 81 height 27
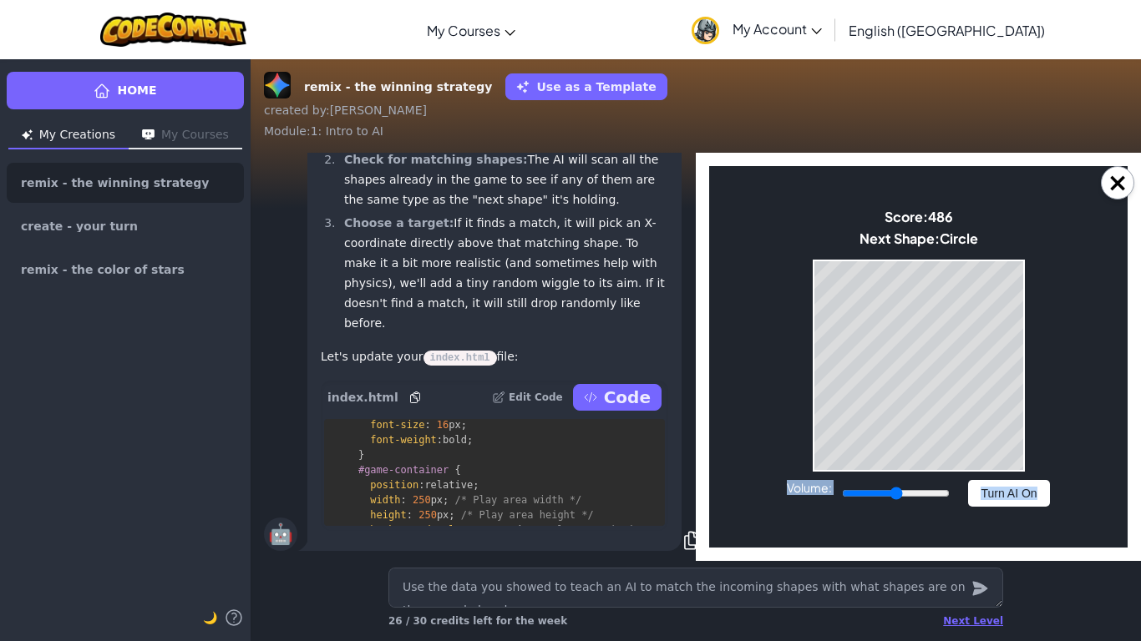
click at [967, 461] on body "Make a Star! Start Score: 486 Next Shape: Circle Game Over Your stack reached t…" at bounding box center [918, 357] width 418 height 382
click at [1011, 485] on button "Turn AI On" at bounding box center [1008, 493] width 81 height 27
click at [997, 495] on button "Turn AI Off" at bounding box center [1009, 493] width 81 height 27
click at [1116, 183] on button "×" at bounding box center [1117, 182] width 33 height 33
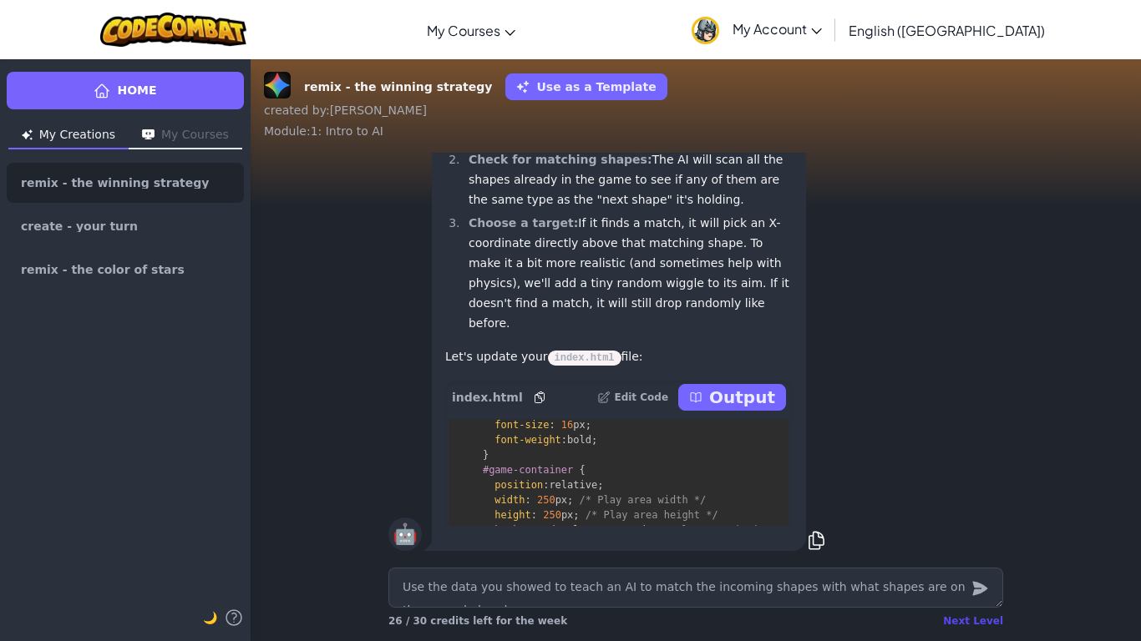
click at [976, 535] on div "Next Level" at bounding box center [973, 621] width 60 height 13
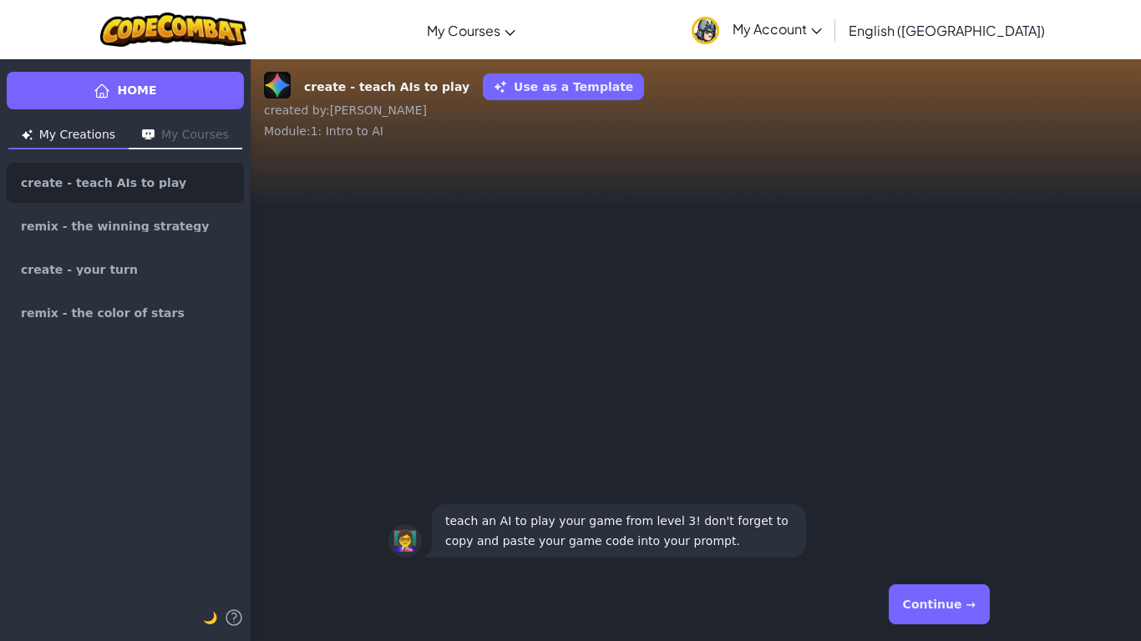
click at [943, 535] on button "Continue →" at bounding box center [939, 605] width 101 height 40
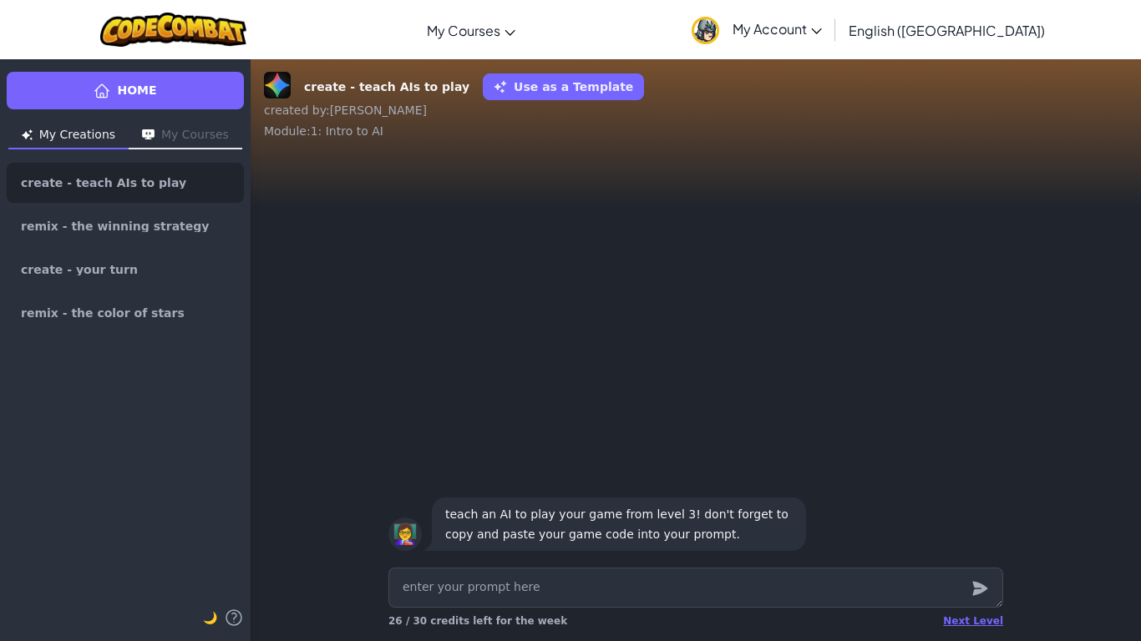
click at [877, 403] on div "👩‍🏫 teach an AI to play your game from level 3! don't forget to copy and paste …" at bounding box center [696, 357] width 890 height 408
click at [570, 535] on textarea at bounding box center [695, 588] width 615 height 40
click at [555, 535] on textarea at bounding box center [695, 588] width 615 height 40
click at [975, 535] on div "Next Level 26 / 30 credits left for the week" at bounding box center [695, 621] width 615 height 27
click at [976, 535] on div "Next Level 26 / 30 credits left for the week" at bounding box center [695, 621] width 615 height 27
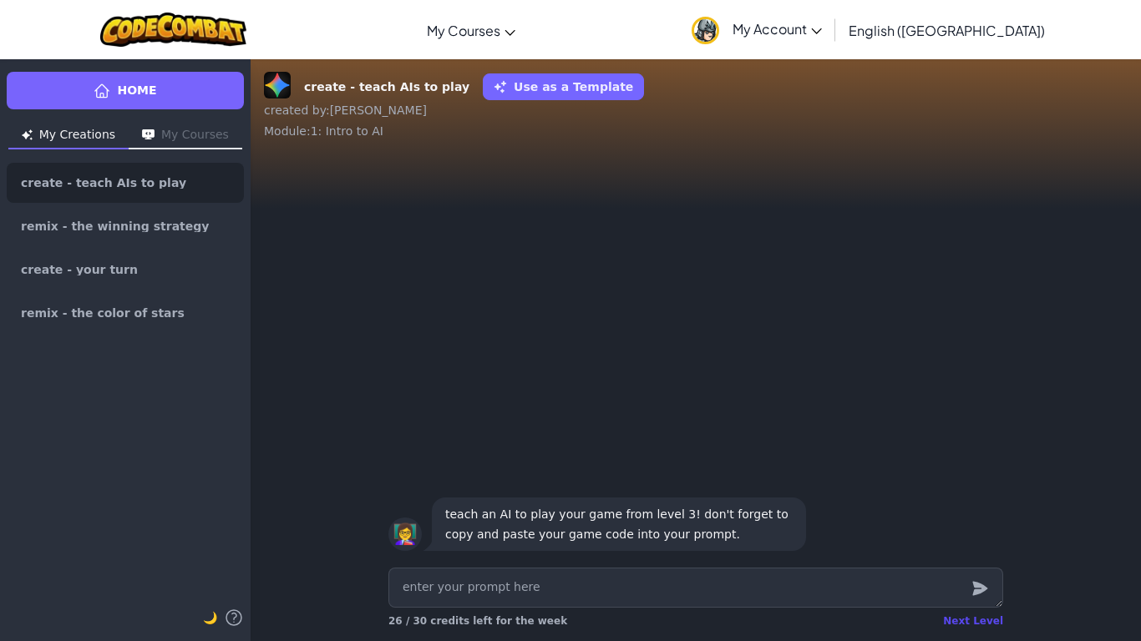
click at [967, 535] on div "Next Level" at bounding box center [973, 621] width 60 height 13
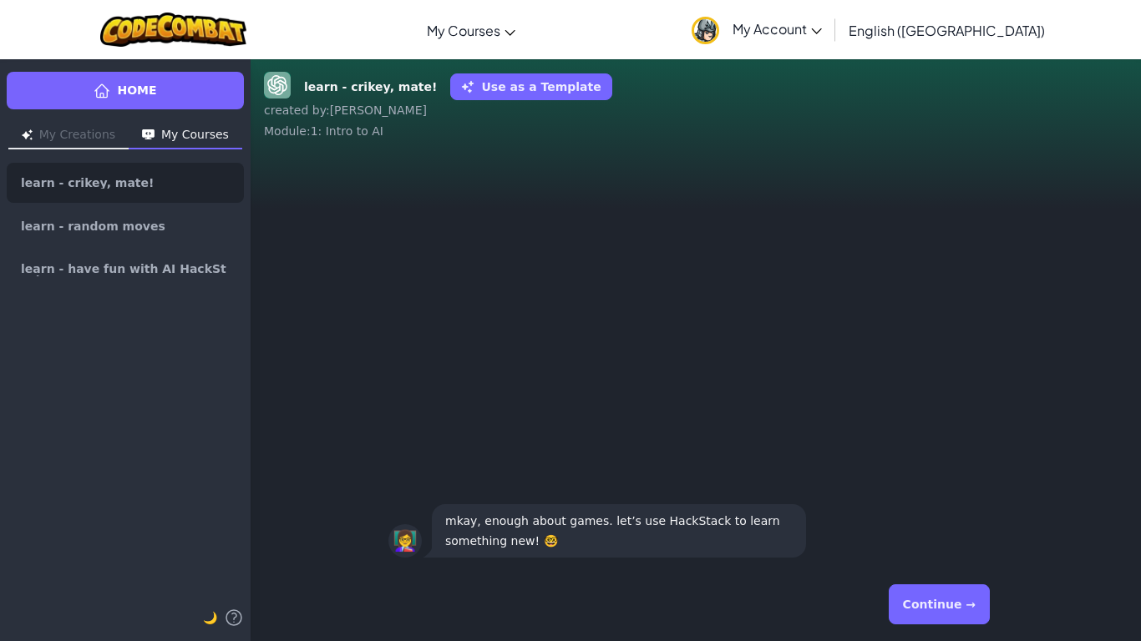
click at [961, 535] on button "Continue →" at bounding box center [939, 605] width 101 height 40
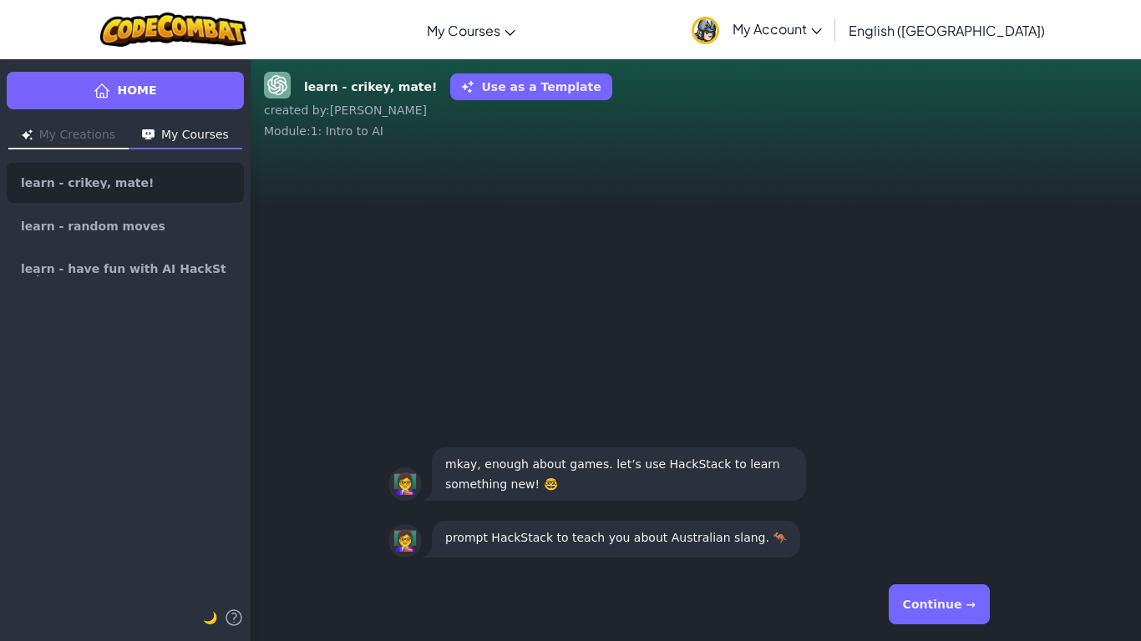
click at [961, 535] on button "Continue →" at bounding box center [939, 605] width 101 height 40
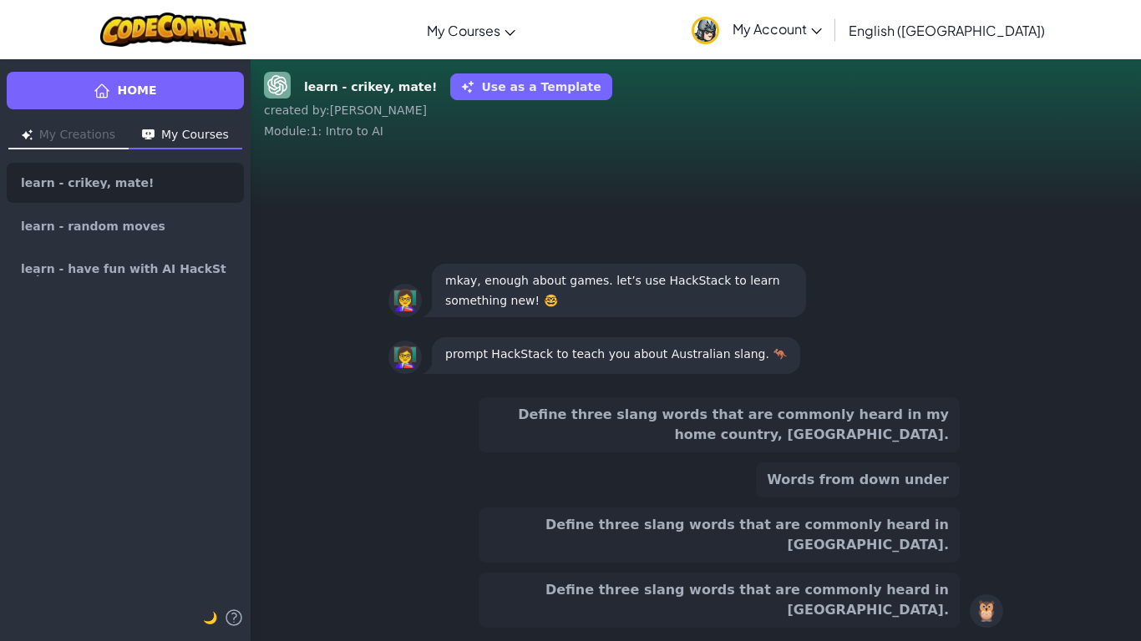
click at [814, 535] on button "Define three slang words that are commonly heard in [GEOGRAPHIC_DATA]." at bounding box center [719, 535] width 481 height 55
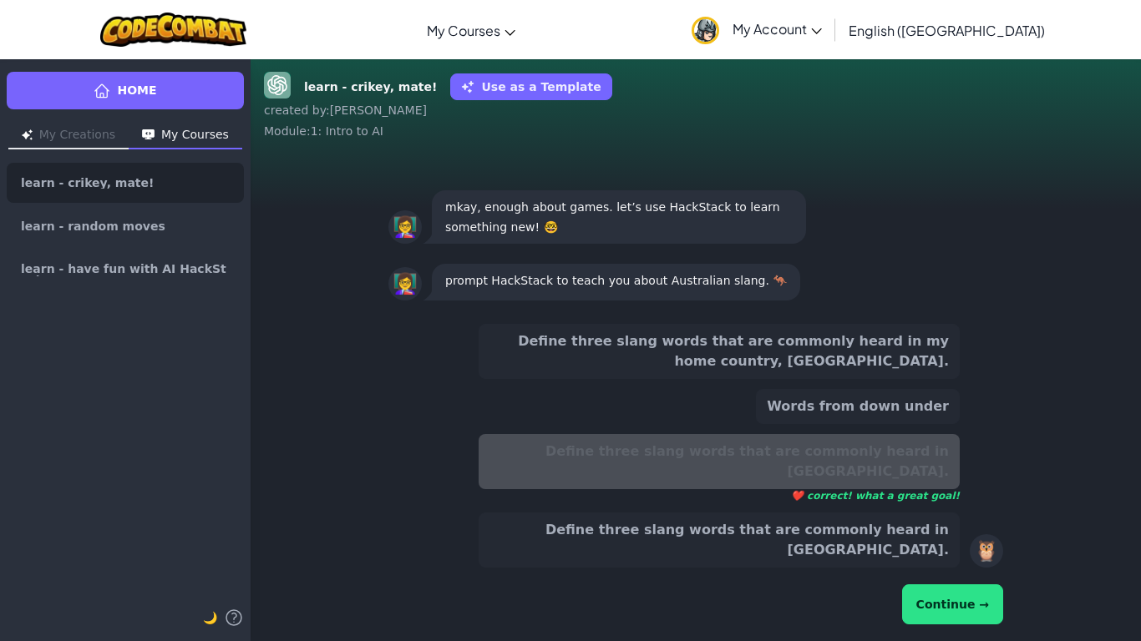
click at [974, 535] on button "Continue →" at bounding box center [952, 605] width 101 height 40
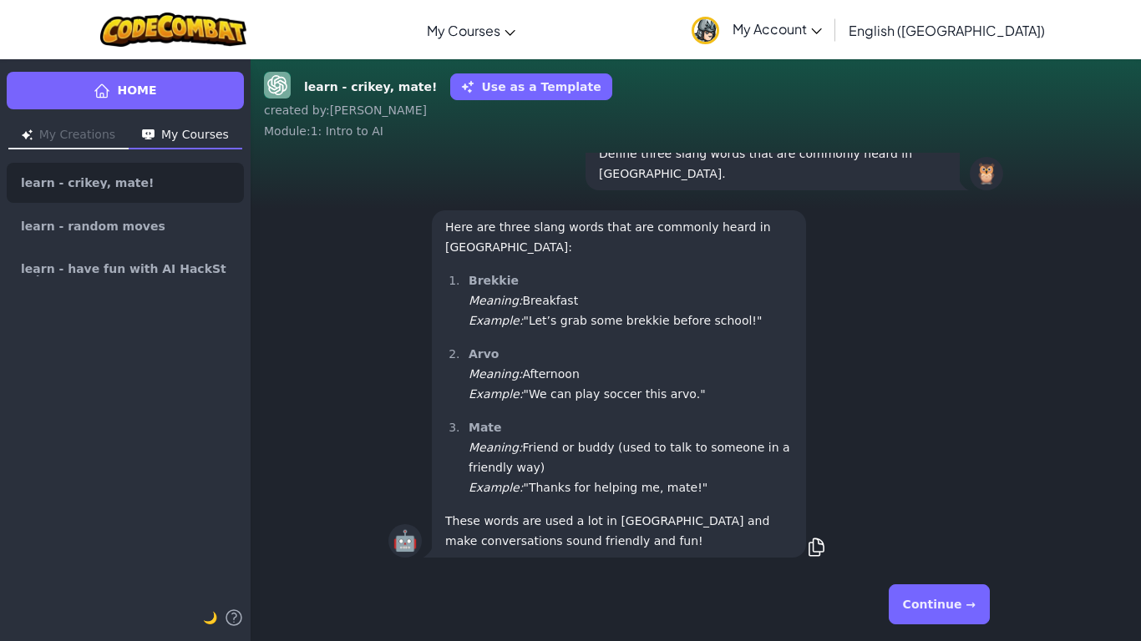
click at [958, 535] on button "Continue →" at bounding box center [939, 605] width 101 height 40
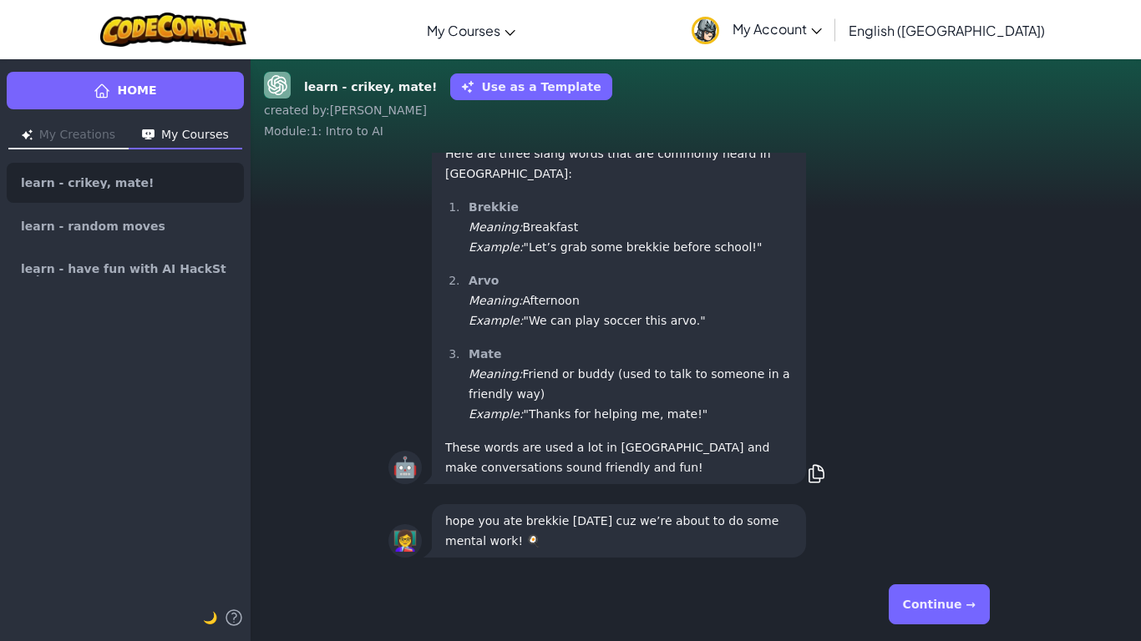
scroll to position [1, 0]
click at [927, 535] on button "Continue →" at bounding box center [939, 605] width 101 height 40
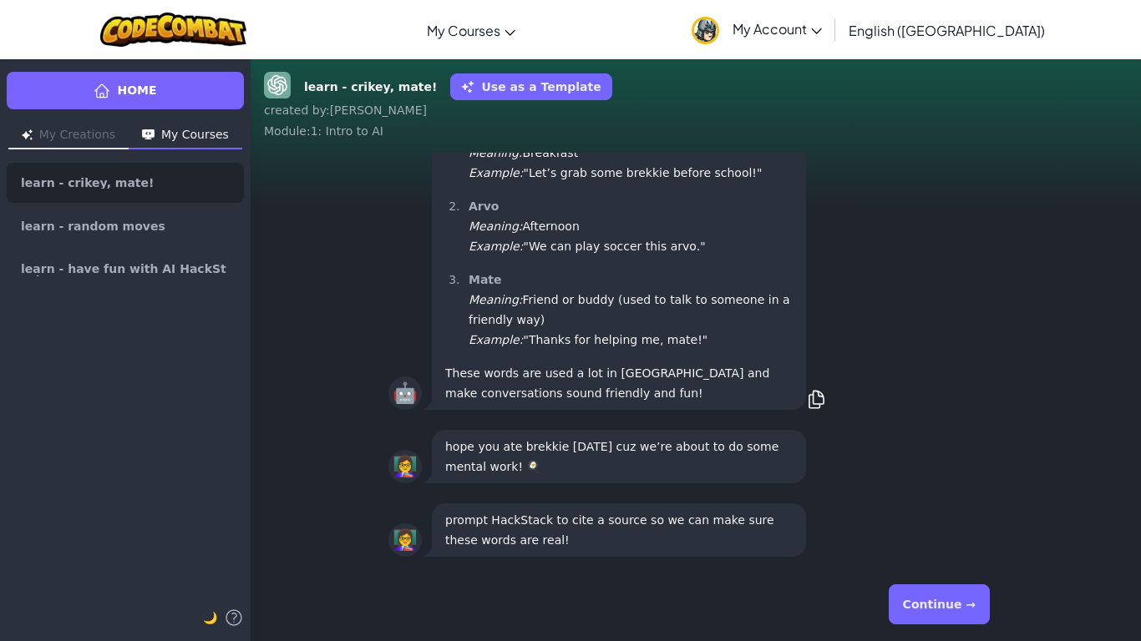
click at [925, 535] on button "Continue →" at bounding box center [939, 605] width 101 height 40
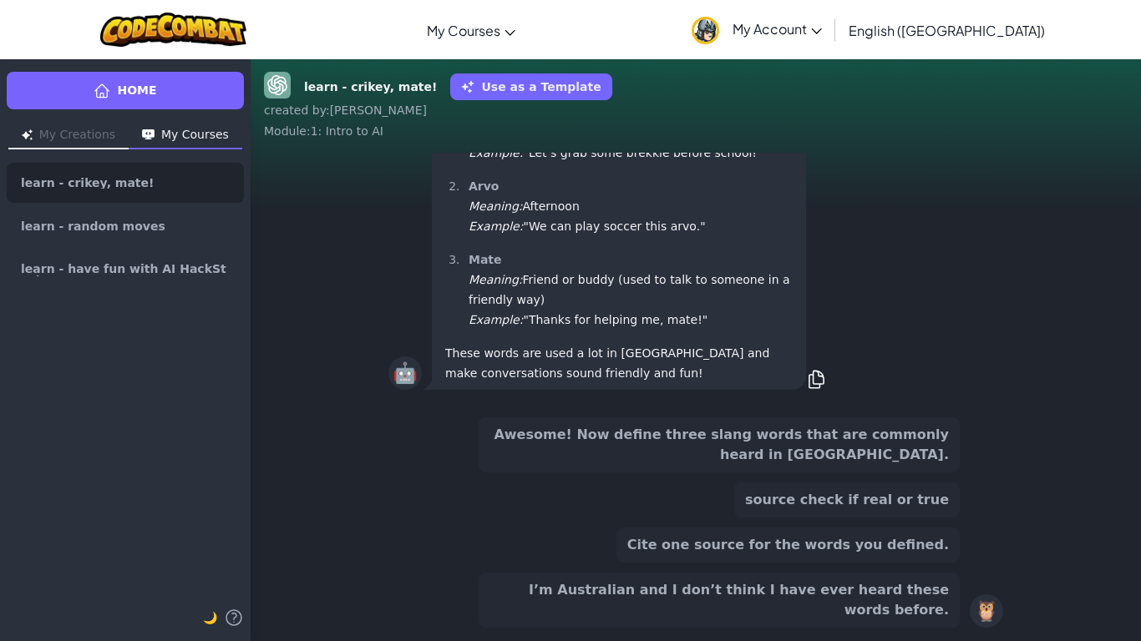
scroll to position [-143, 0]
click at [802, 535] on button "Cite one source for the words you defined." at bounding box center [787, 545] width 343 height 35
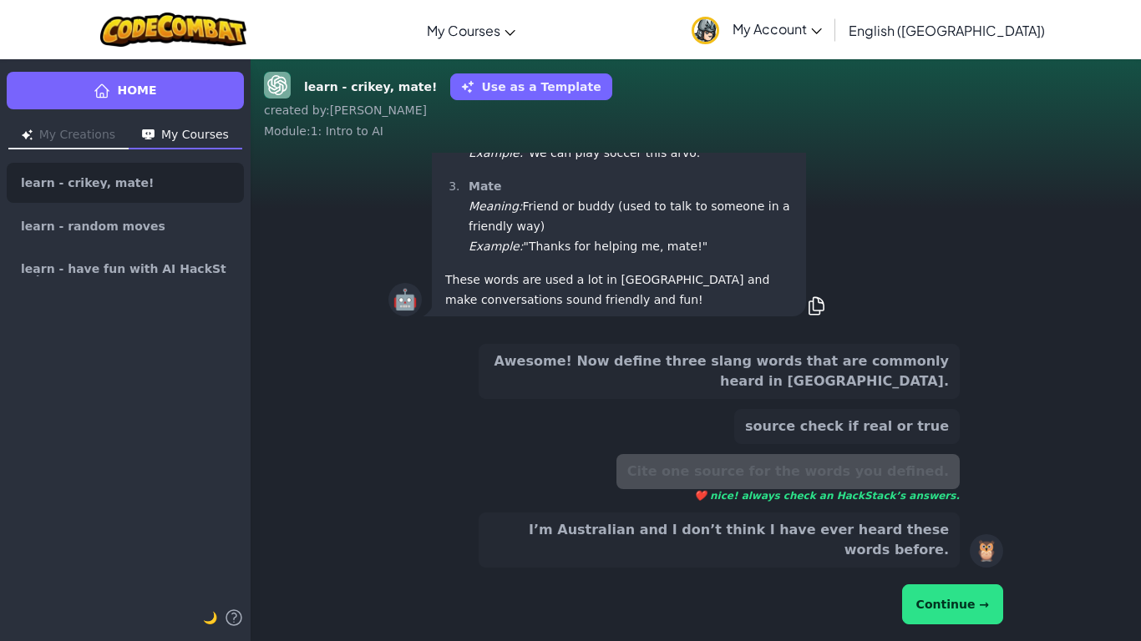
scroll to position [-216, 0]
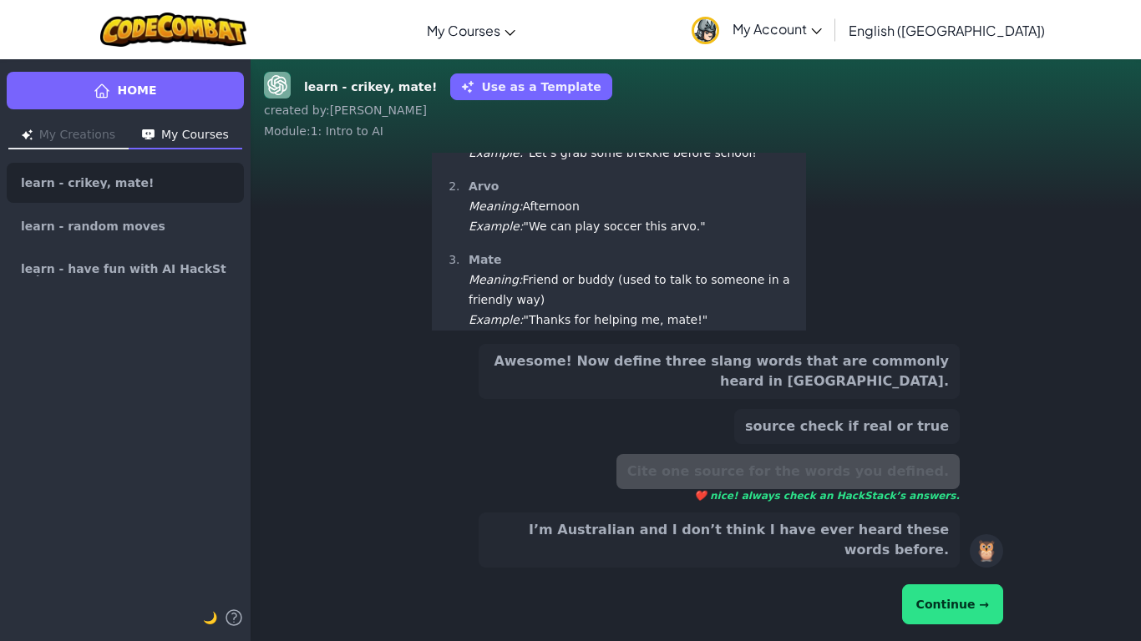
click at [936, 535] on button "Continue →" at bounding box center [952, 605] width 101 height 40
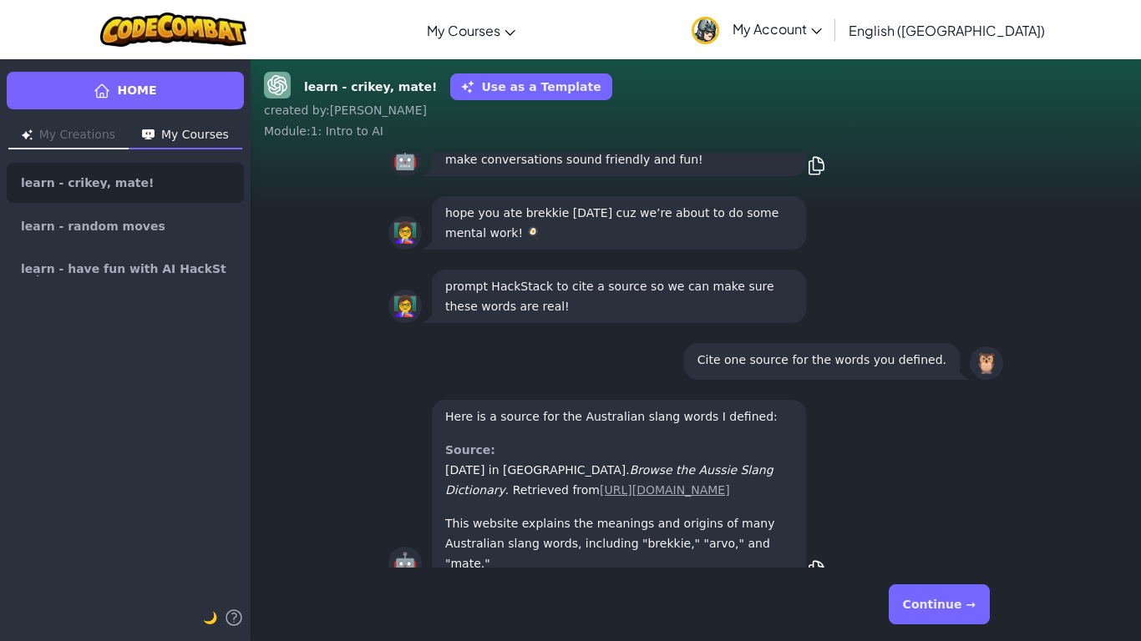
scroll to position [1, 0]
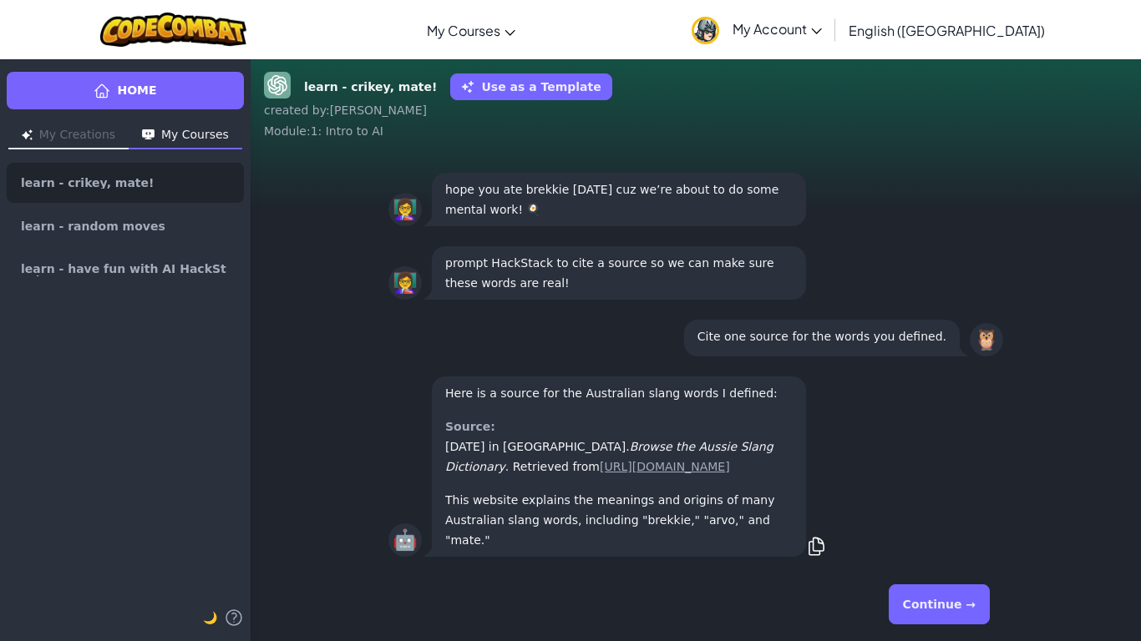
click at [956, 535] on button "Continue →" at bounding box center [939, 605] width 101 height 40
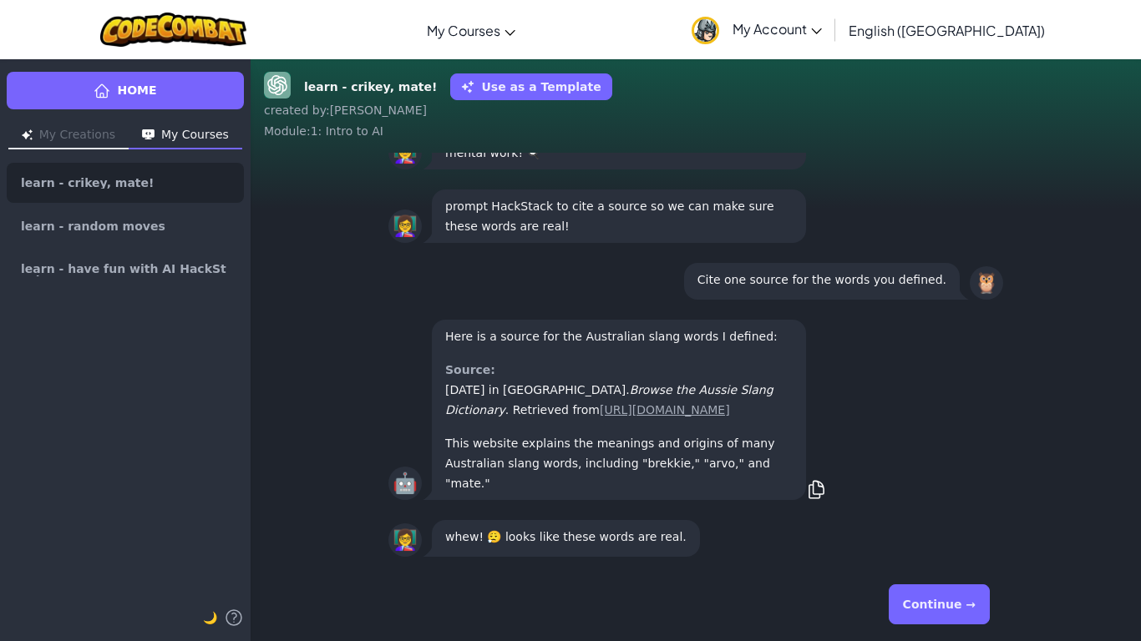
click at [956, 535] on button "Continue →" at bounding box center [939, 605] width 101 height 40
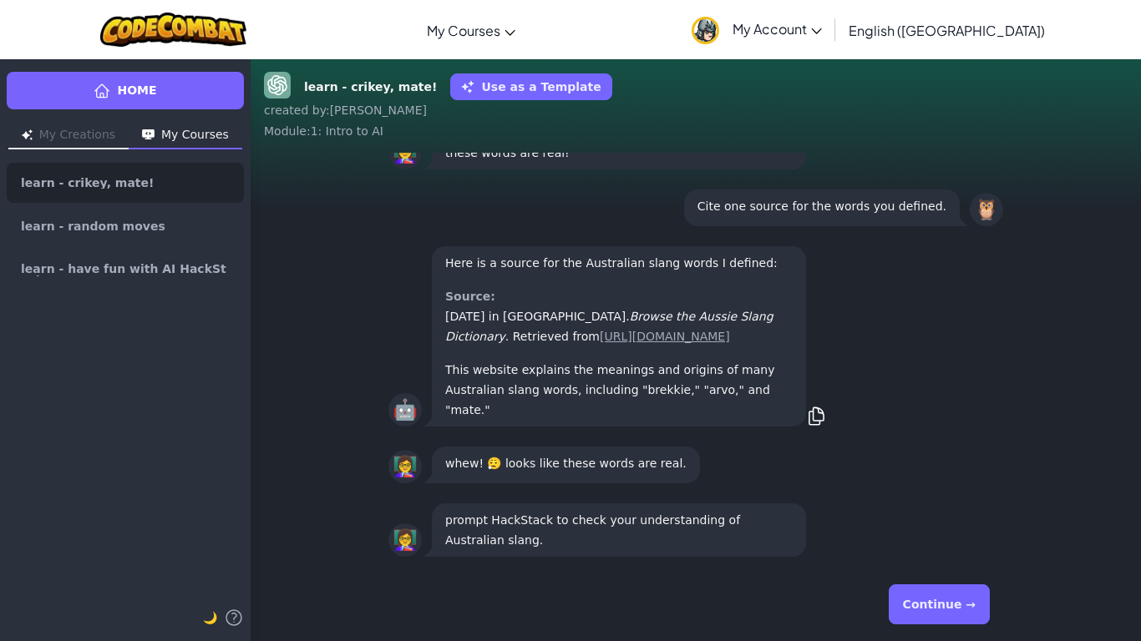
click at [956, 535] on button "Continue →" at bounding box center [939, 605] width 101 height 40
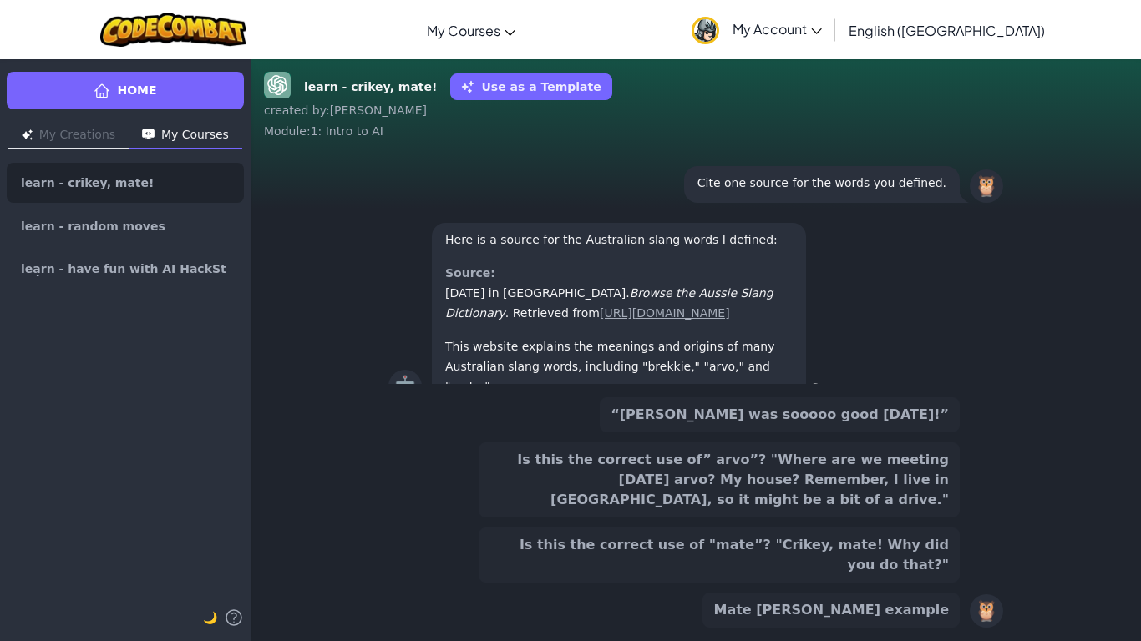
scroll to position [-143, 0]
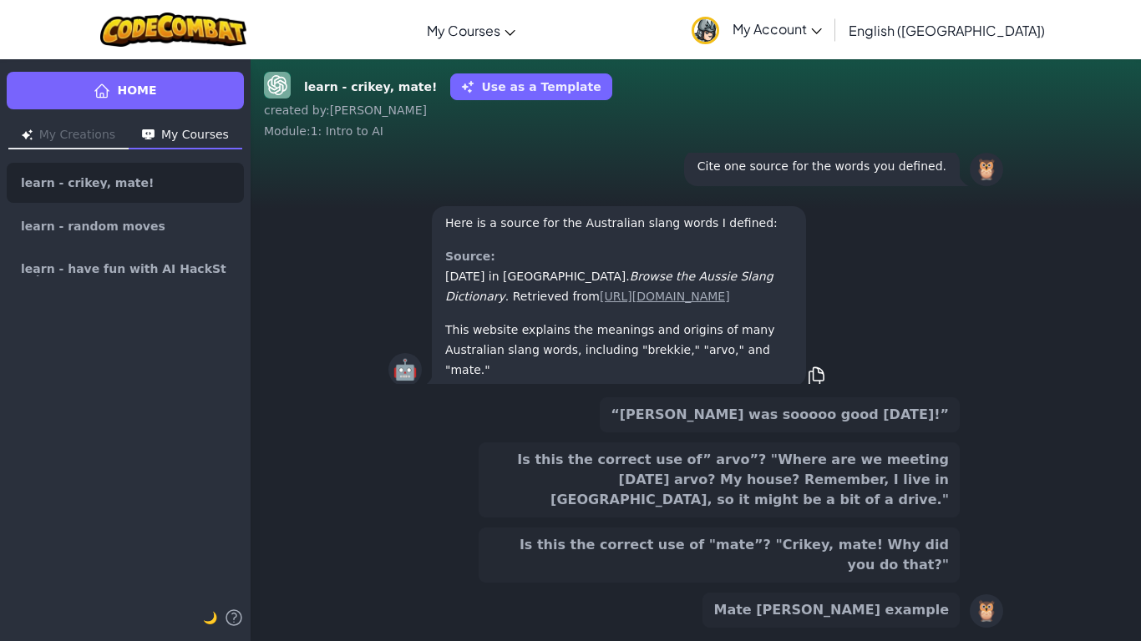
click at [779, 535] on button "Is this the correct use of "mate”? "Crikey, mate! Why did you do that?"" at bounding box center [719, 555] width 481 height 55
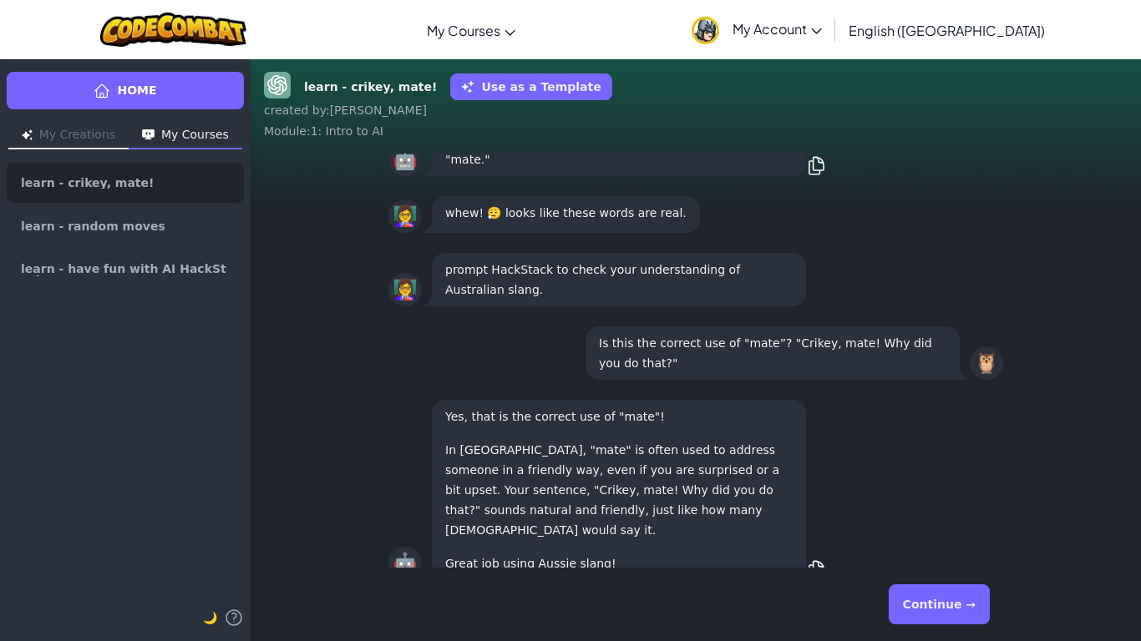
scroll to position [1, 0]
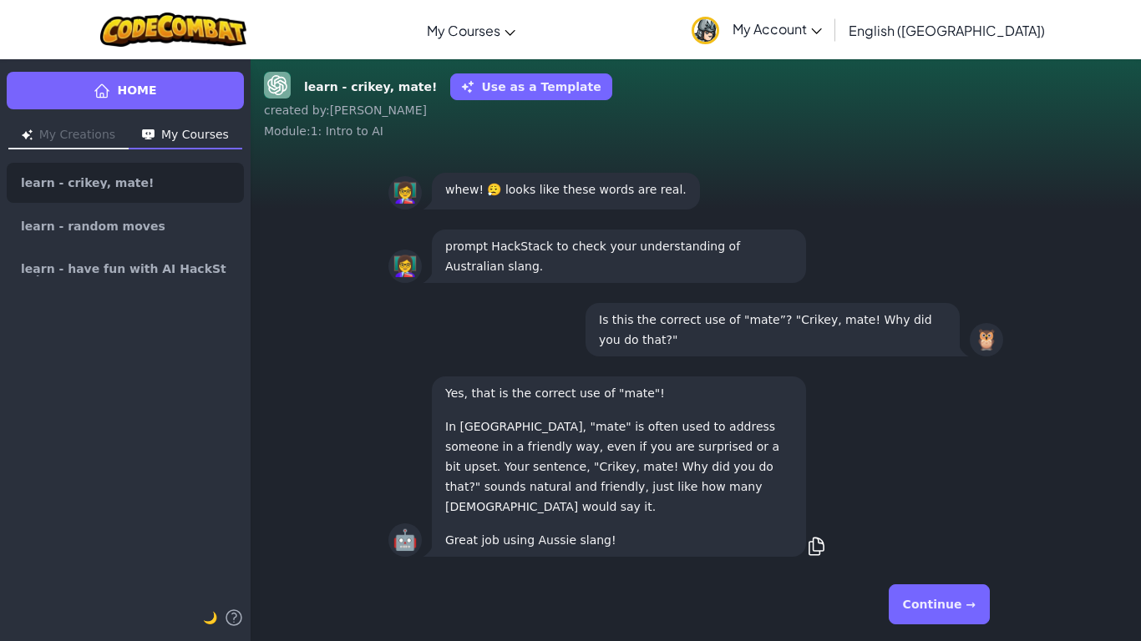
click at [932, 535] on button "Continue →" at bounding box center [939, 605] width 101 height 40
